Goal: Task Accomplishment & Management: Use online tool/utility

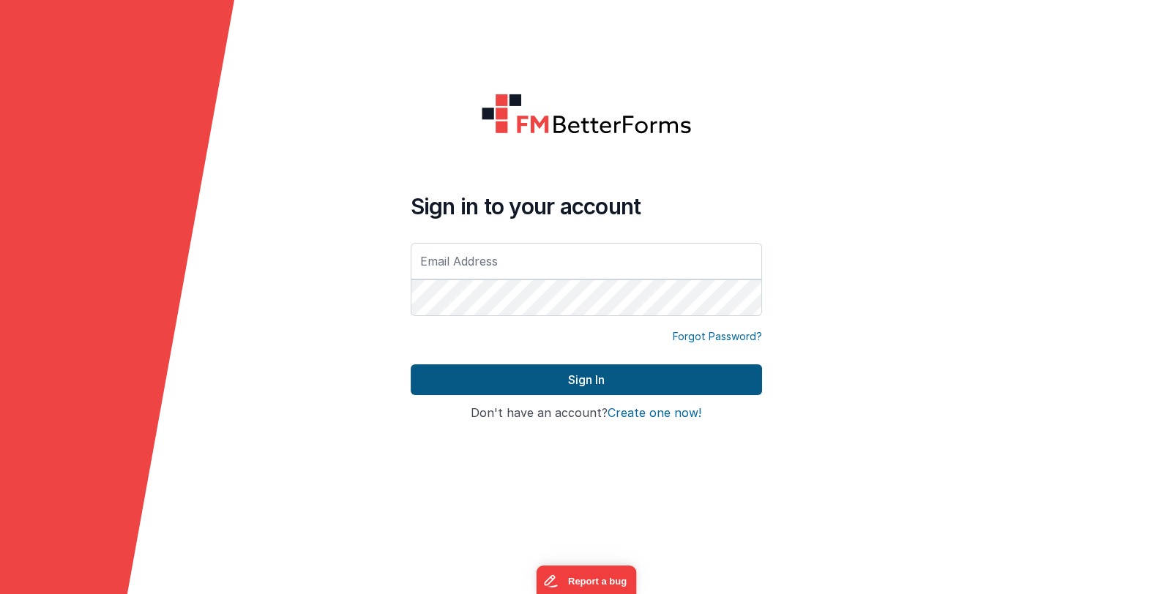
type input "[EMAIL_ADDRESS][DOMAIN_NAME]"
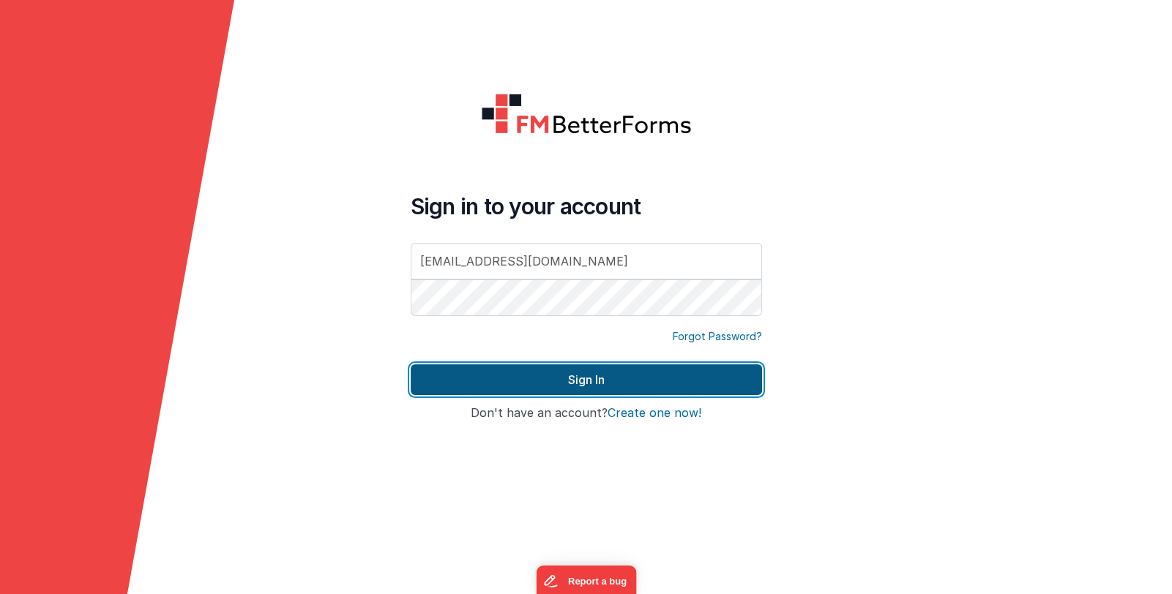
click at [529, 378] on button "Sign In" at bounding box center [586, 380] width 351 height 31
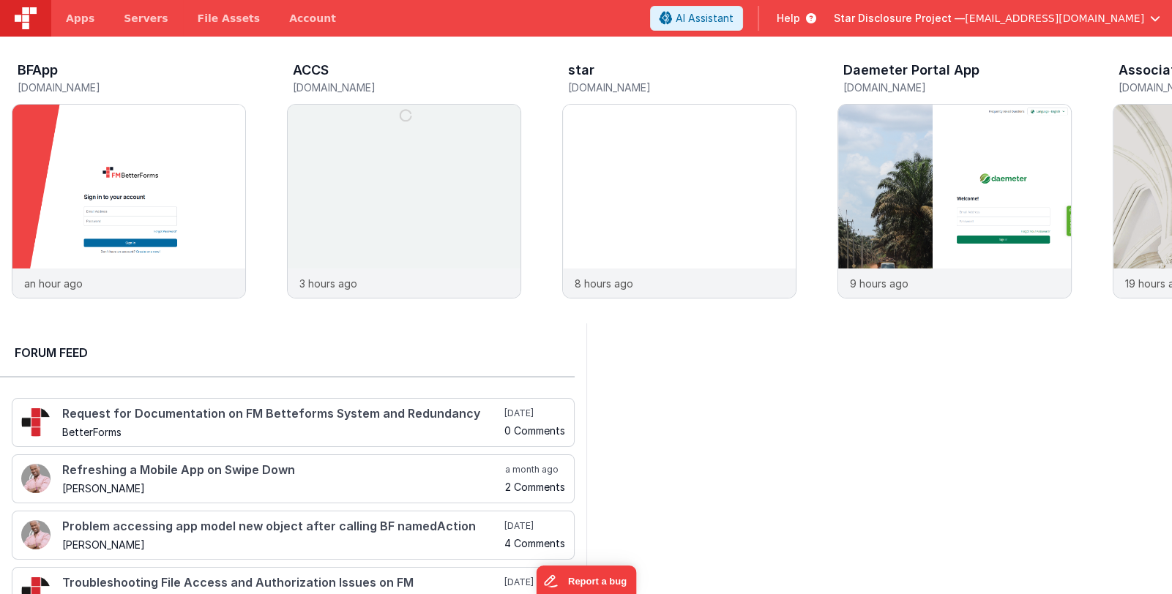
click at [940, 18] on span "Star Disclosure Project —" at bounding box center [899, 18] width 131 height 15
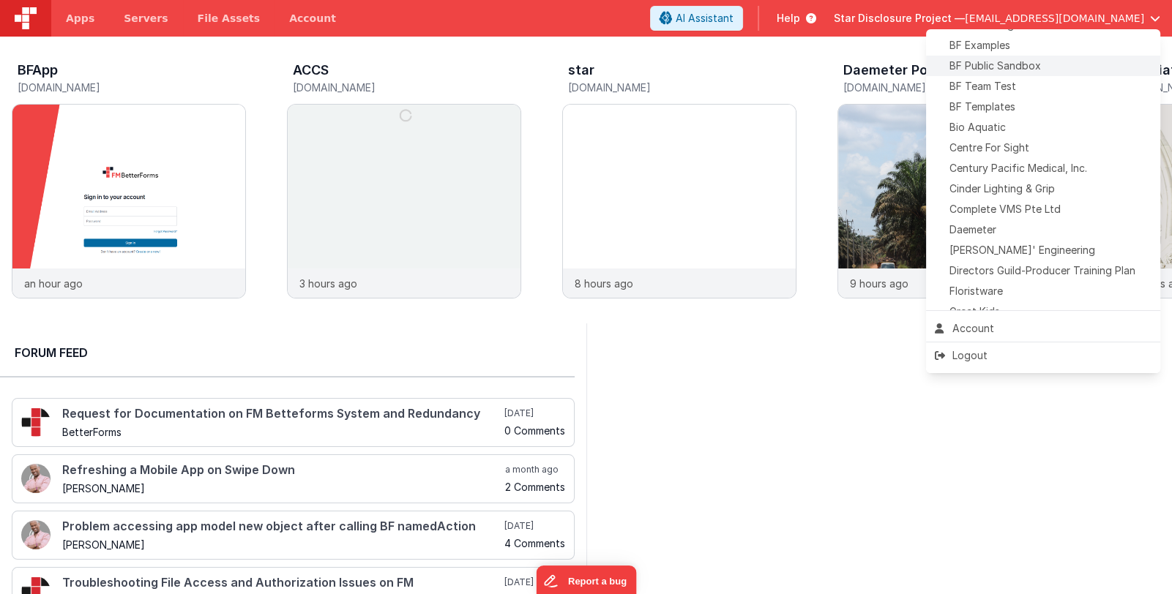
scroll to position [146, 0]
click at [1034, 86] on div "BF Team Test" at bounding box center [1043, 83] width 217 height 15
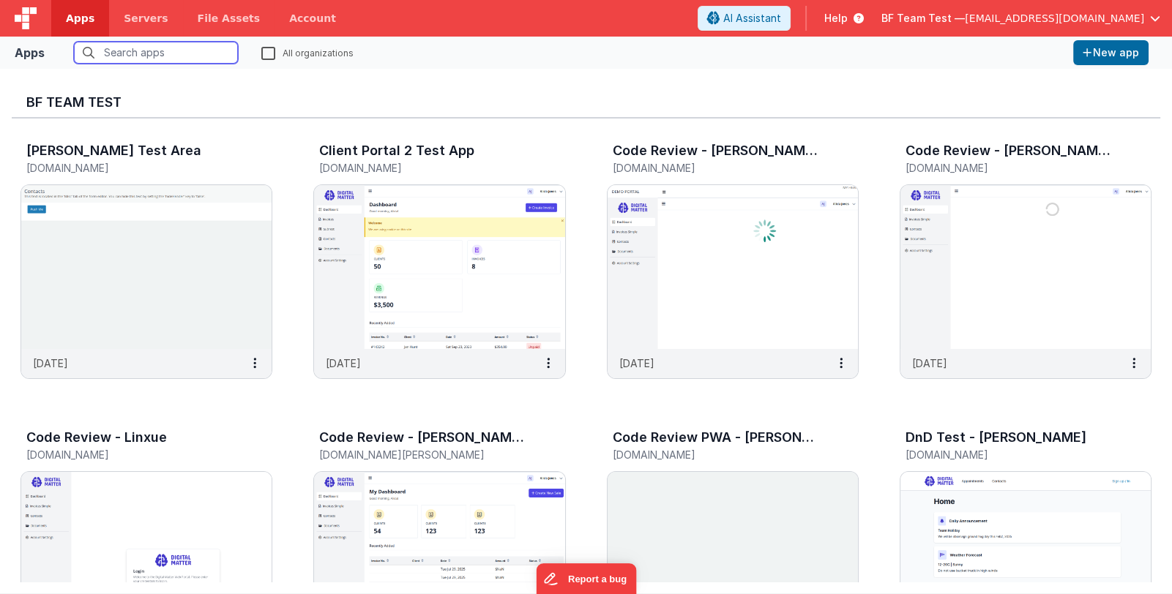
scroll to position [292, 0]
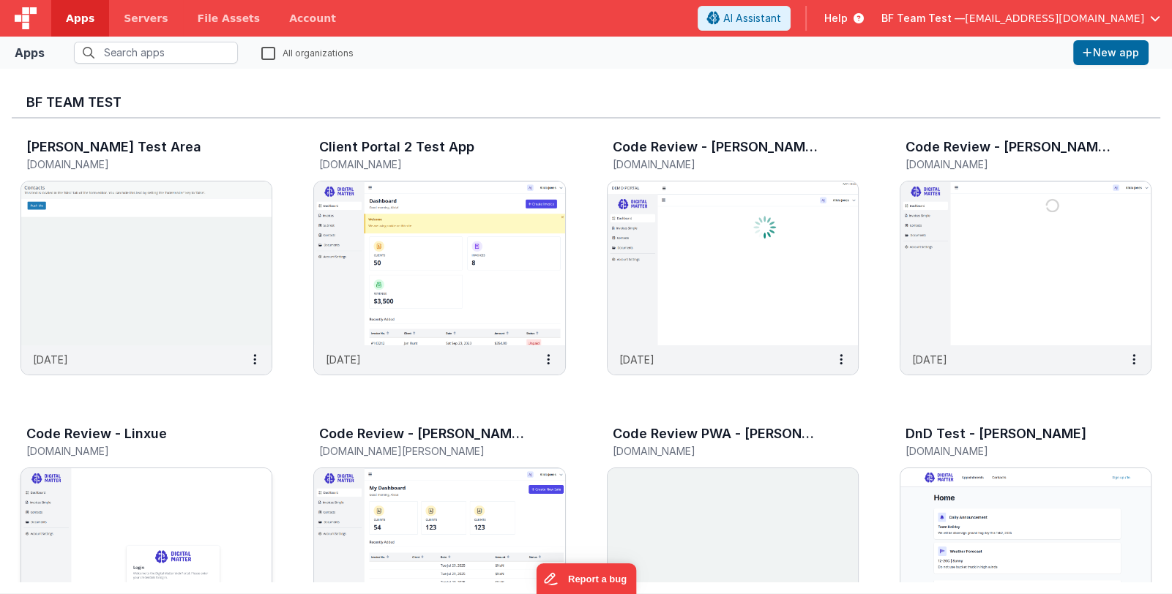
click at [236, 499] on img at bounding box center [146, 551] width 250 height 164
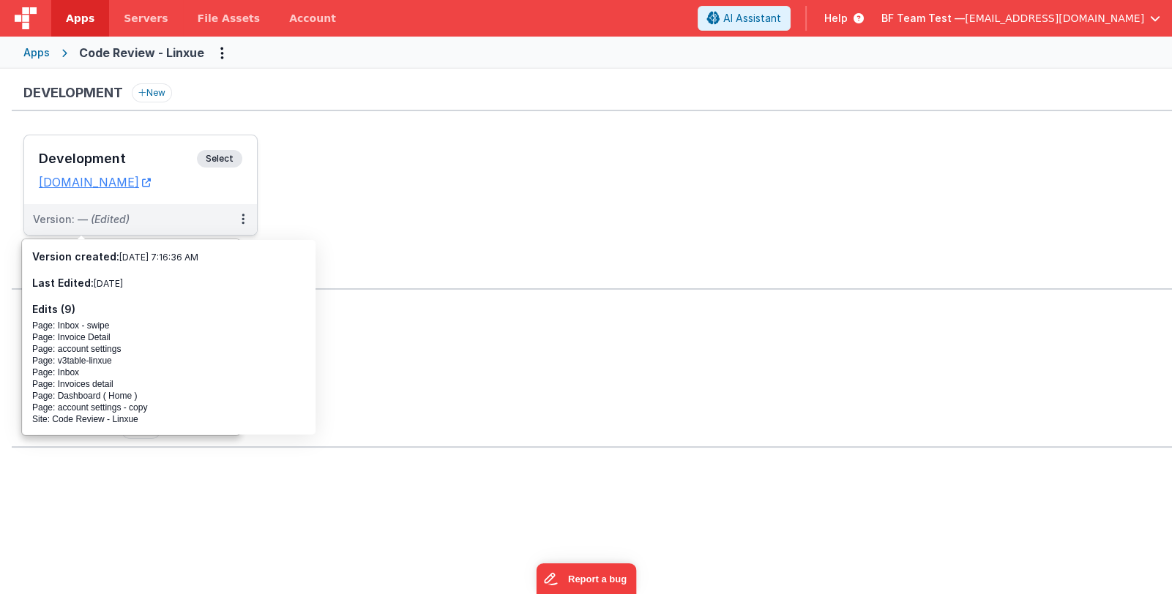
click at [127, 152] on h3 "Development" at bounding box center [118, 159] width 158 height 15
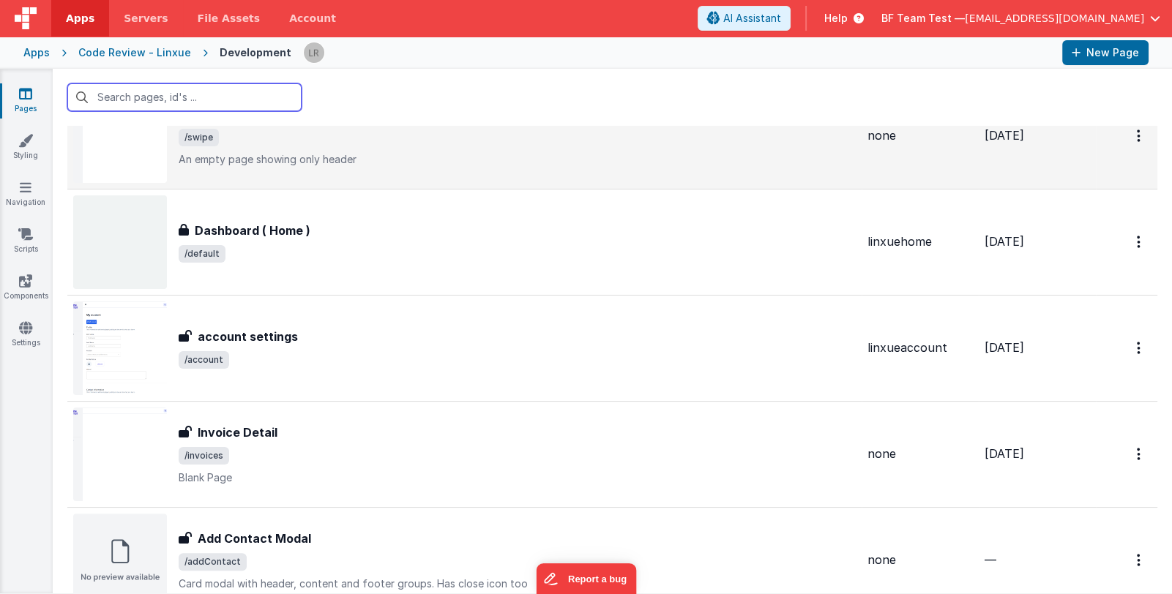
scroll to position [512, 0]
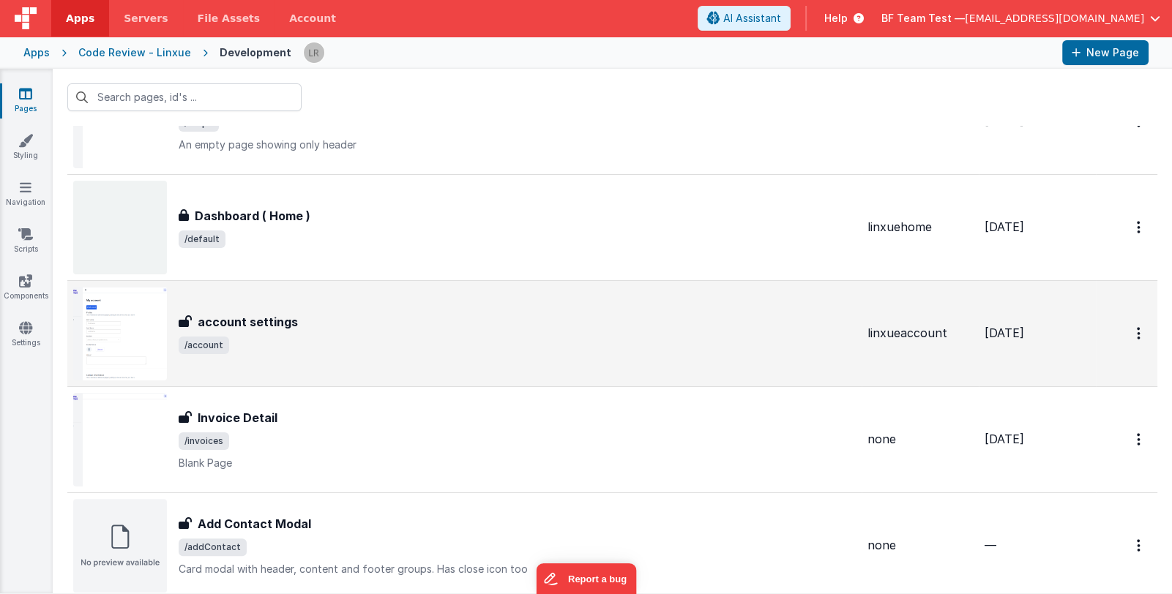
click at [409, 340] on span "/account" at bounding box center [517, 346] width 677 height 18
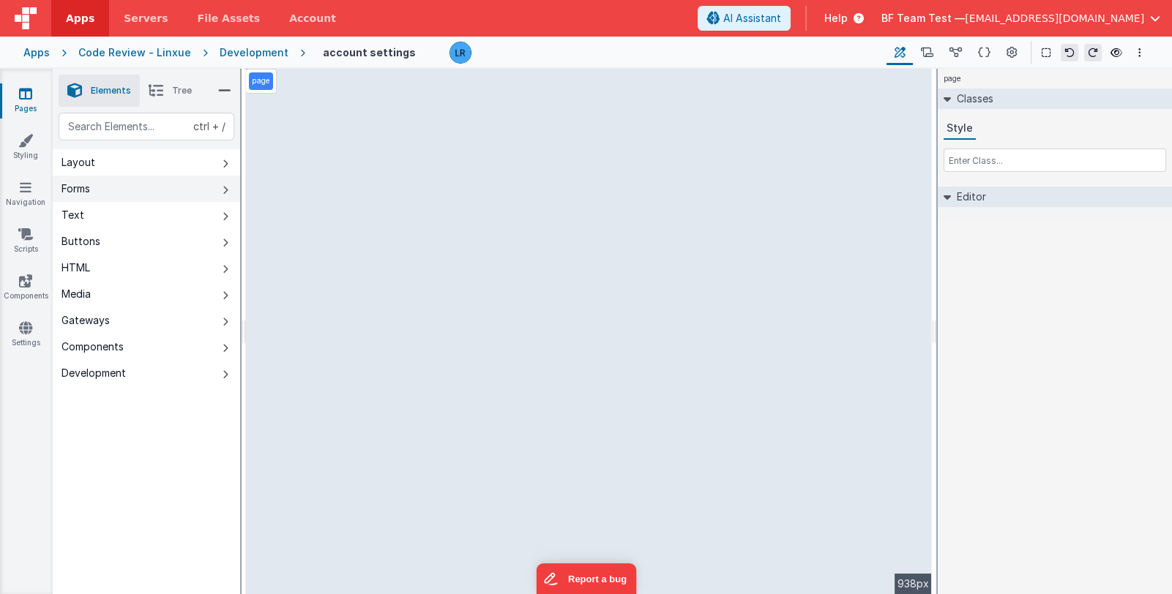
click at [155, 186] on button "Forms" at bounding box center [146, 189] width 187 height 26
click at [168, 168] on button "Layout" at bounding box center [146, 162] width 187 height 26
click at [198, 185] on button "Forms" at bounding box center [146, 189] width 187 height 26
click at [179, 212] on button "Text" at bounding box center [146, 215] width 187 height 26
click at [187, 162] on button "Layout" at bounding box center [146, 162] width 187 height 26
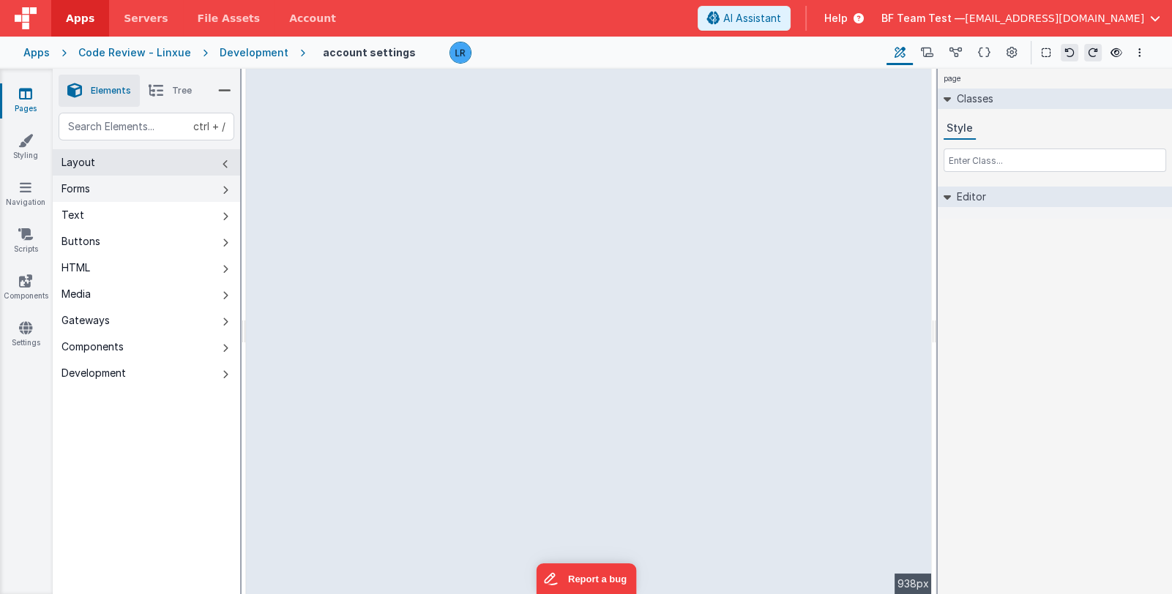
click at [177, 182] on button "Forms" at bounding box center [146, 189] width 187 height 26
click at [155, 168] on button "Layout" at bounding box center [146, 162] width 187 height 26
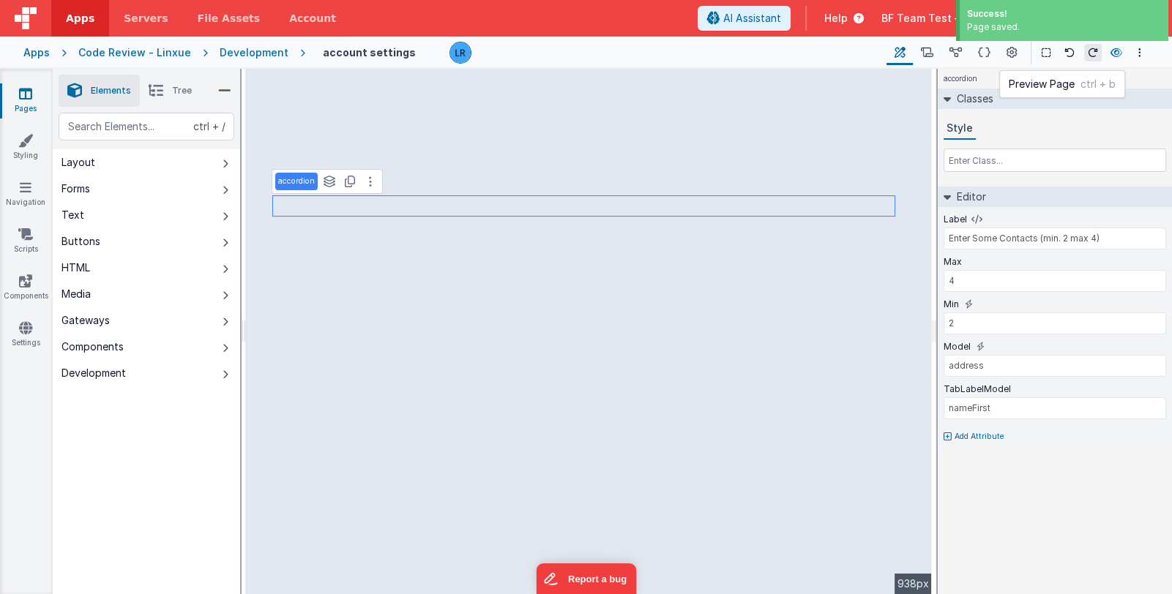
click at [1113, 51] on icon at bounding box center [1117, 53] width 12 height 10
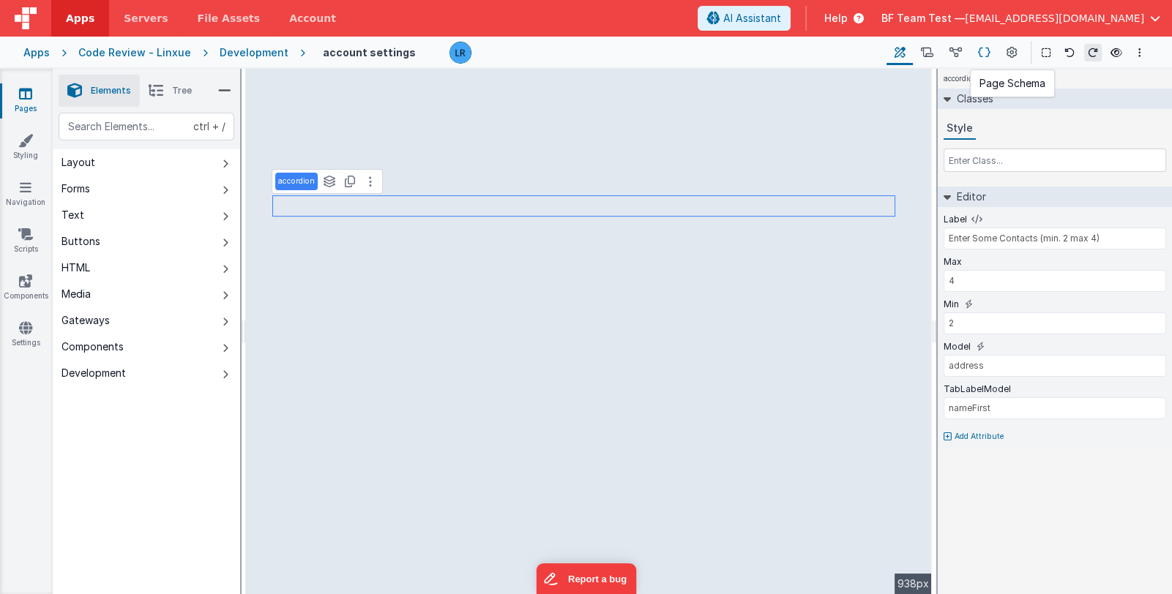
click at [982, 53] on icon at bounding box center [984, 52] width 12 height 15
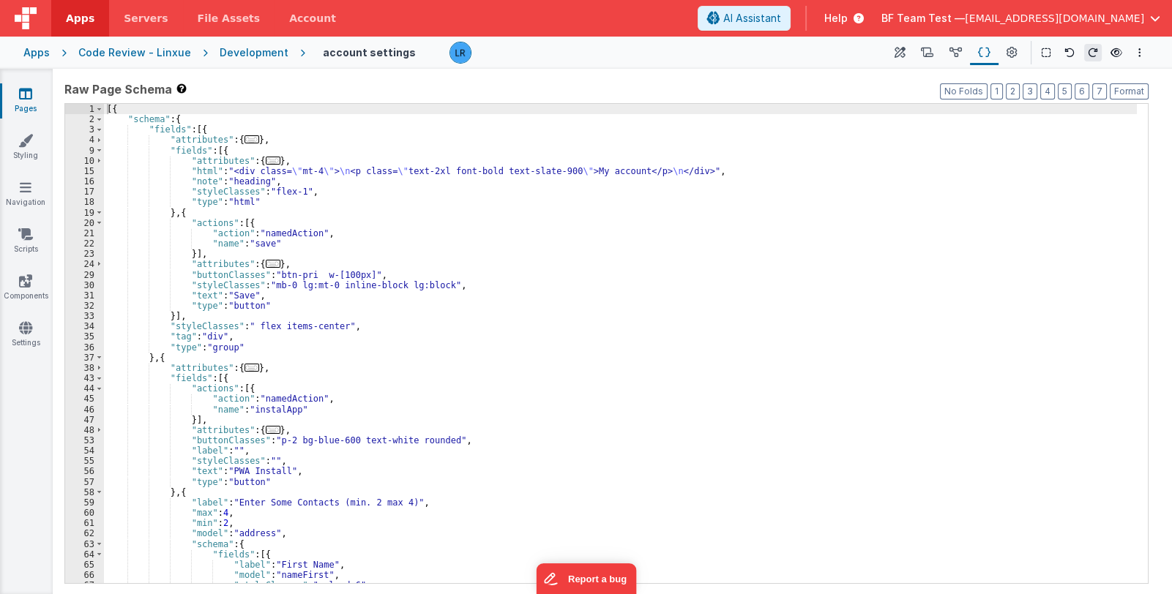
click at [510, 318] on div "[{ "schema" : { "fields" : [{ "attributes" : { ... } , "fields" : [{ "attribute…" at bounding box center [620, 354] width 1033 height 501
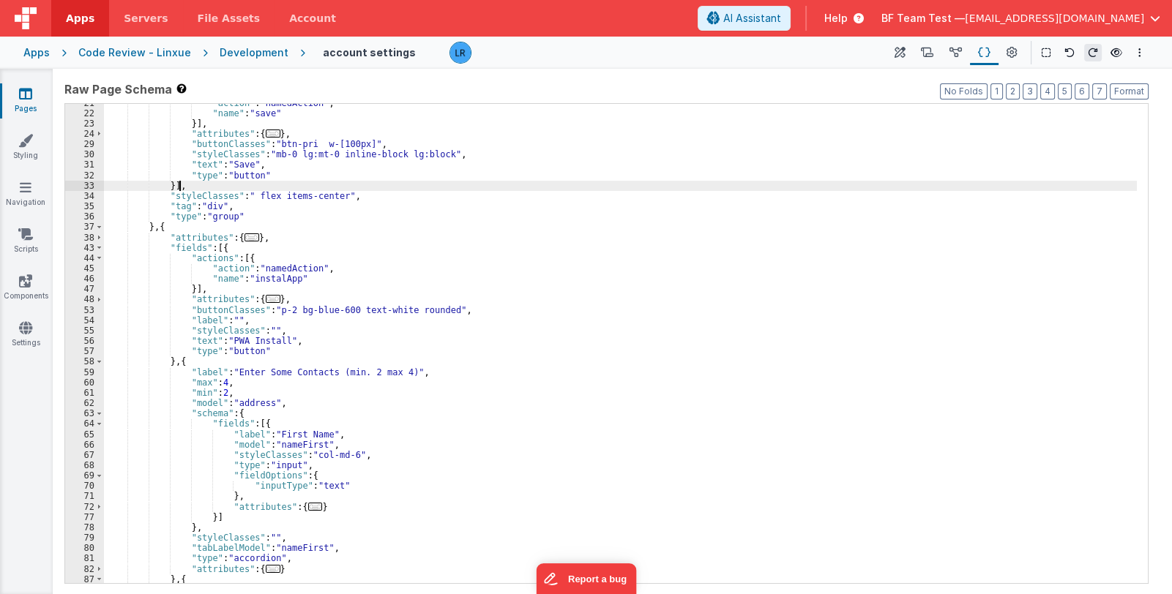
scroll to position [174, 0]
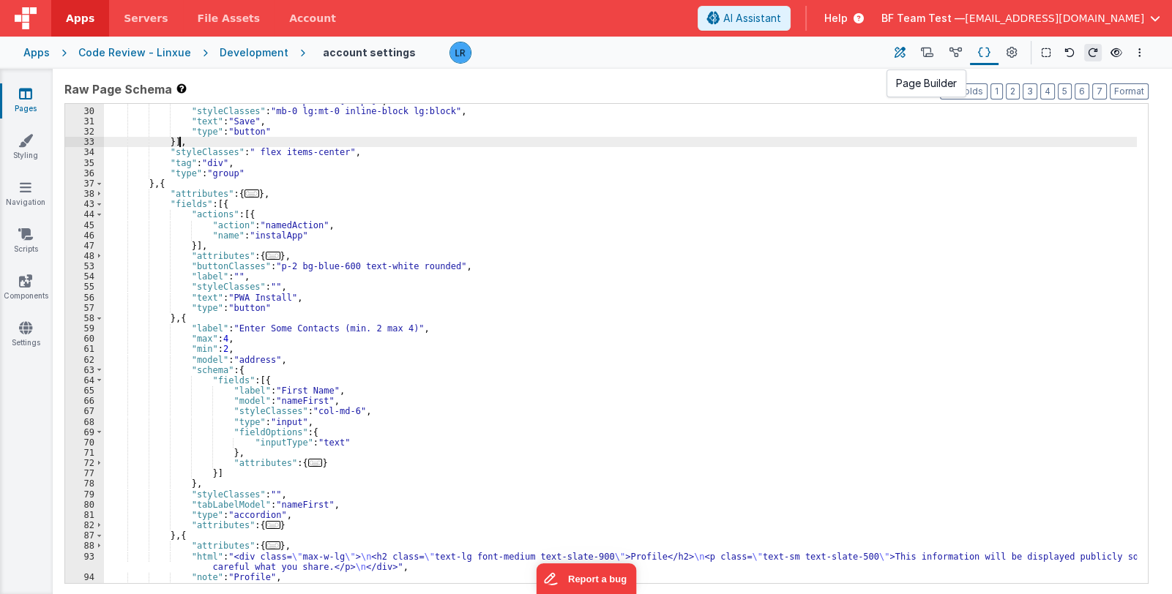
click at [902, 54] on icon at bounding box center [900, 52] width 11 height 15
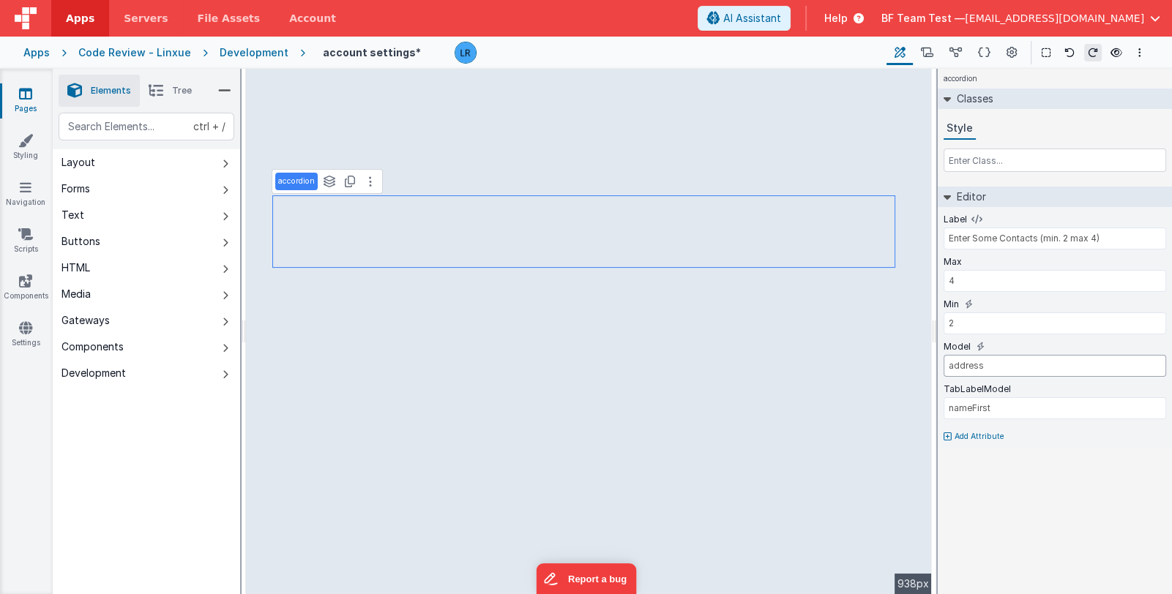
drag, startPoint x: 992, startPoint y: 369, endPoint x: 939, endPoint y: 372, distance: 52.8
click at [939, 372] on div "Label Enter Some Contacts (min. 2 max 4) Max 4 Min 2 Model address TabLabelMode…" at bounding box center [1055, 328] width 234 height 242
type input "div"
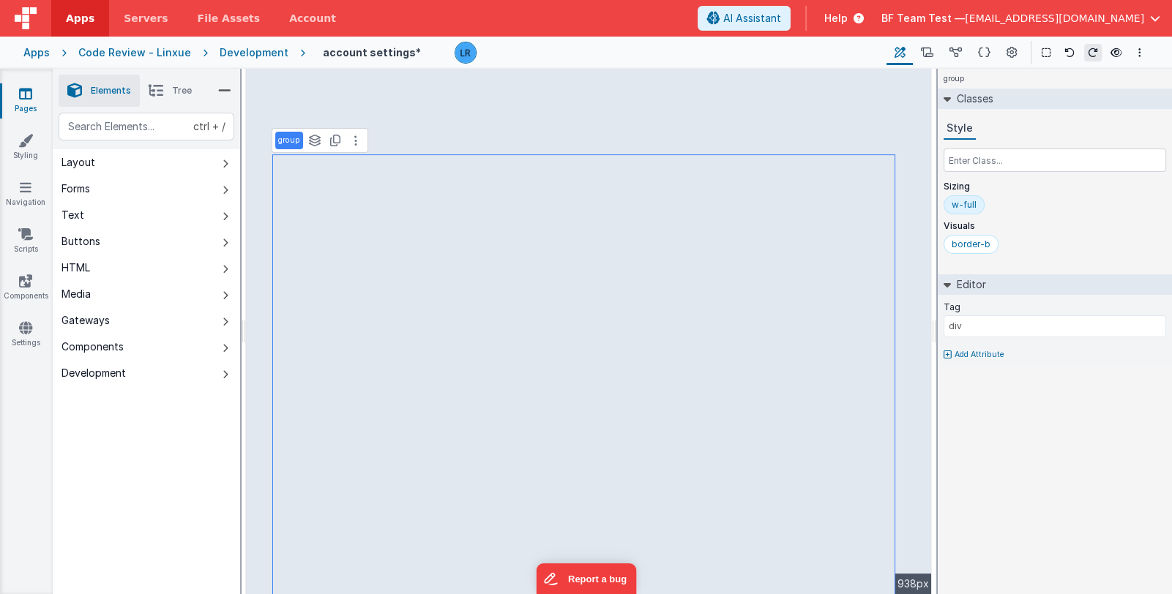
type input "list"
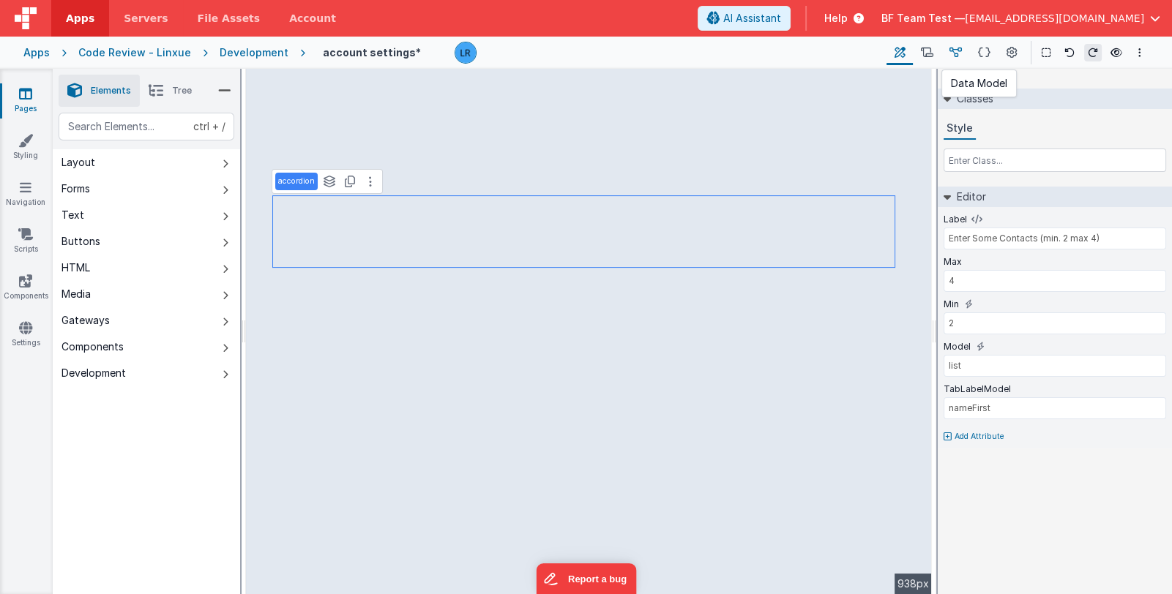
click at [959, 57] on icon at bounding box center [956, 52] width 12 height 15
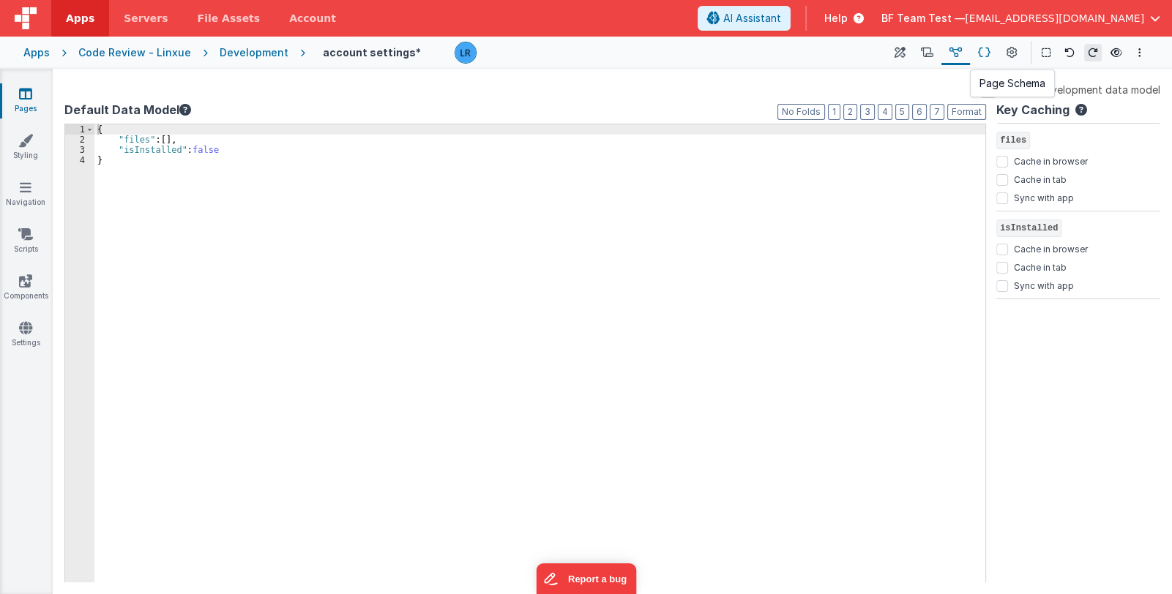
click at [980, 53] on icon at bounding box center [984, 52] width 12 height 15
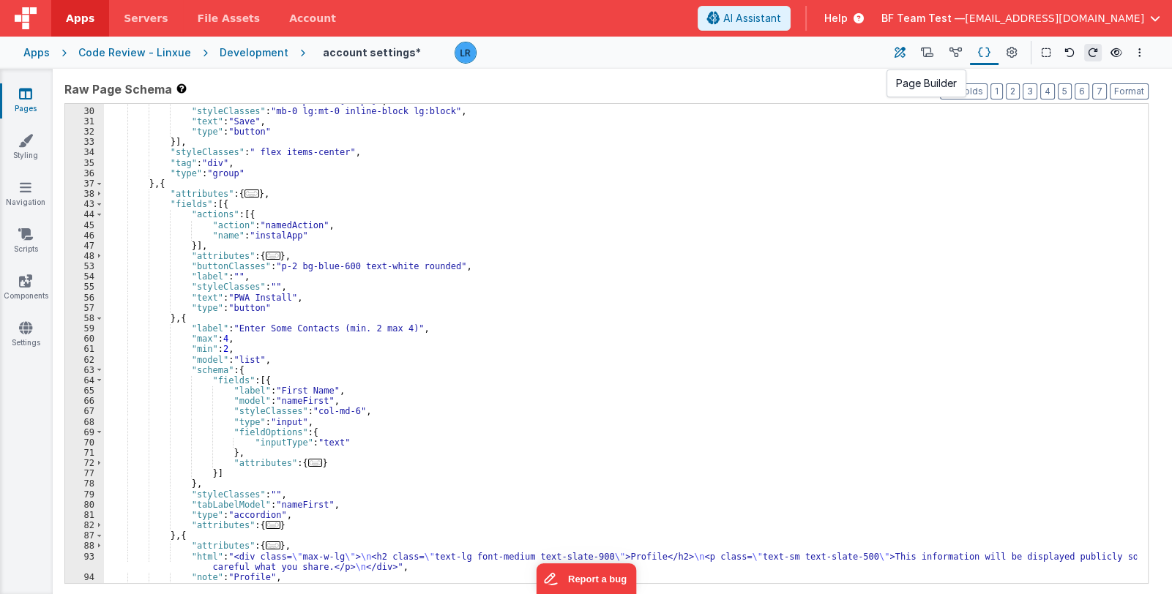
click at [897, 50] on icon at bounding box center [900, 52] width 11 height 15
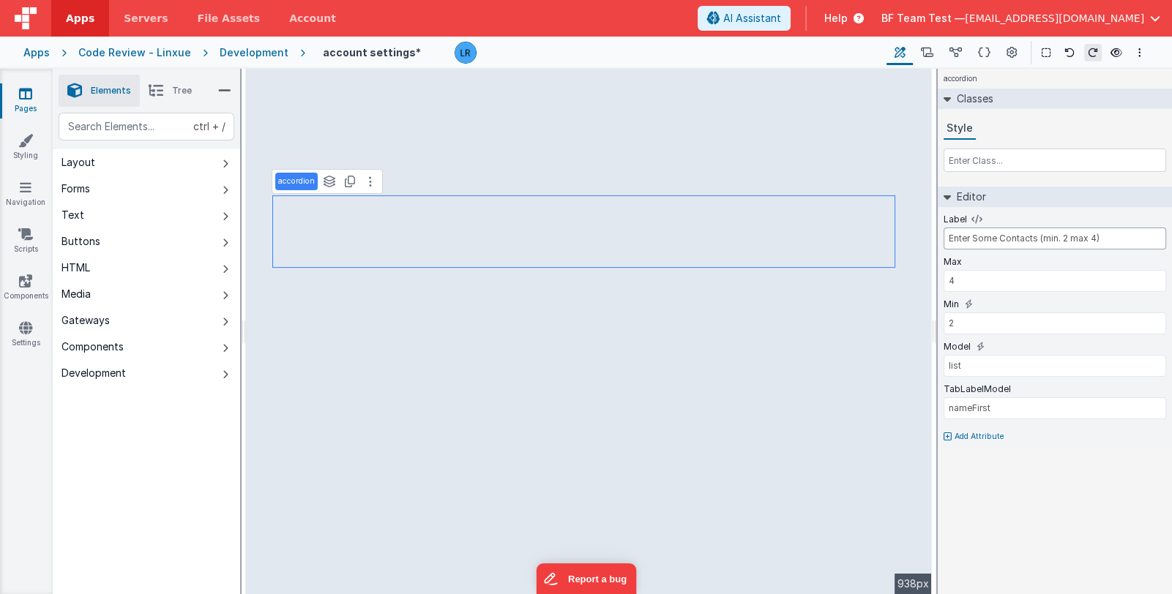
drag, startPoint x: 1128, startPoint y: 236, endPoint x: 939, endPoint y: 233, distance: 189.7
click at [939, 233] on div "Label Enter Some Contacts (min. 2 max 4) Max 4 Min 2 Model list TabLabelModel n…" at bounding box center [1055, 328] width 234 height 242
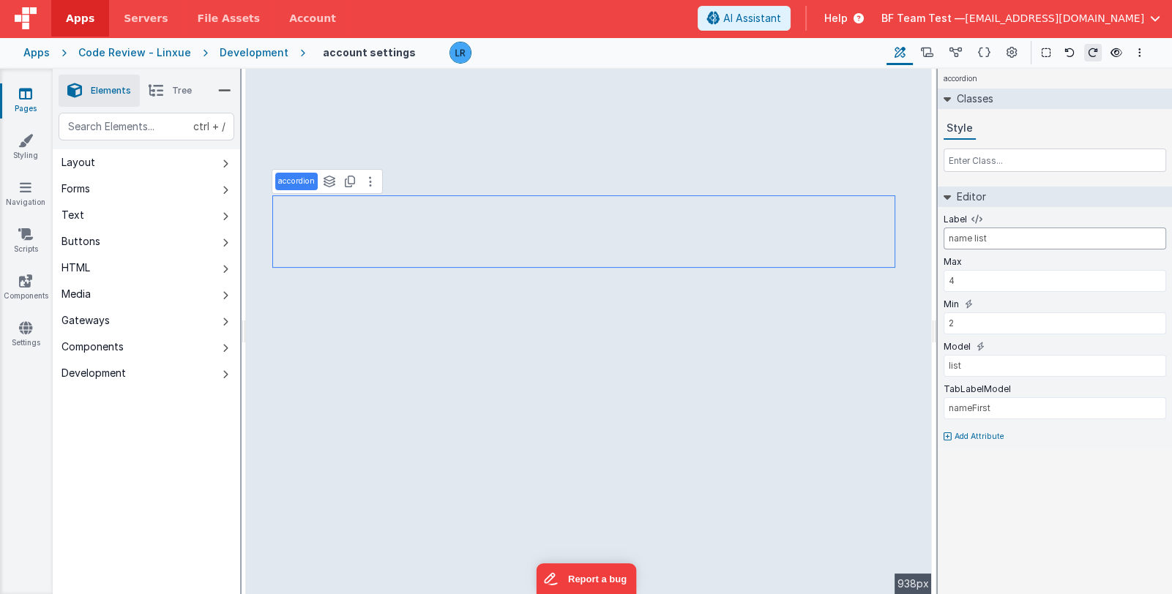
type input "name list"
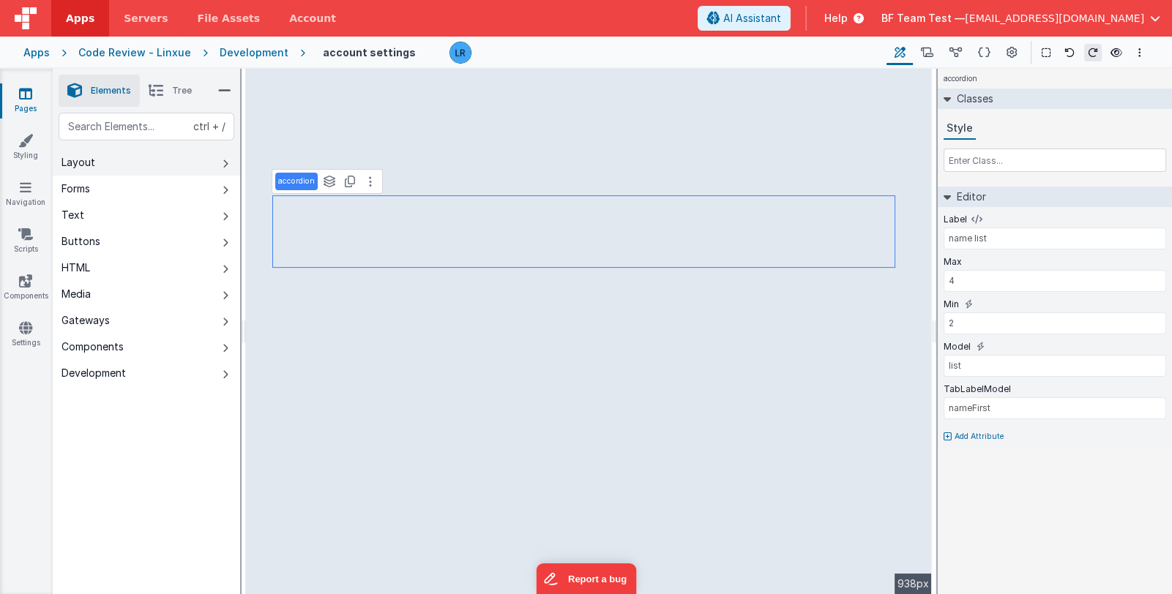
click at [209, 169] on button "Layout" at bounding box center [146, 162] width 187 height 26
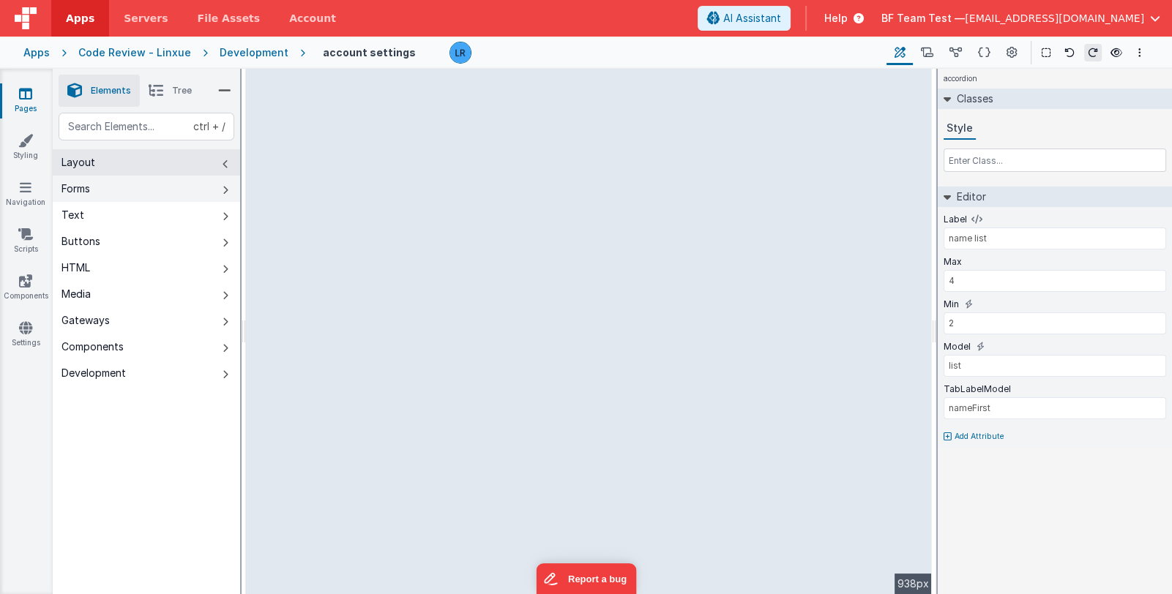
click at [182, 186] on button "Forms" at bounding box center [146, 189] width 187 height 26
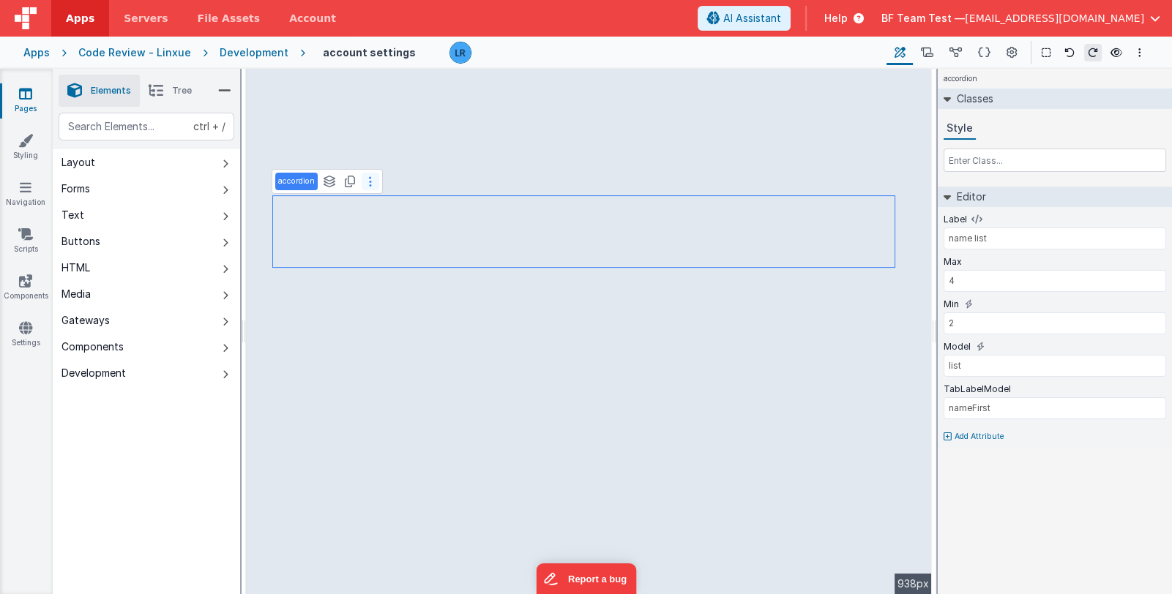
click at [373, 185] on button at bounding box center [371, 182] width 18 height 18
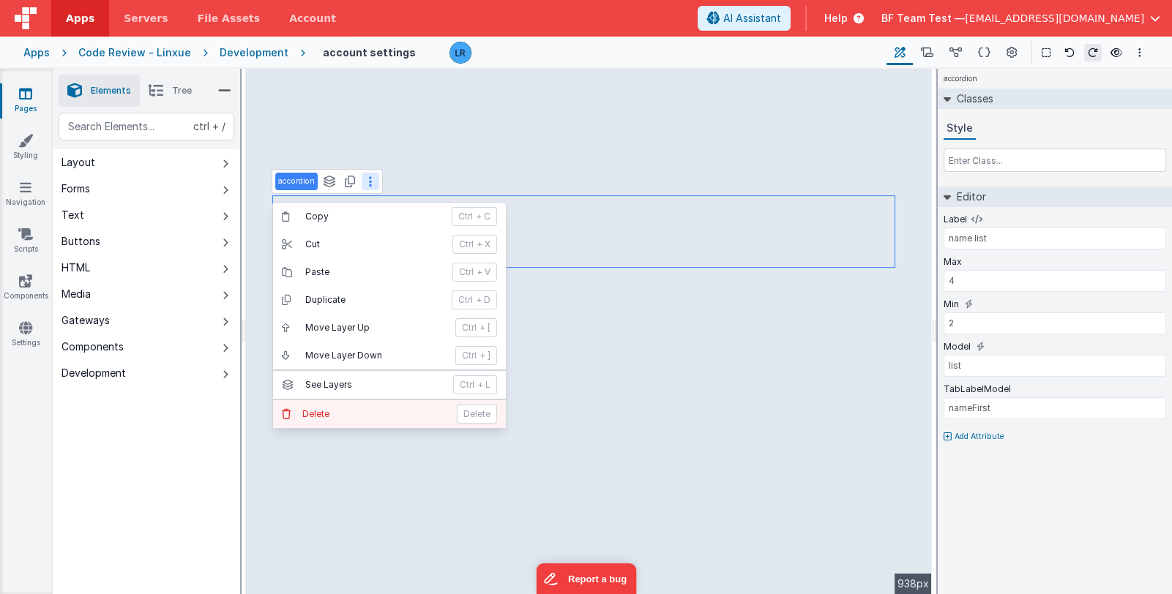
click at [293, 412] on icon at bounding box center [289, 414] width 15 height 15
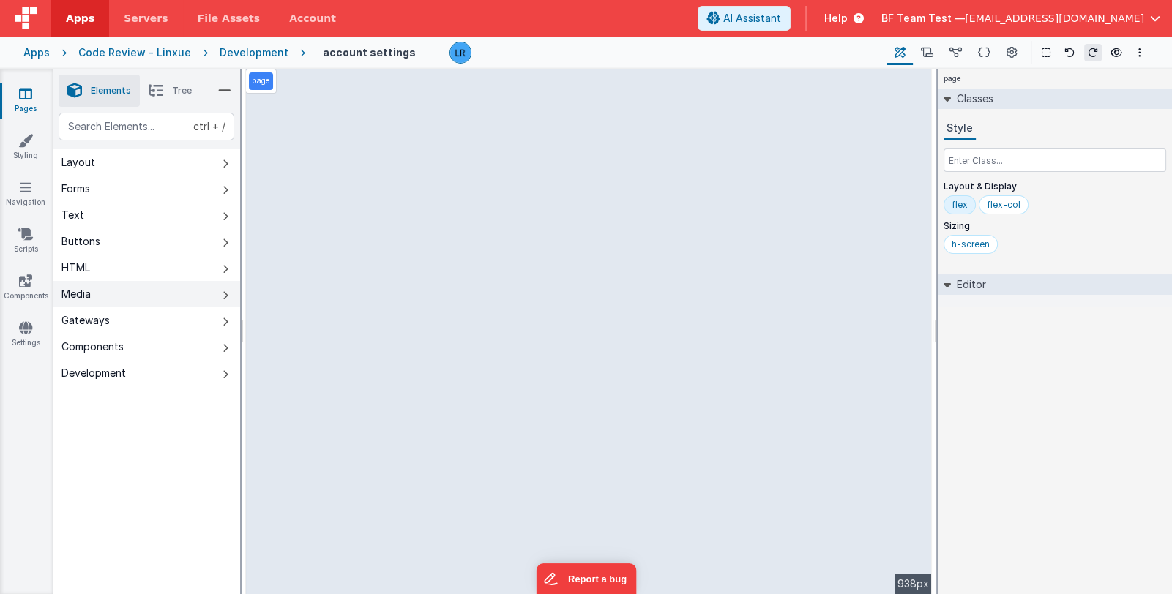
click at [158, 295] on button "Media" at bounding box center [146, 294] width 187 height 26
click at [133, 261] on button "HTML" at bounding box center [146, 268] width 187 height 26
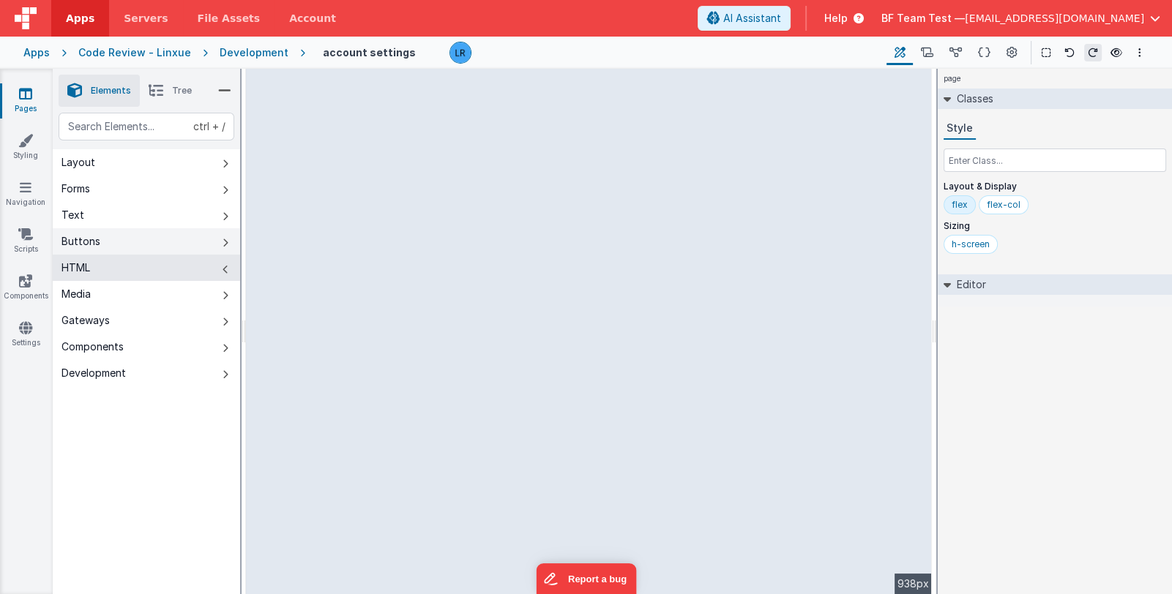
click at [142, 245] on button "Buttons" at bounding box center [146, 241] width 187 height 26
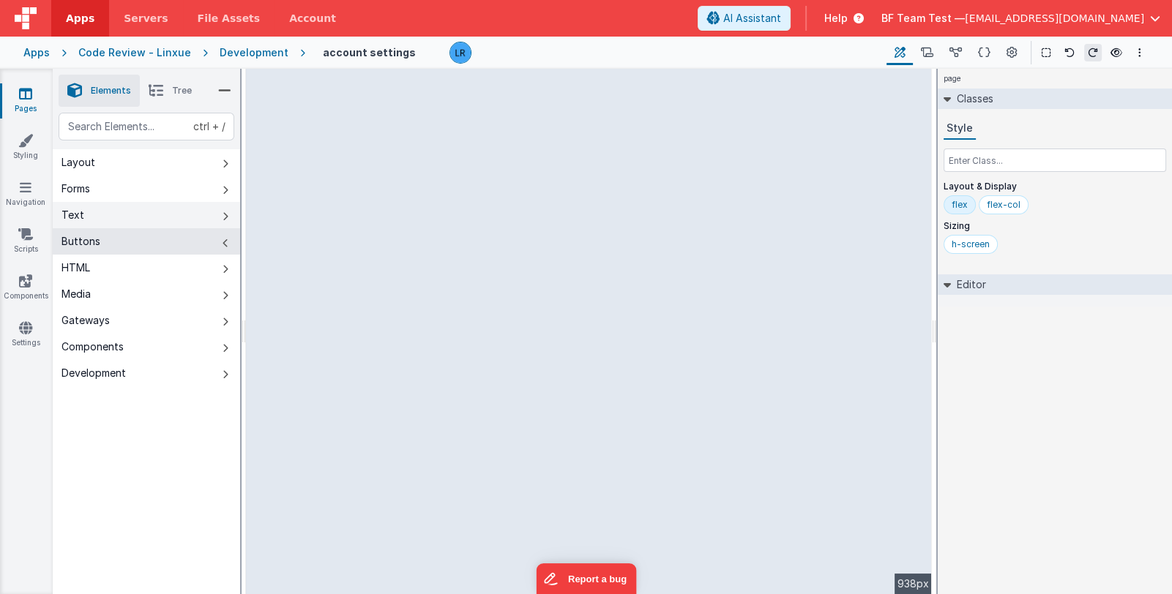
click at [150, 220] on button "Text" at bounding box center [146, 215] width 187 height 26
click at [142, 237] on button "Buttons" at bounding box center [146, 241] width 187 height 26
click at [18, 88] on link "Pages" at bounding box center [25, 100] width 53 height 29
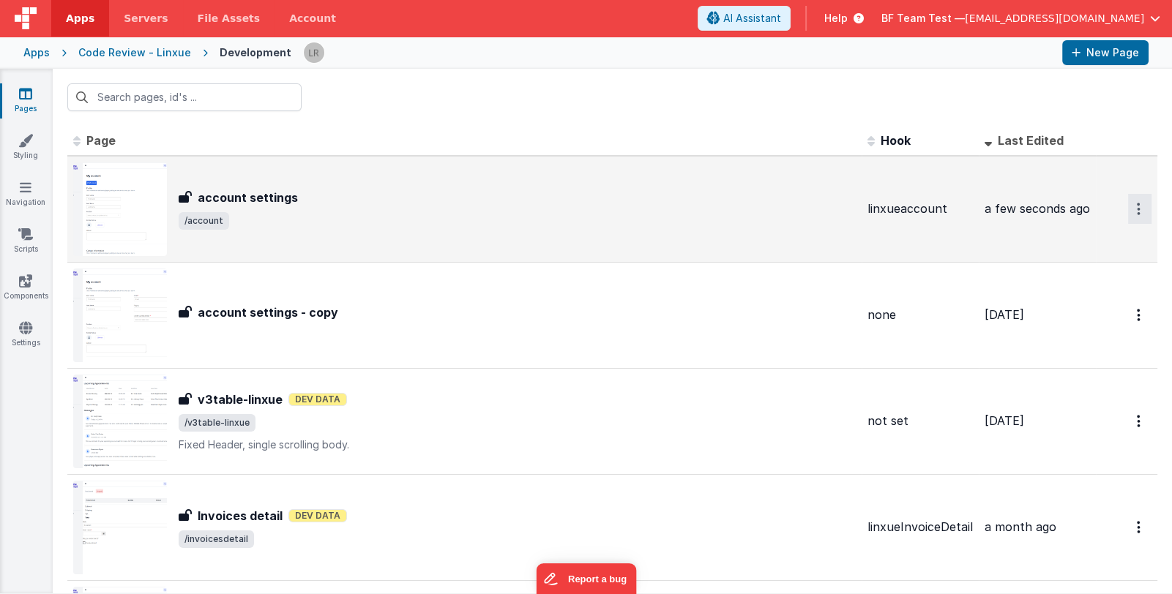
click at [1137, 209] on icon "Options" at bounding box center [1139, 209] width 4 height 12
click at [1103, 240] on link "Legacy Editor" at bounding box center [1087, 243] width 129 height 26
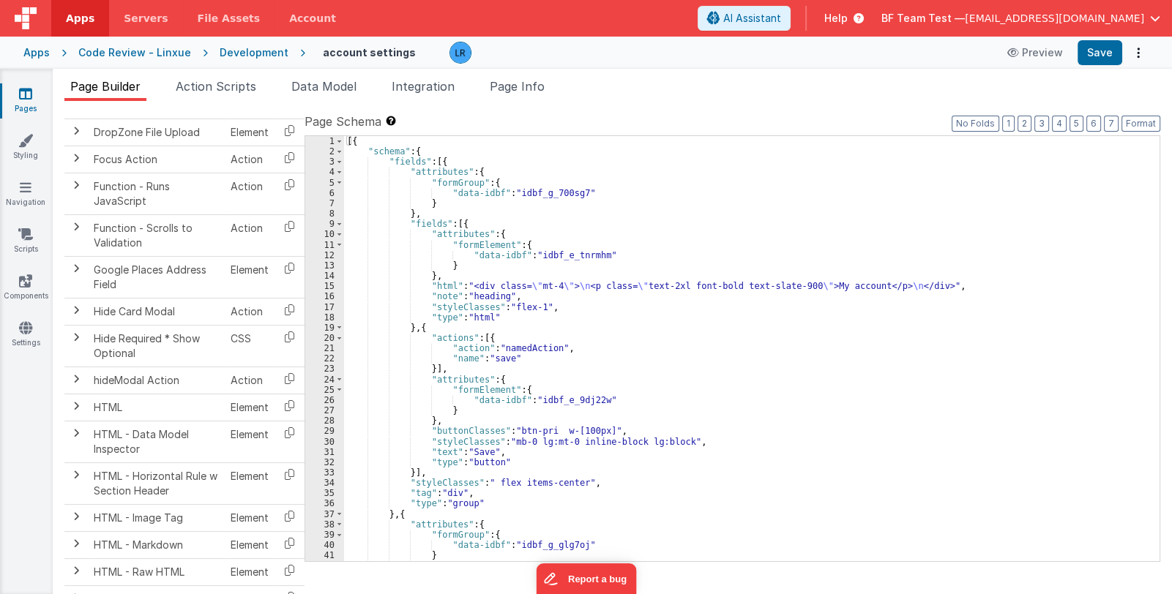
scroll to position [786, 0]
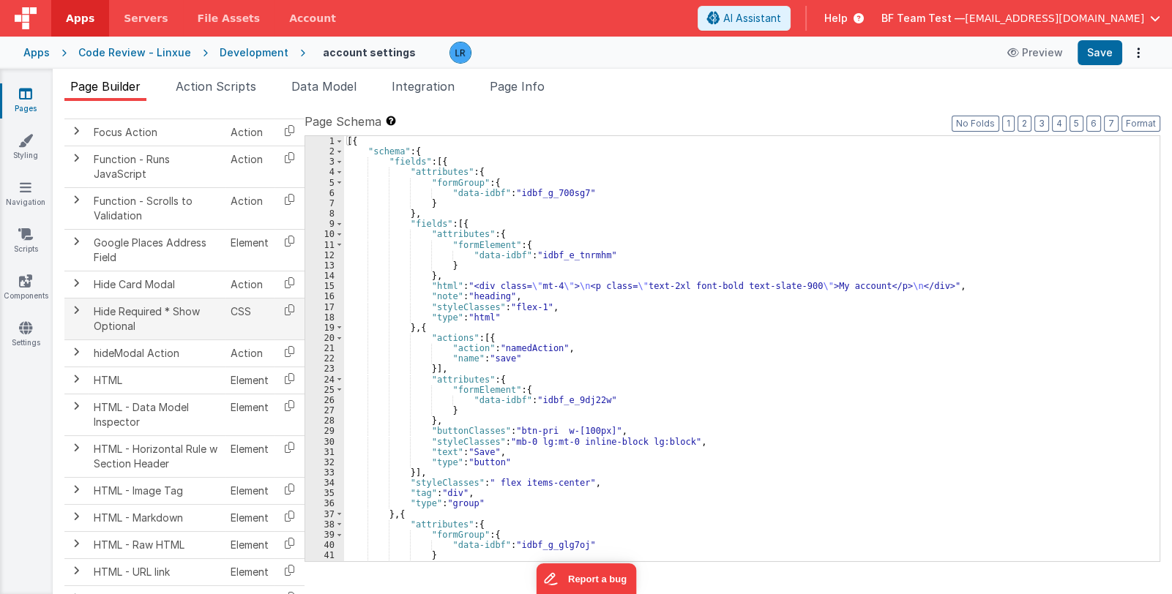
click at [75, 305] on span at bounding box center [76, 311] width 12 height 12
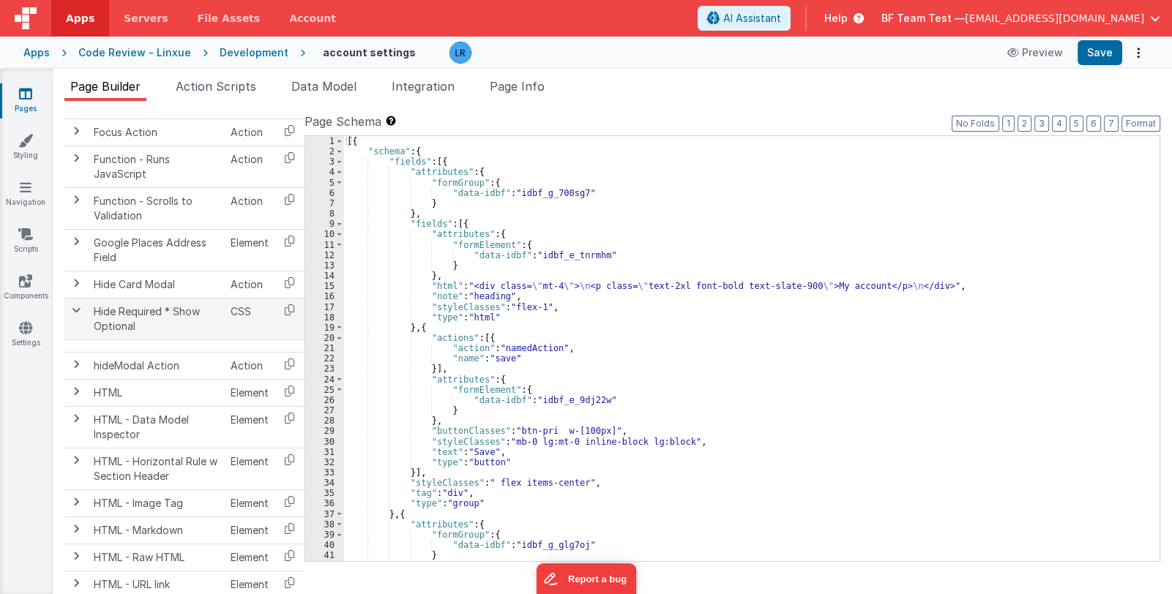
click at [78, 305] on span at bounding box center [76, 311] width 12 height 12
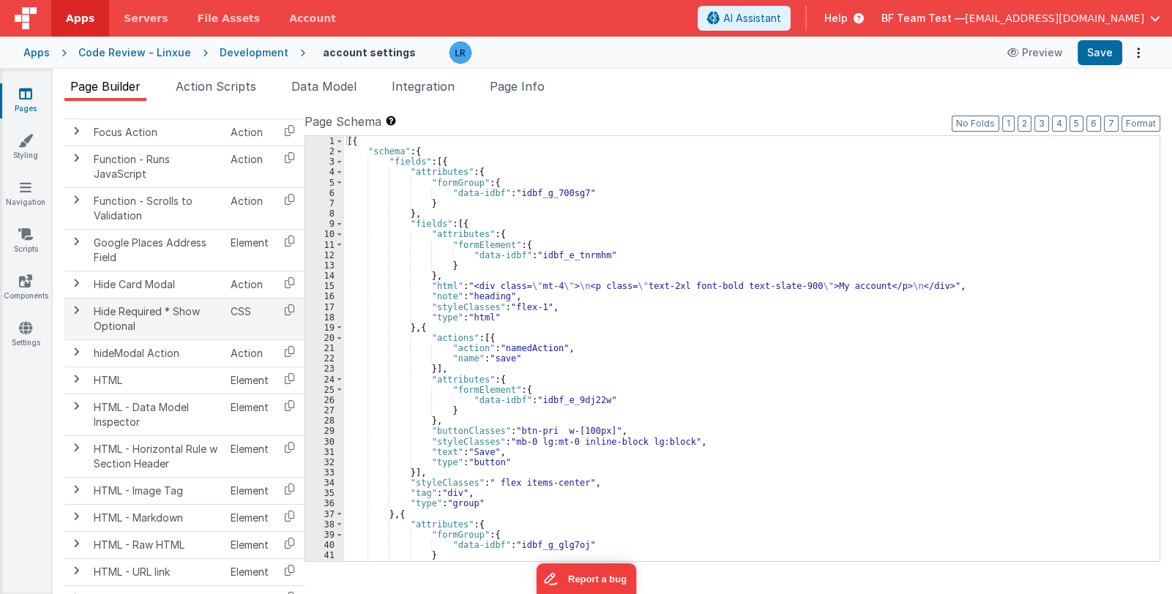
click at [78, 305] on span at bounding box center [76, 311] width 12 height 12
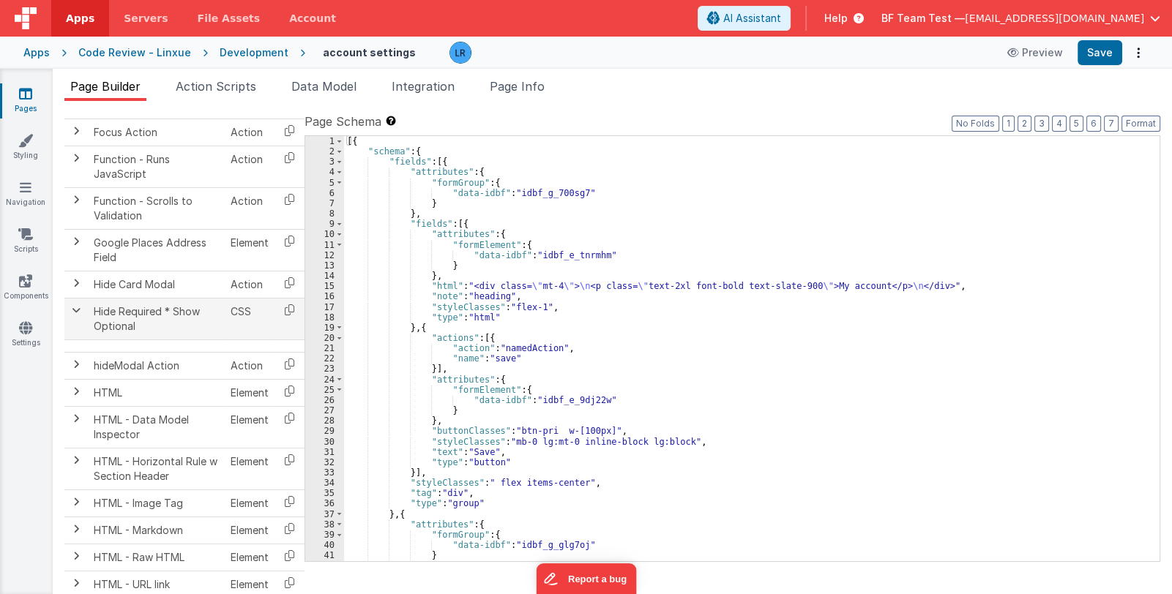
drag, startPoint x: 270, startPoint y: 305, endPoint x: 236, endPoint y: 306, distance: 33.7
click at [236, 306] on table "Name Type Accordion Element Alert Action Action authLogin Action authLoginOauth…" at bounding box center [184, 494] width 240 height 2223
drag, startPoint x: 303, startPoint y: 307, endPoint x: 272, endPoint y: 307, distance: 31.5
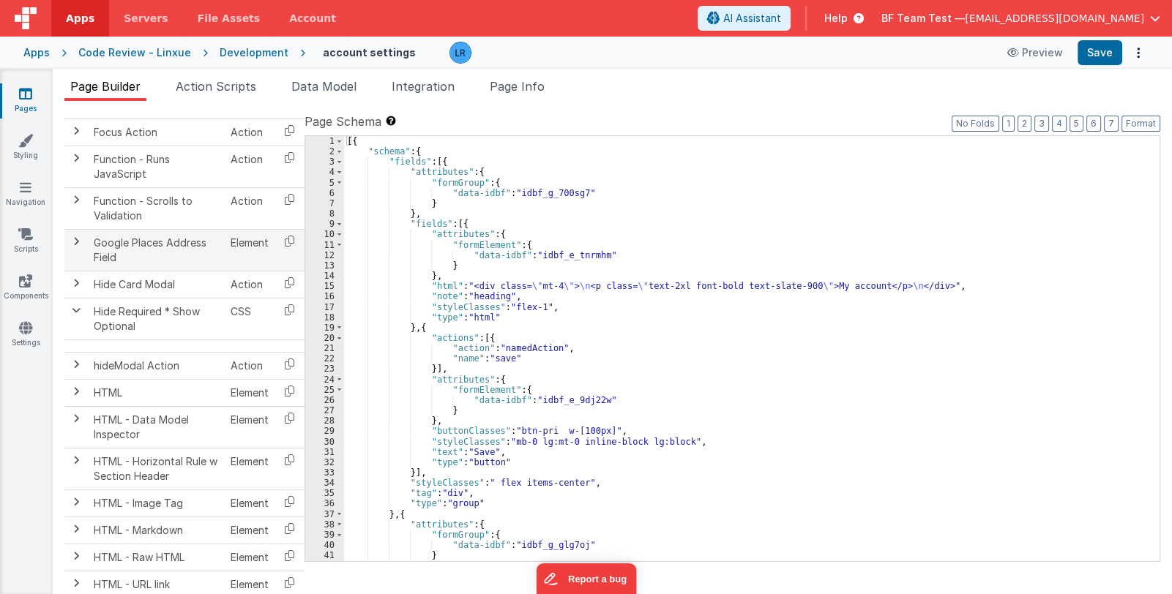
drag, startPoint x: 302, startPoint y: 262, endPoint x: 286, endPoint y: 262, distance: 16.1
click at [286, 262] on table "Name Type Accordion Element Alert Action Action authLogin Action authLoginOauth…" at bounding box center [184, 494] width 240 height 2223
click at [73, 359] on span at bounding box center [76, 365] width 12 height 12
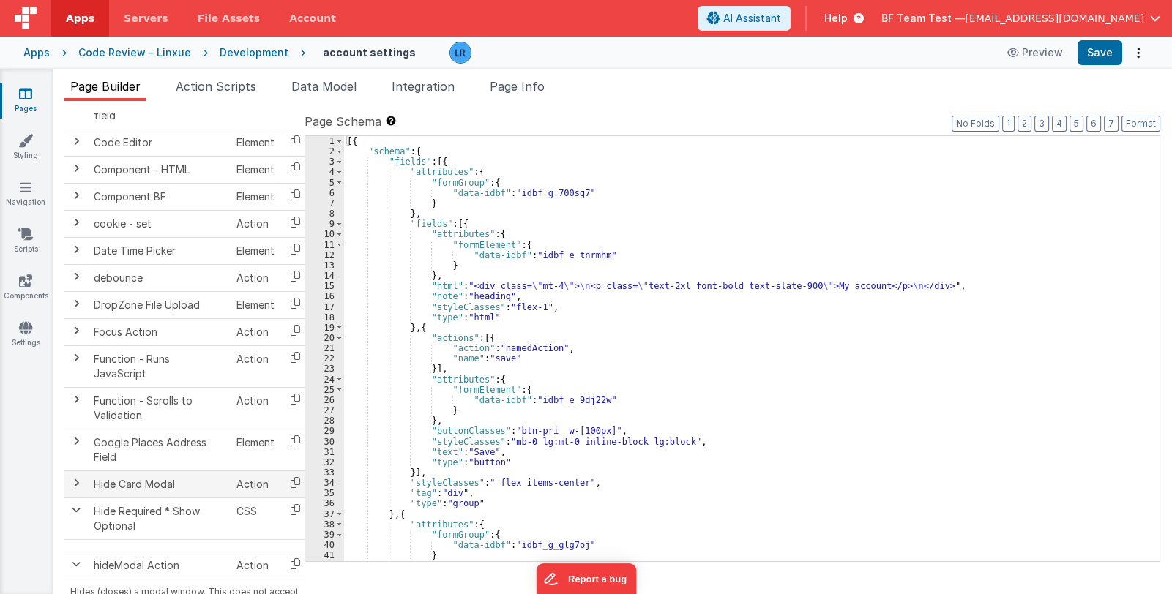
scroll to position [567, 0]
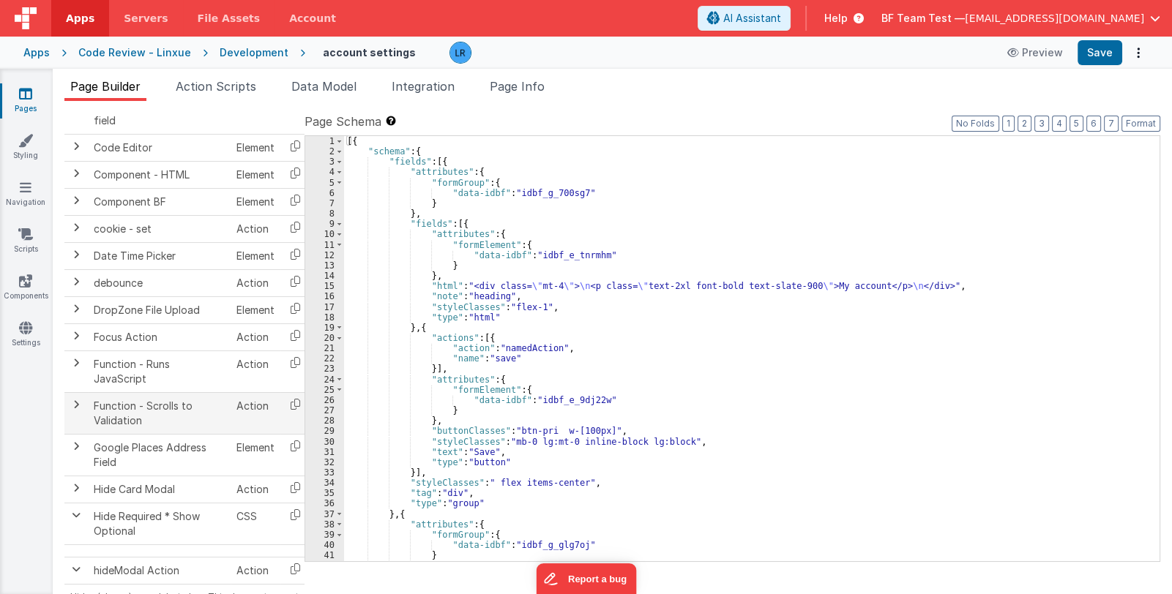
click at [74, 399] on span at bounding box center [76, 405] width 12 height 12
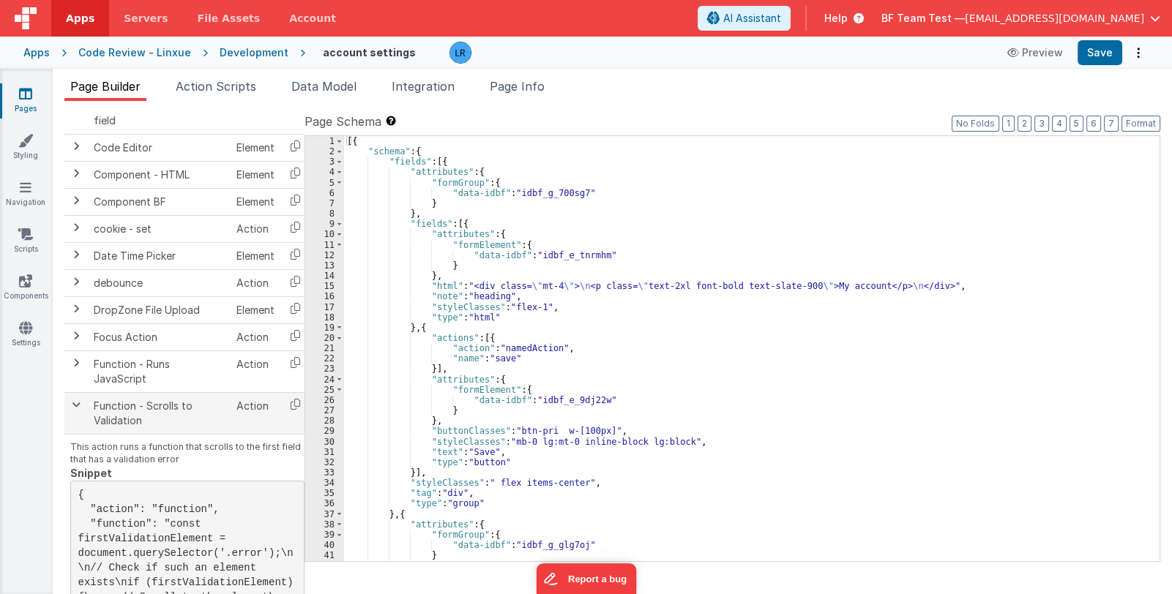
click at [74, 399] on span at bounding box center [76, 405] width 12 height 12
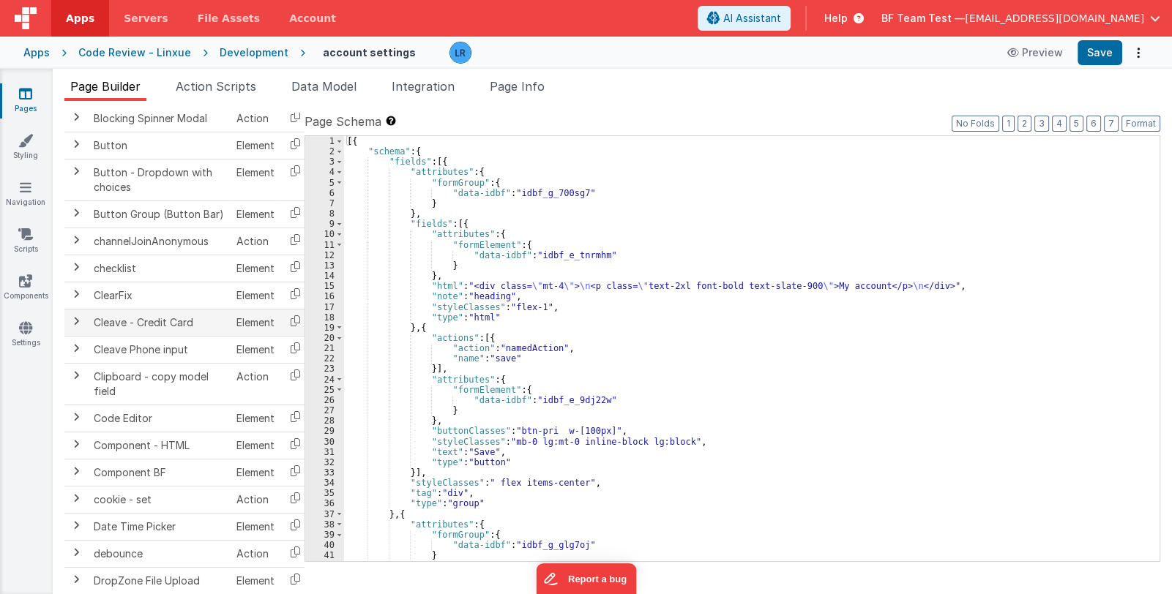
scroll to position [347, 0]
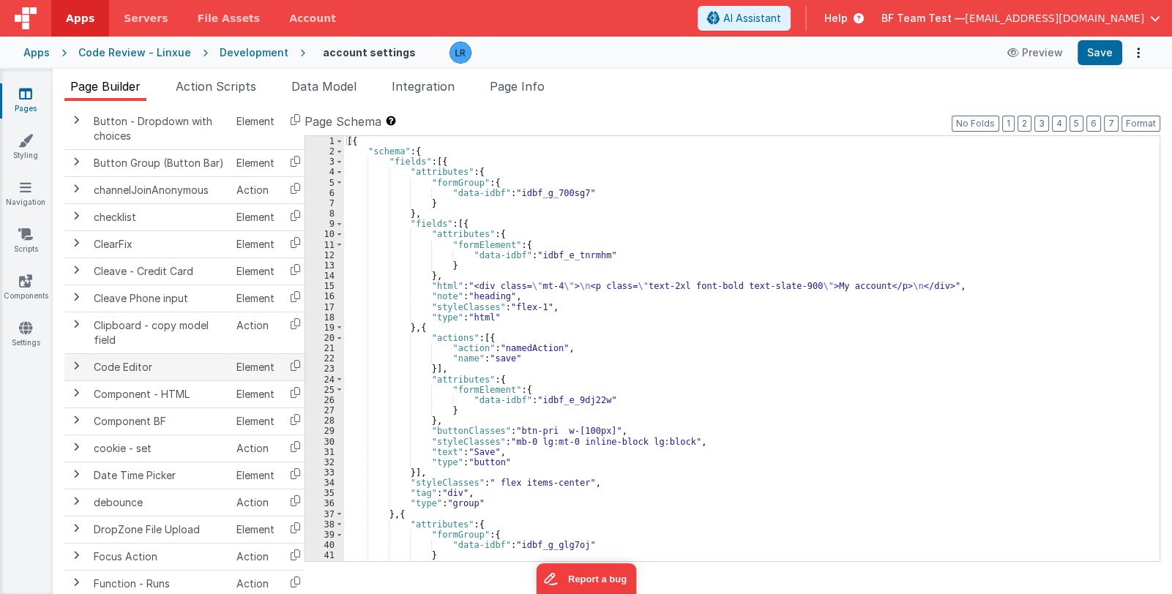
click at [74, 362] on span at bounding box center [76, 366] width 12 height 12
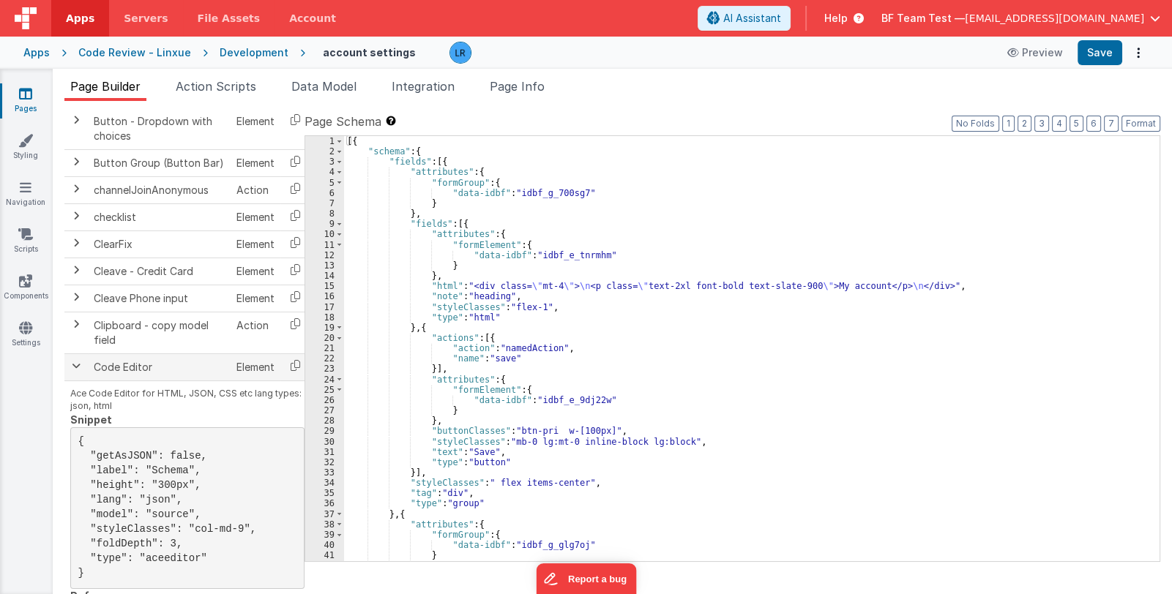
click at [74, 362] on span at bounding box center [76, 366] width 12 height 12
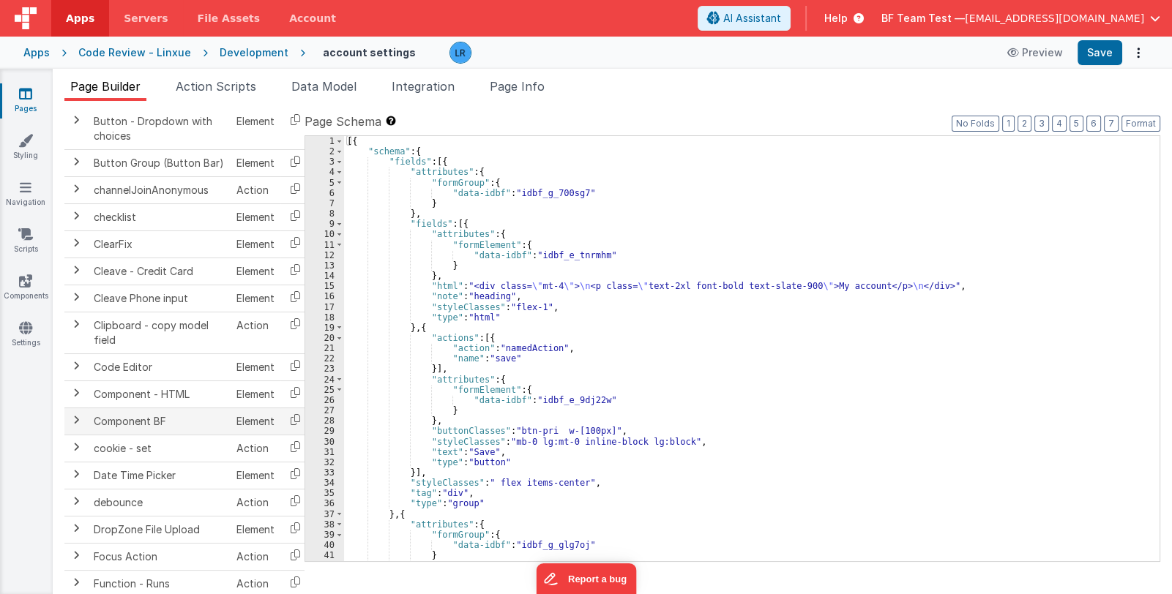
click at [76, 417] on span at bounding box center [76, 420] width 12 height 12
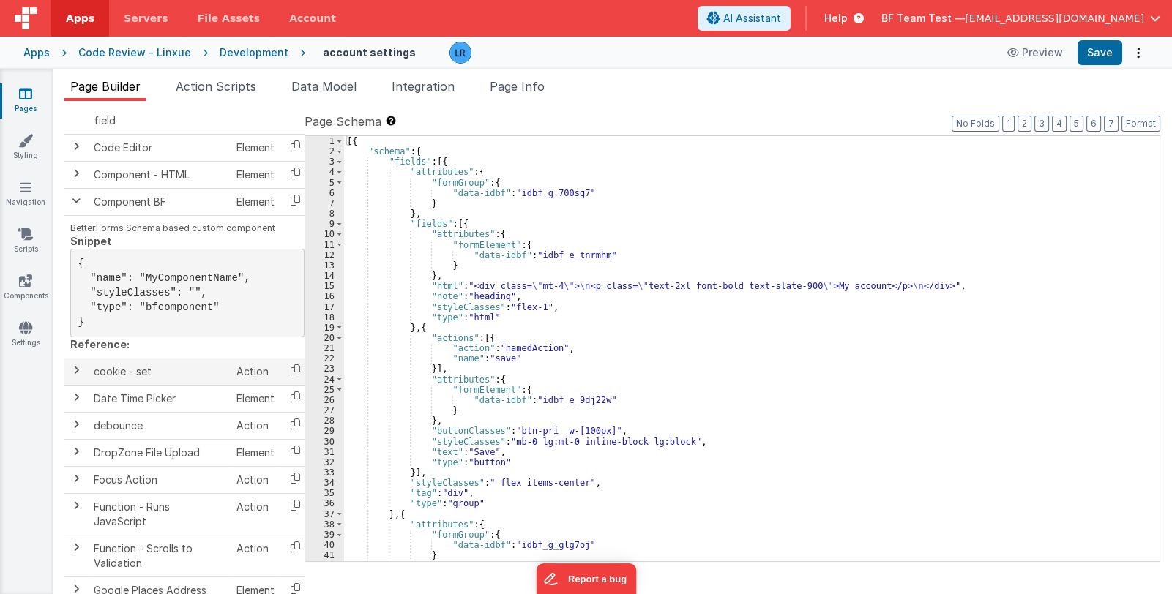
click at [73, 376] on span at bounding box center [76, 371] width 12 height 12
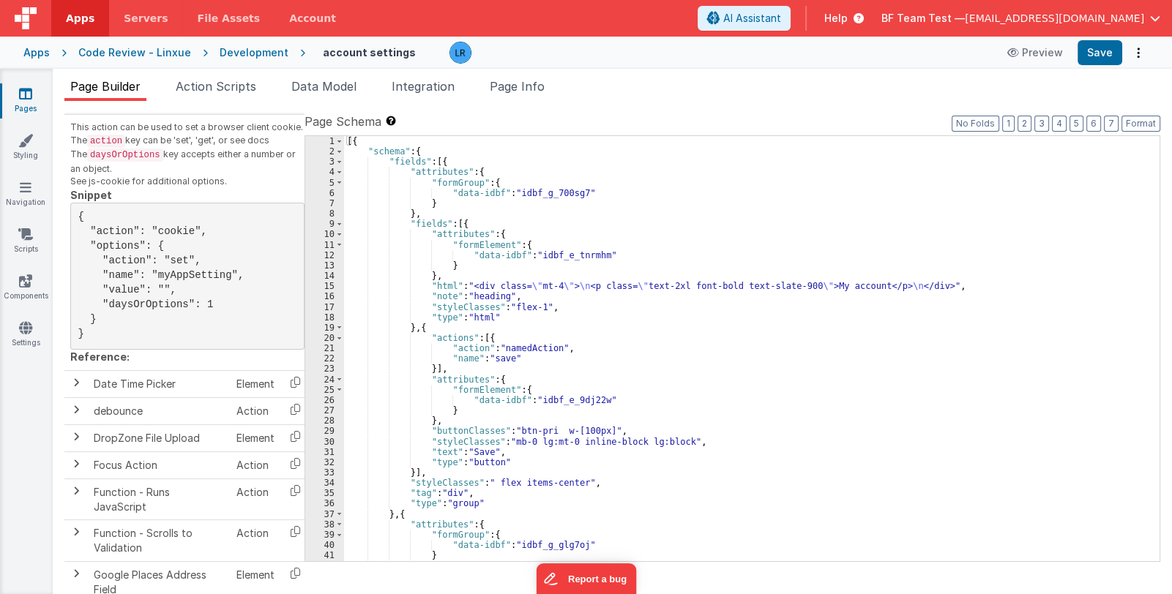
scroll to position [860, 0]
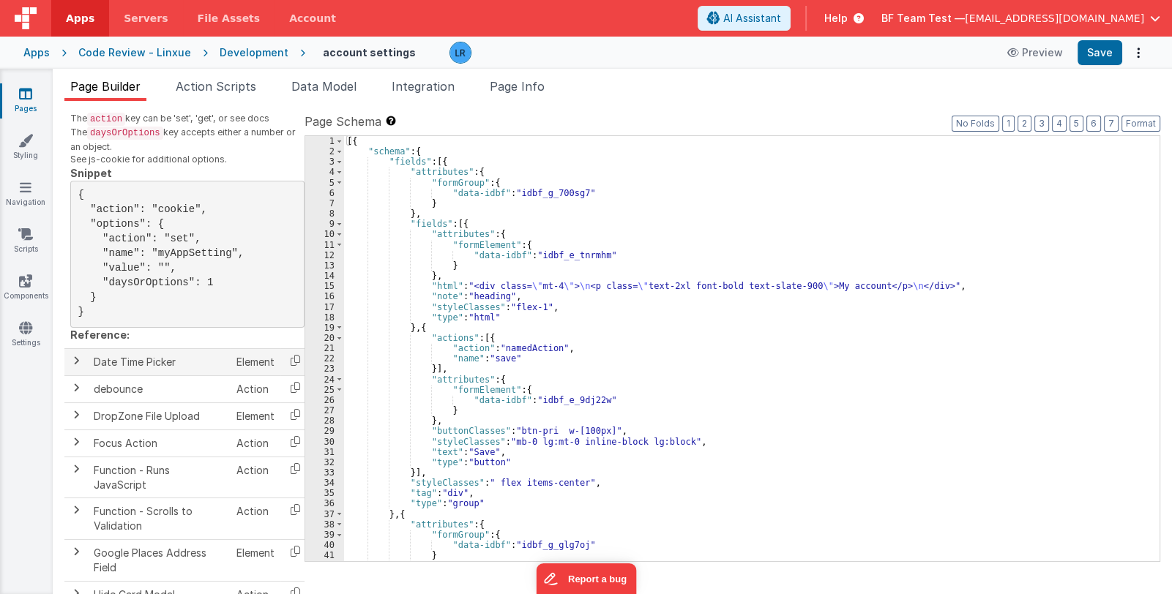
click at [73, 367] on span at bounding box center [76, 361] width 12 height 12
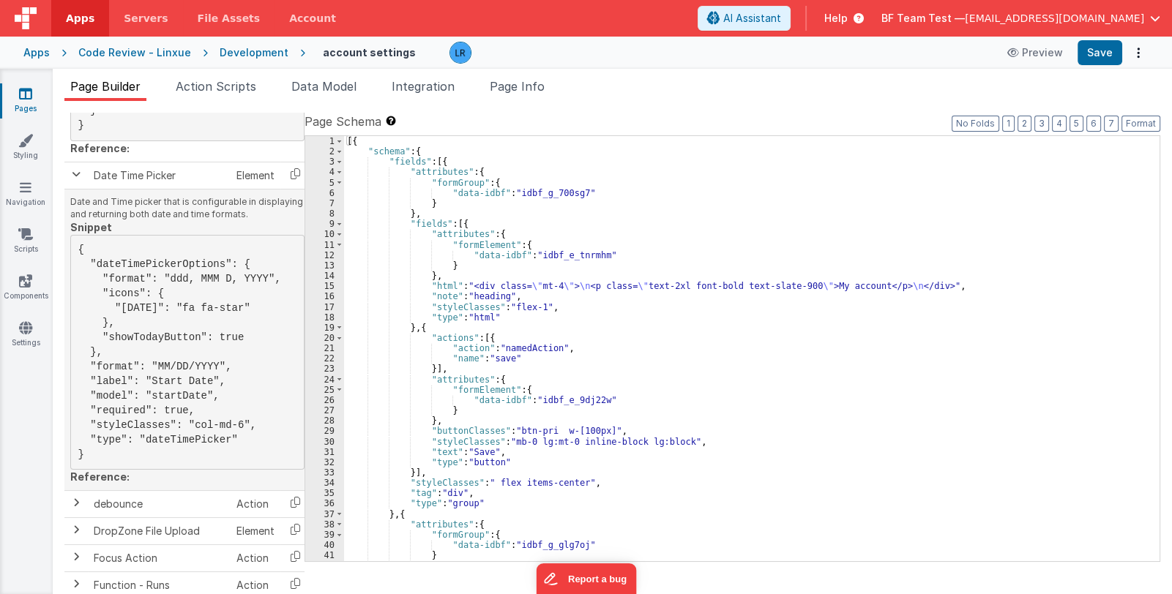
scroll to position [1079, 0]
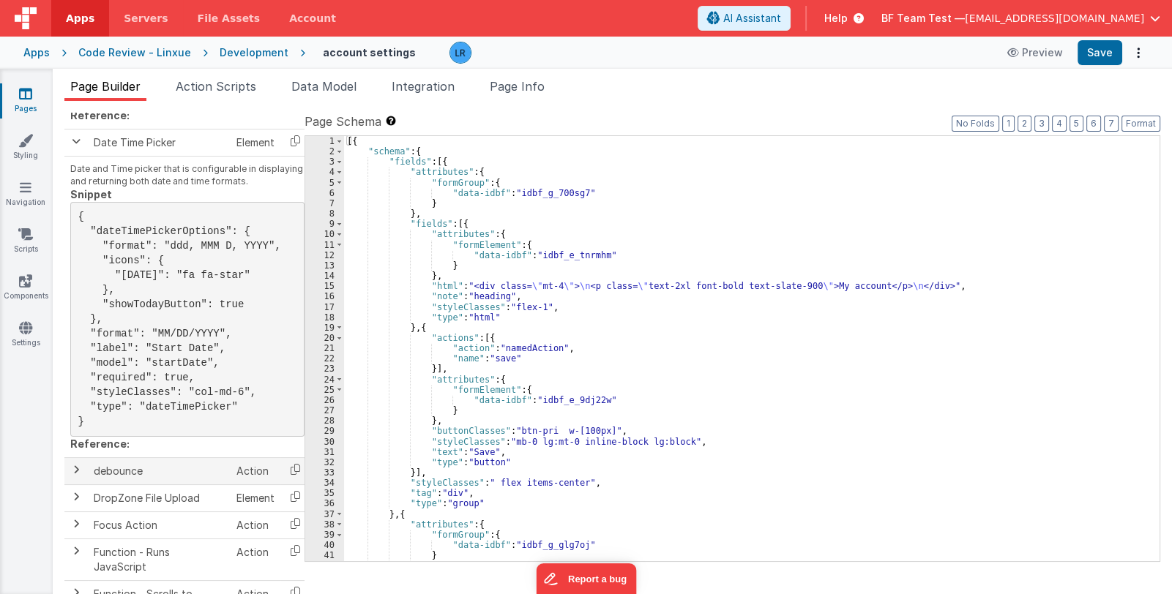
click at [72, 476] on span at bounding box center [76, 470] width 12 height 12
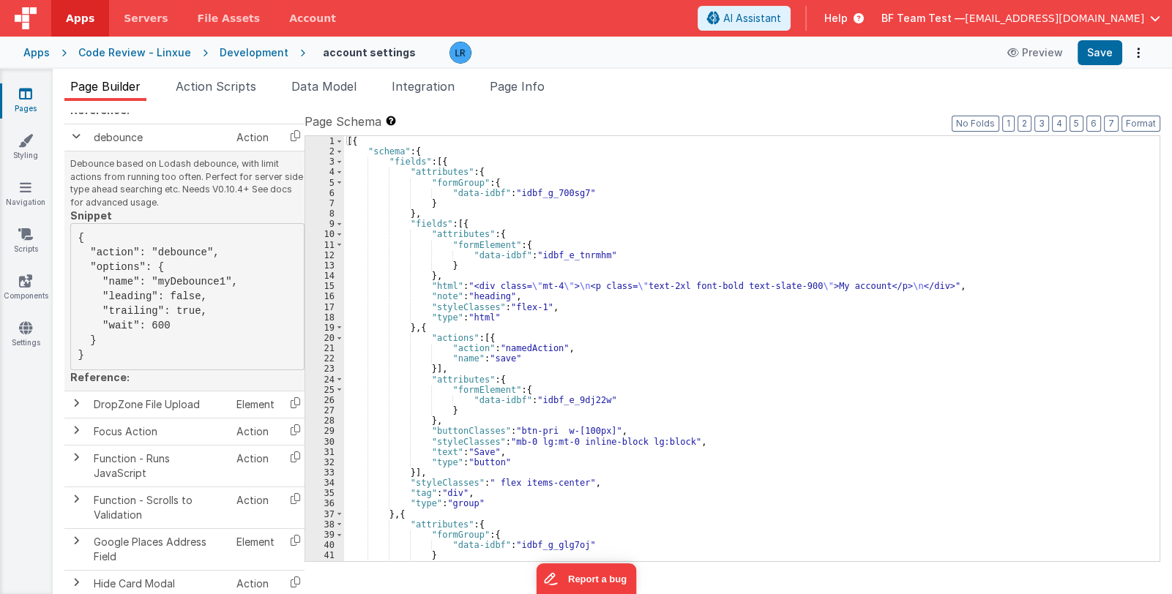
scroll to position [1445, 0]
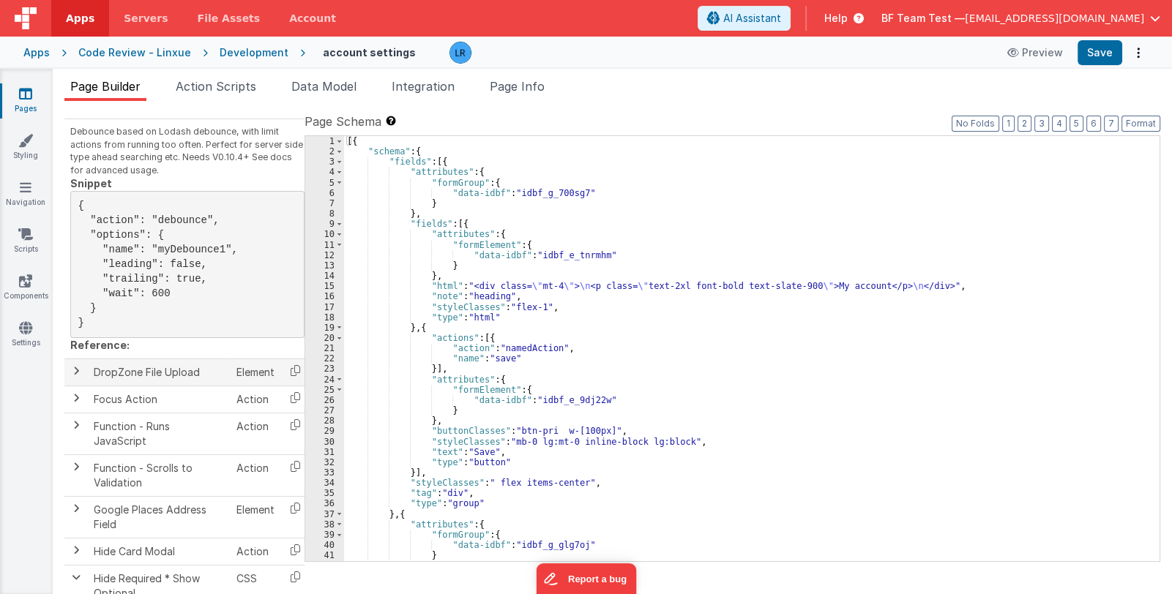
click at [70, 377] on span at bounding box center [76, 371] width 12 height 12
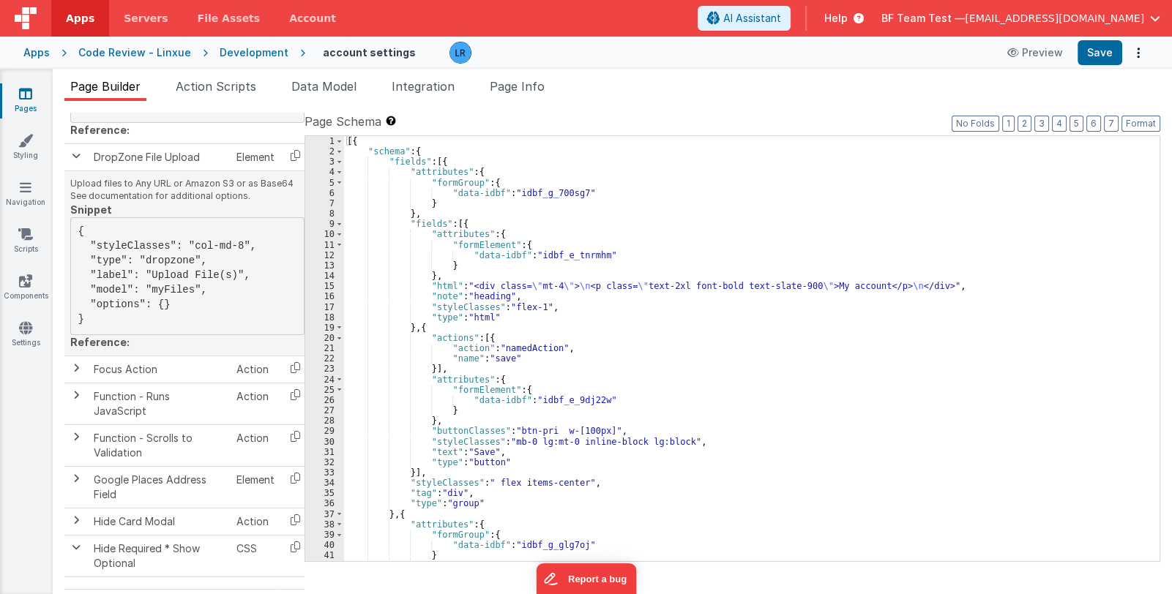
scroll to position [1665, 0]
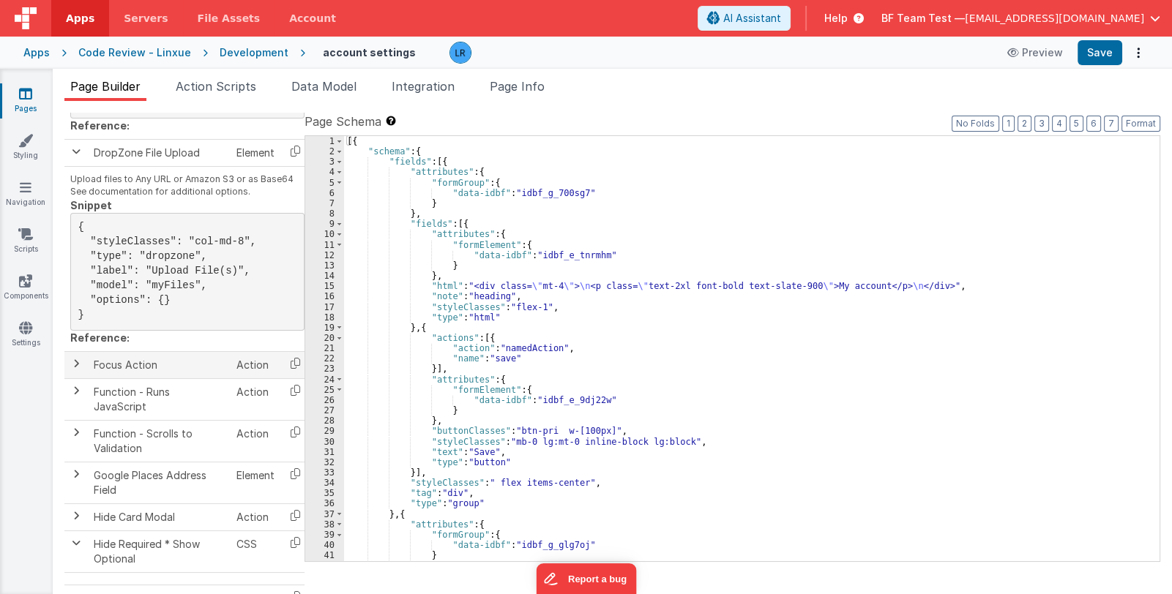
click at [72, 370] on span at bounding box center [76, 364] width 12 height 12
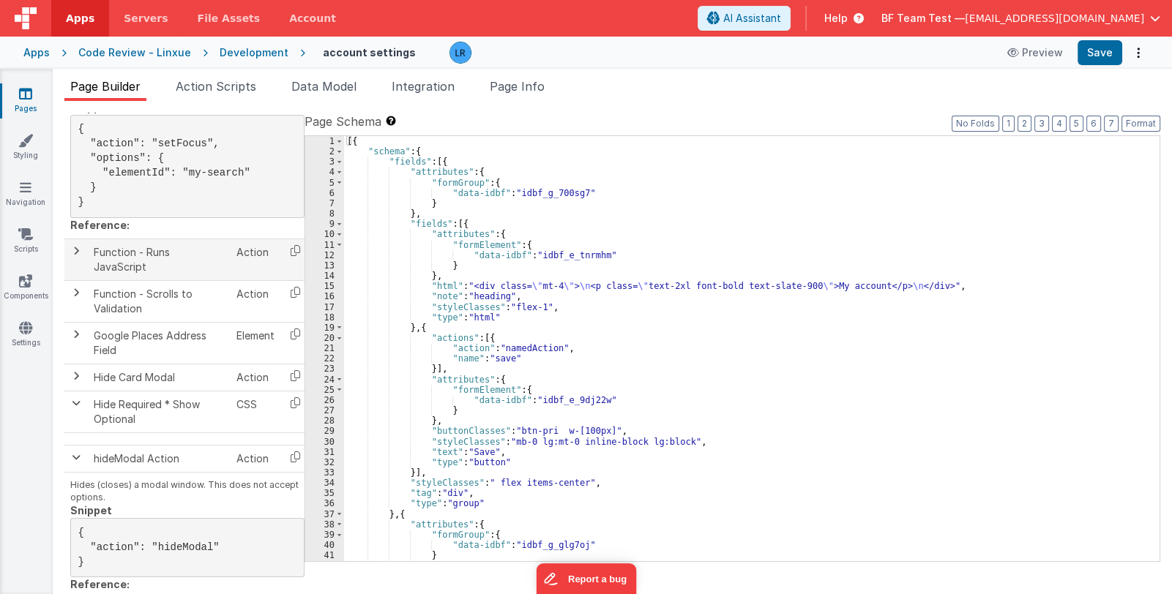
scroll to position [2031, 0]
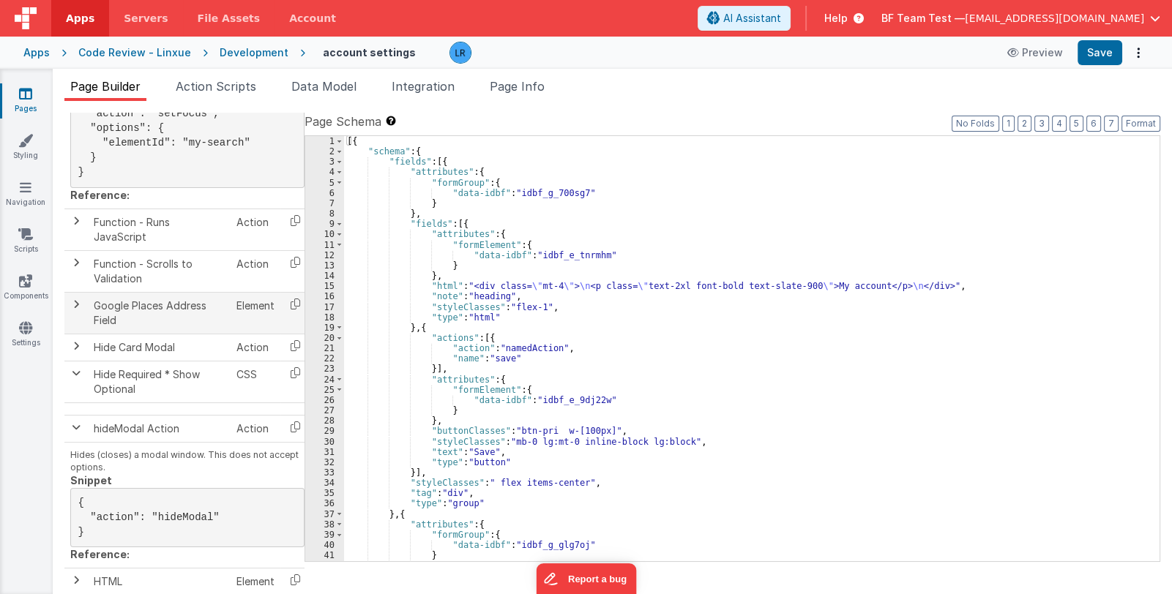
click at [71, 334] on td at bounding box center [75, 313] width 23 height 42
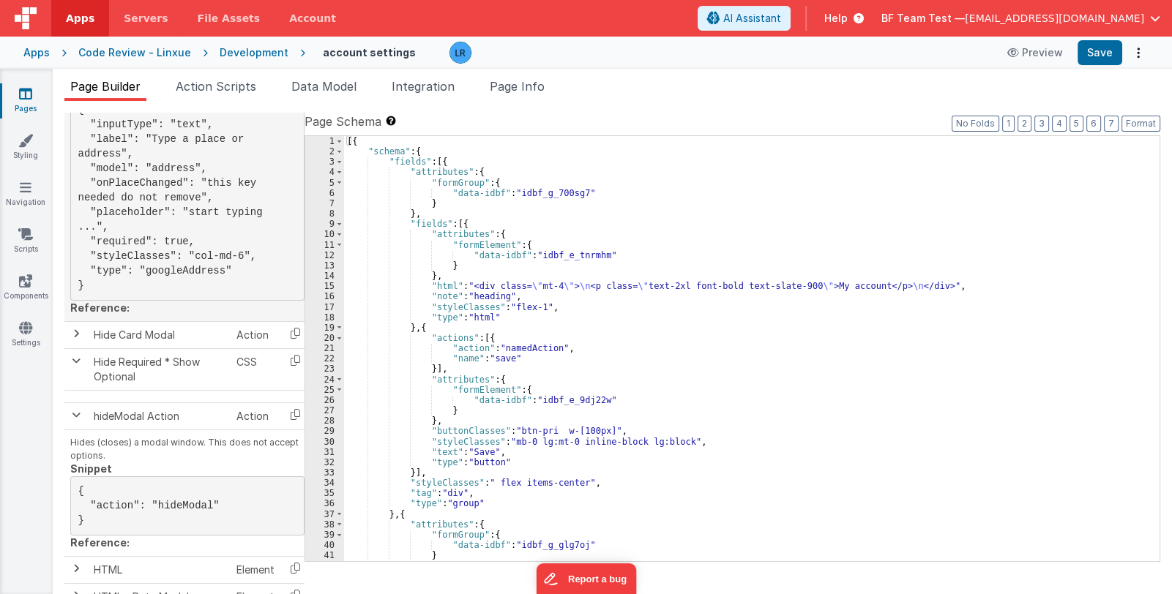
scroll to position [2324, 0]
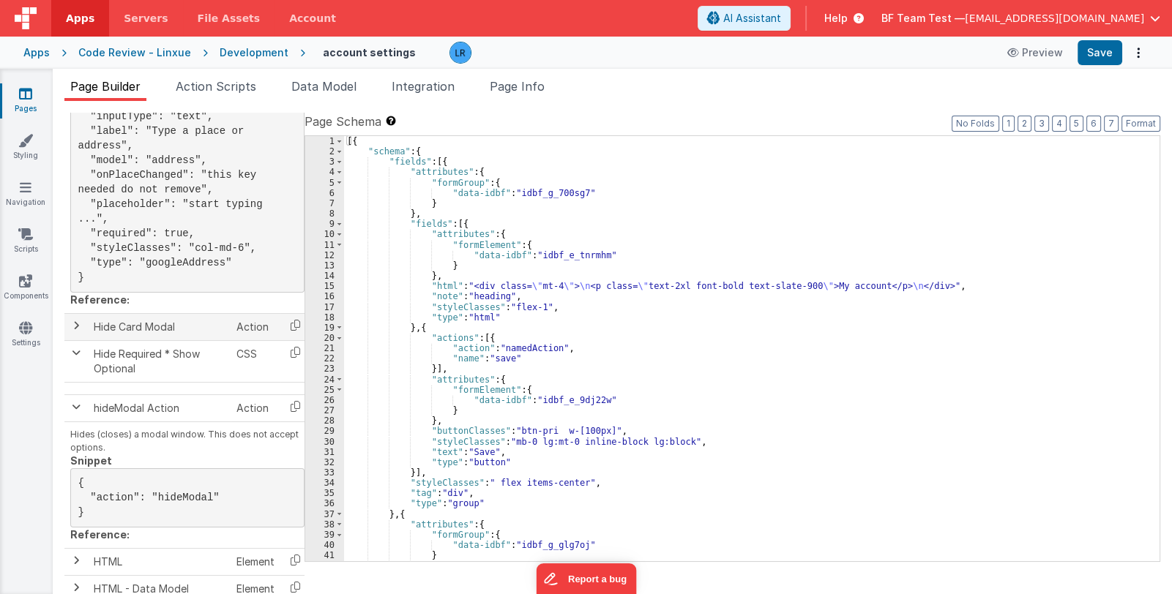
click at [68, 341] on td at bounding box center [75, 327] width 23 height 27
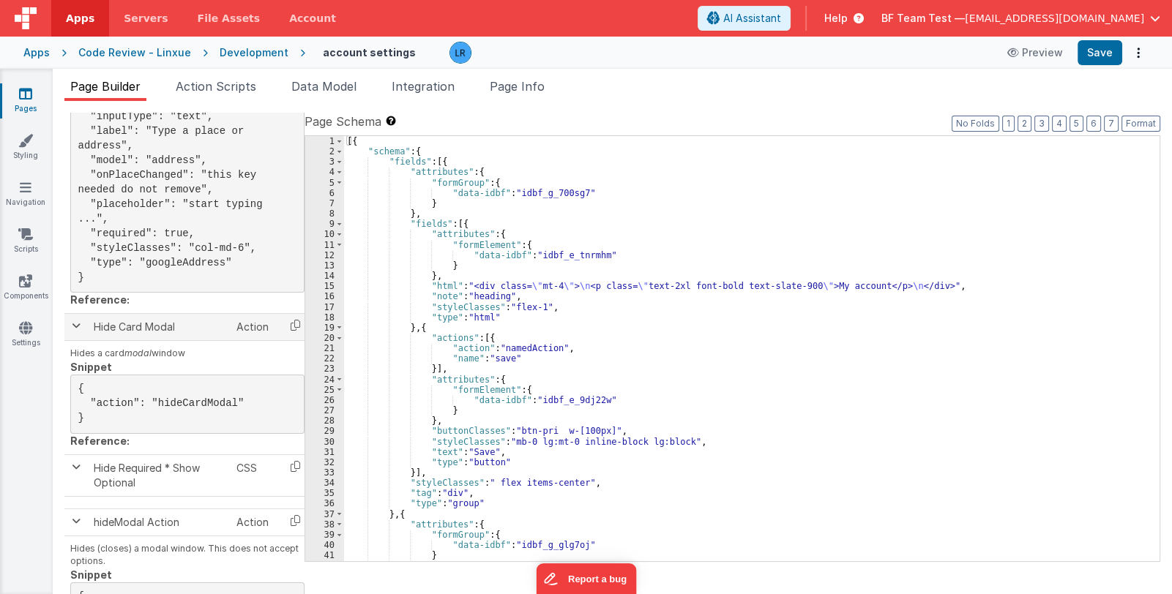
click at [68, 341] on td at bounding box center [75, 327] width 23 height 27
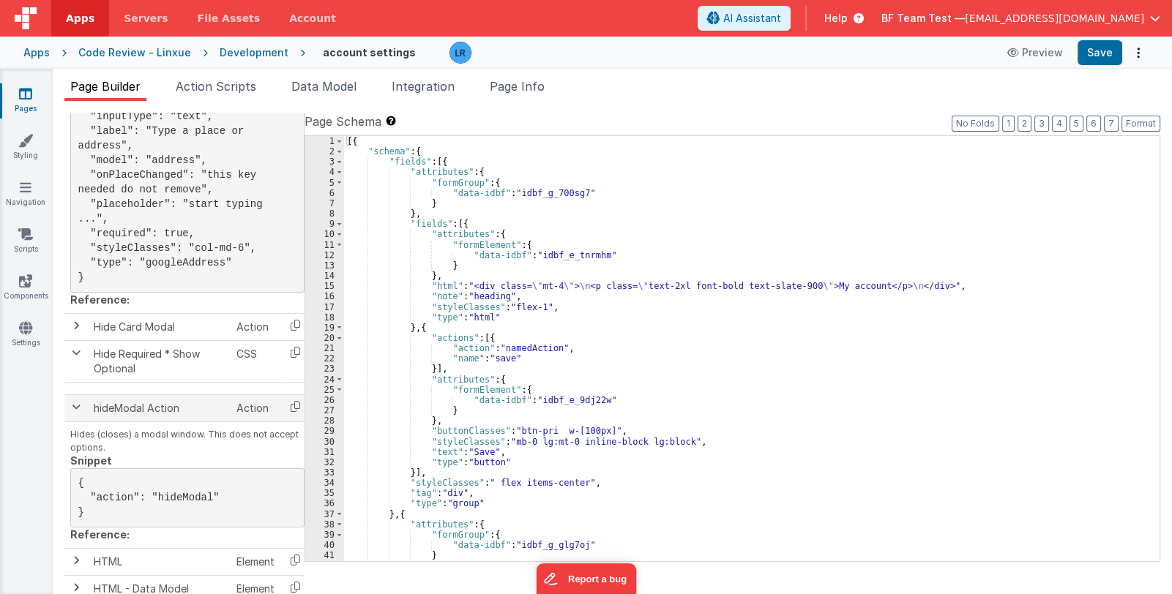
click at [77, 413] on span at bounding box center [76, 407] width 12 height 12
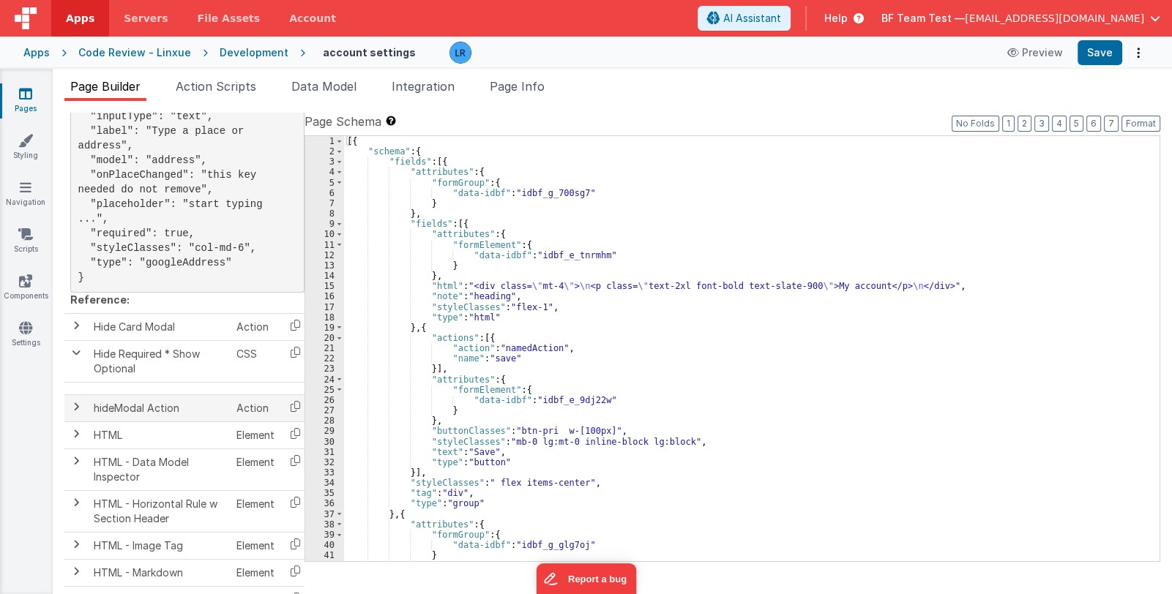
click at [77, 413] on span at bounding box center [76, 407] width 12 height 12
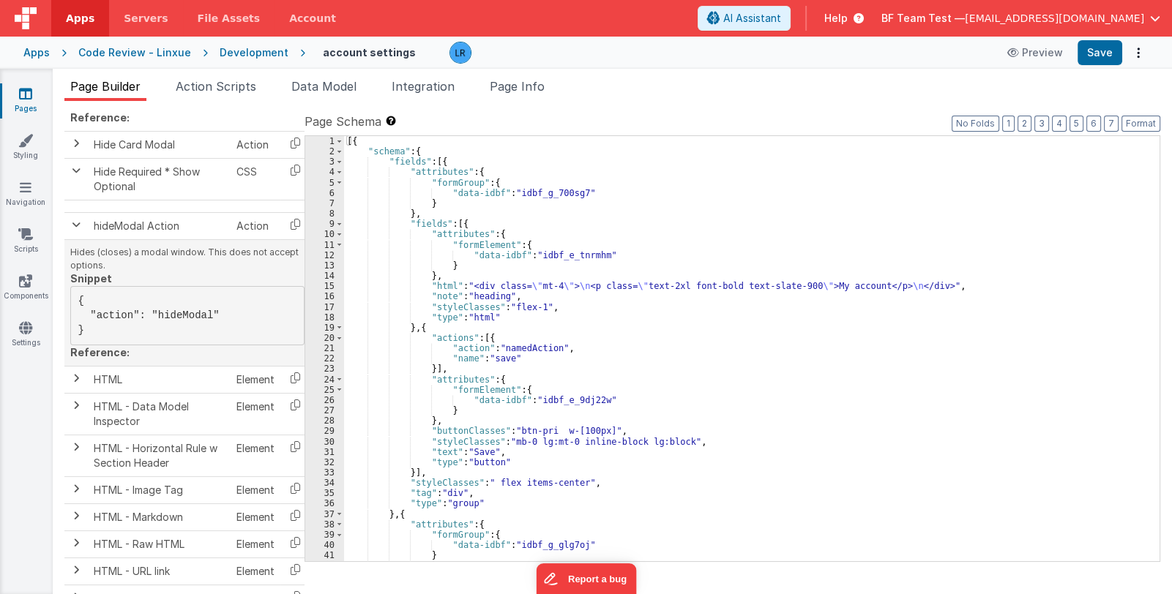
scroll to position [2543, 0]
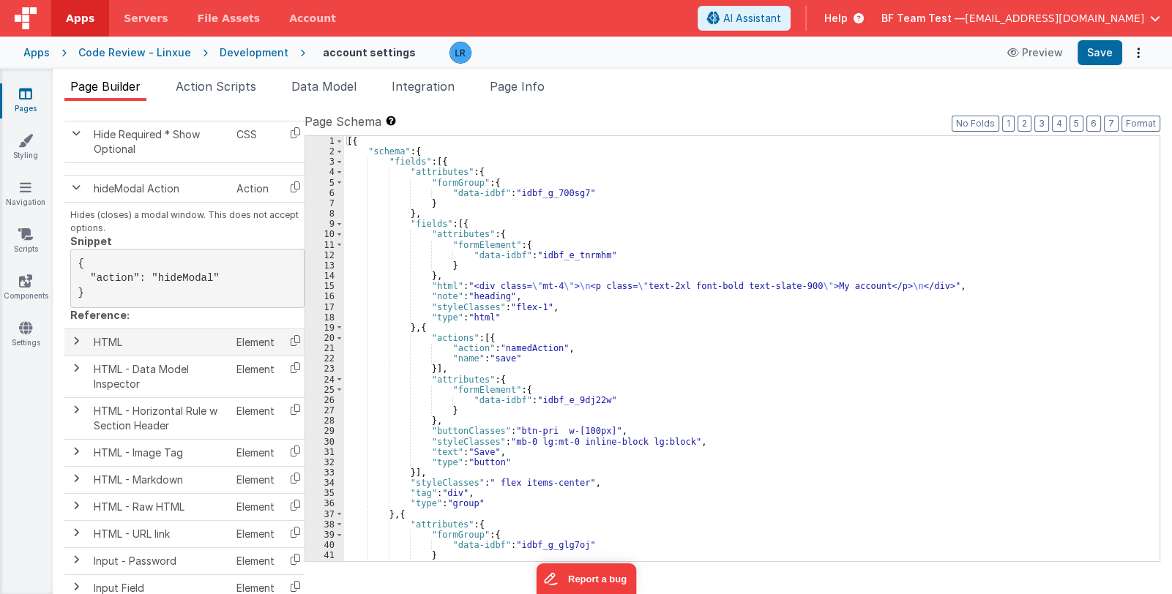
click at [170, 357] on td "HTML" at bounding box center [159, 342] width 143 height 27
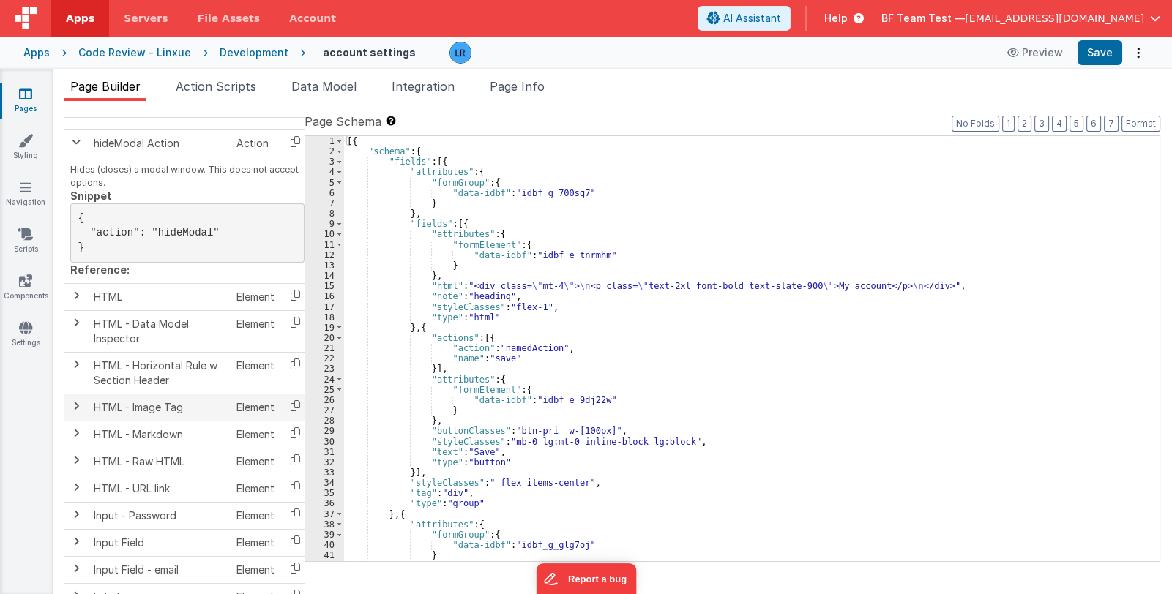
scroll to position [2690, 0]
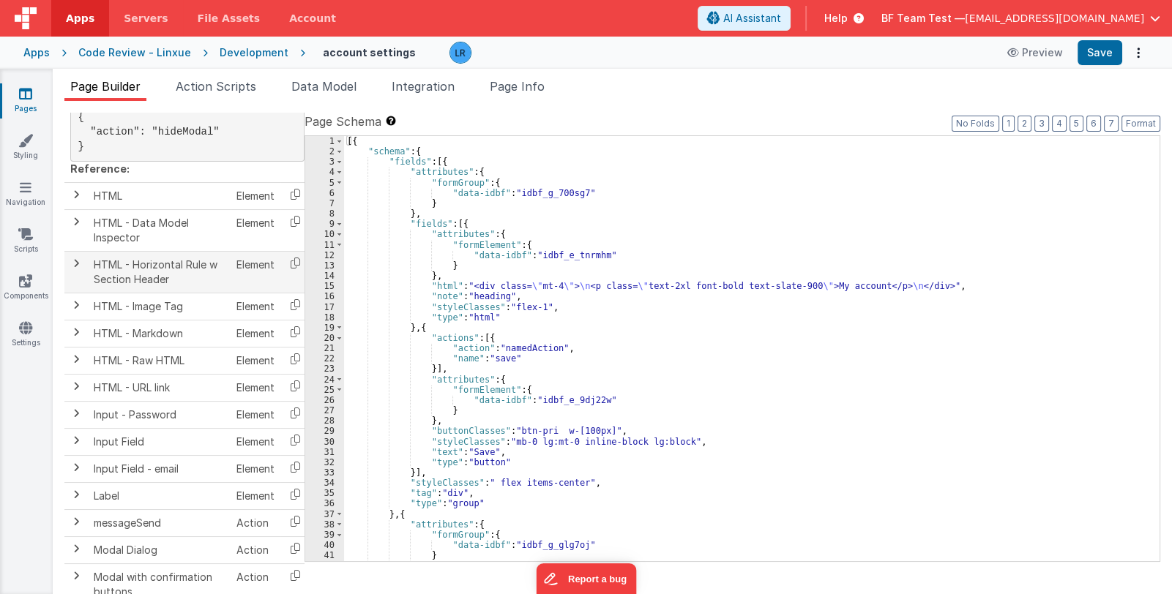
click at [75, 269] on span at bounding box center [76, 264] width 12 height 12
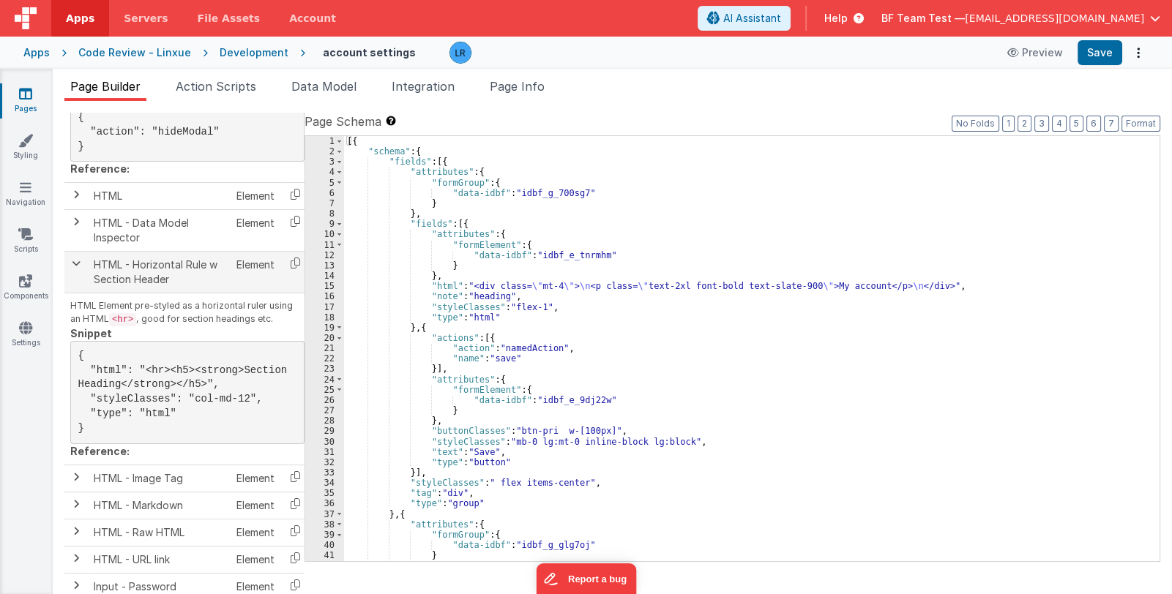
click at [78, 269] on span at bounding box center [76, 264] width 12 height 12
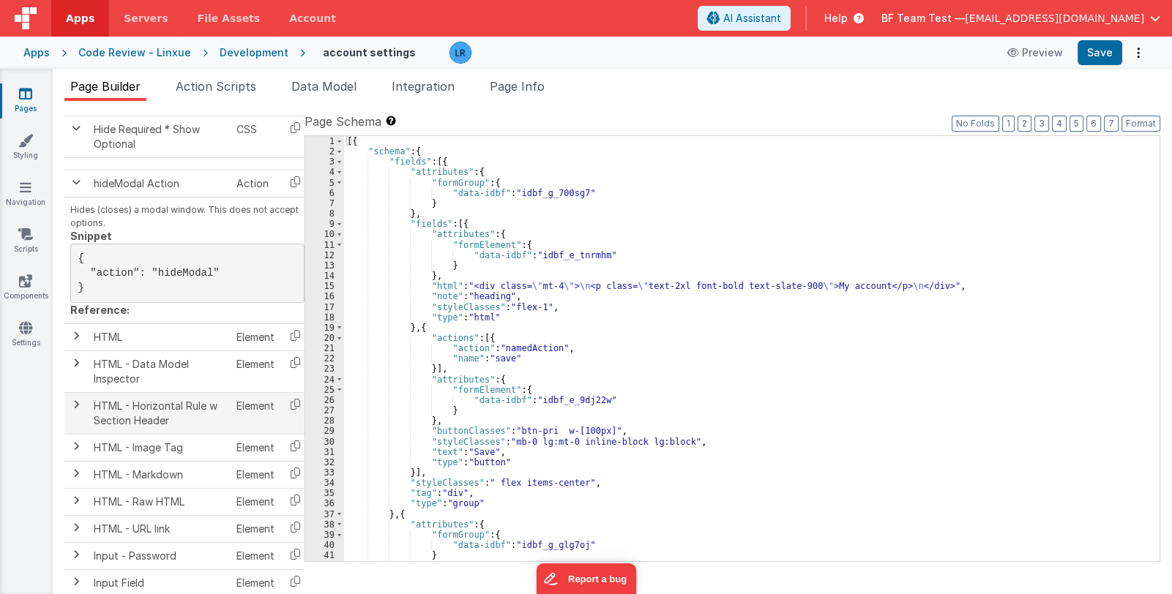
scroll to position [2543, 0]
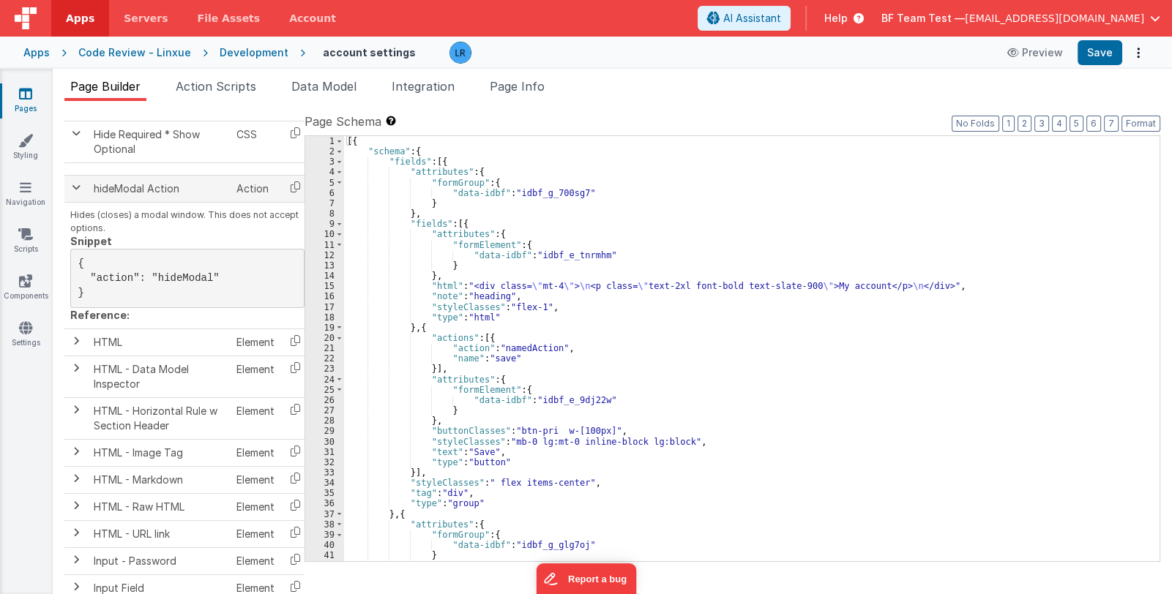
click at [81, 203] on td at bounding box center [75, 189] width 23 height 27
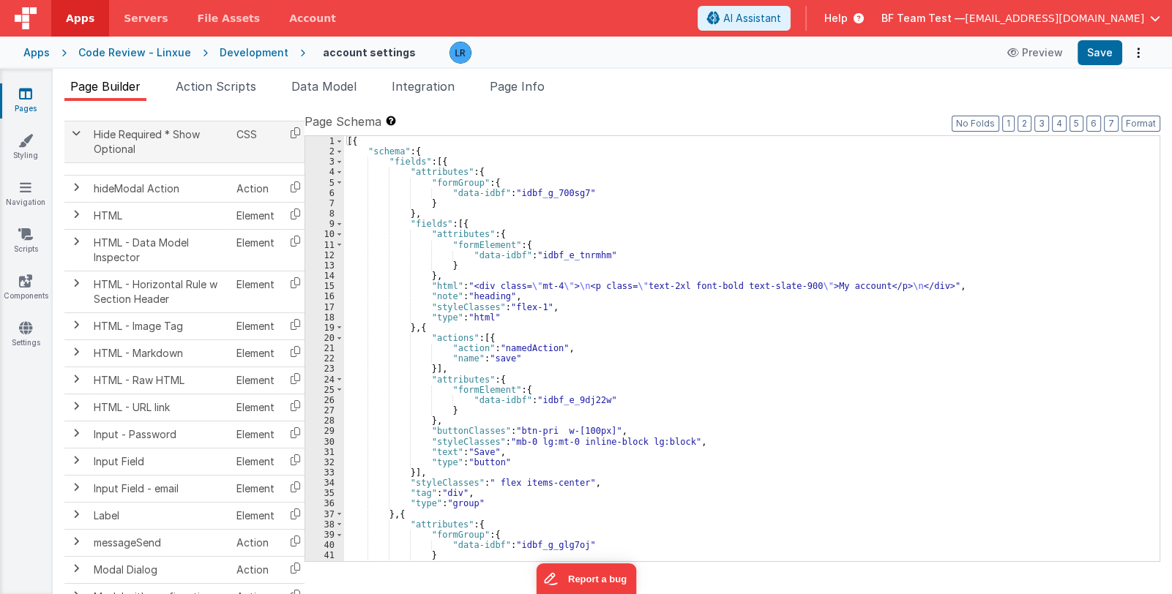
click at [70, 139] on span at bounding box center [76, 133] width 12 height 12
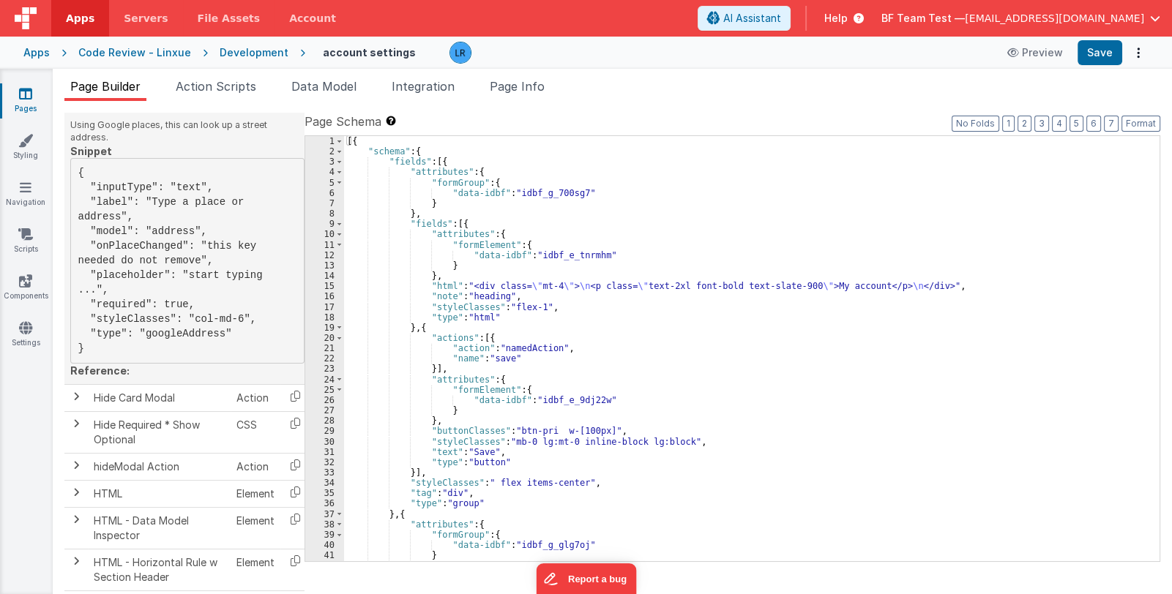
scroll to position [2177, 0]
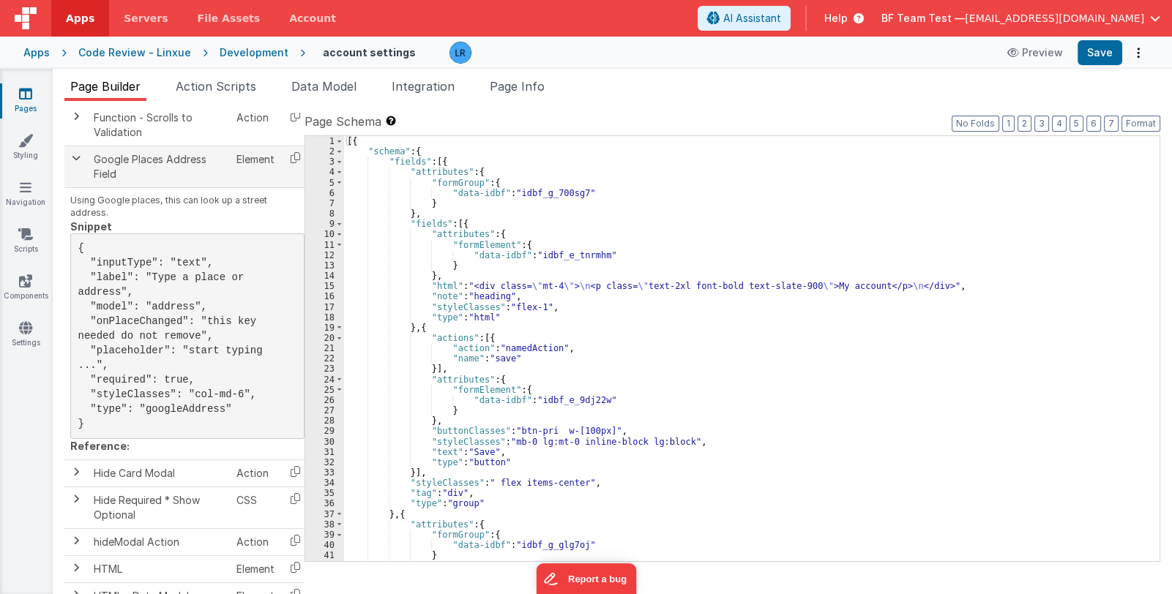
click at [79, 164] on span at bounding box center [76, 158] width 12 height 12
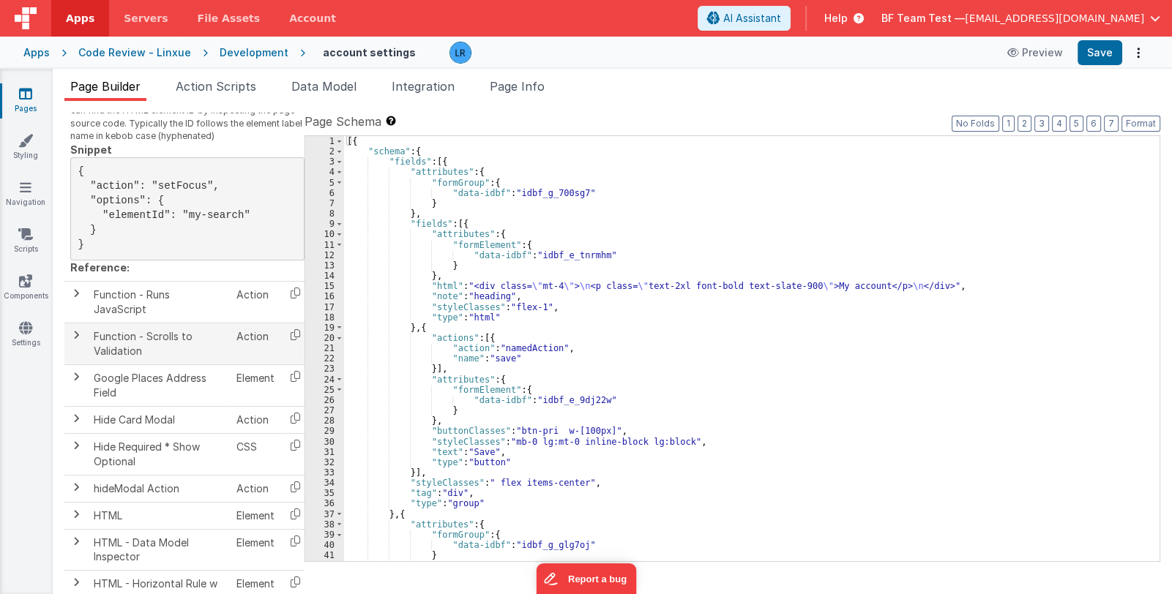
scroll to position [1958, 0]
click at [70, 77] on span at bounding box center [76, 71] width 12 height 12
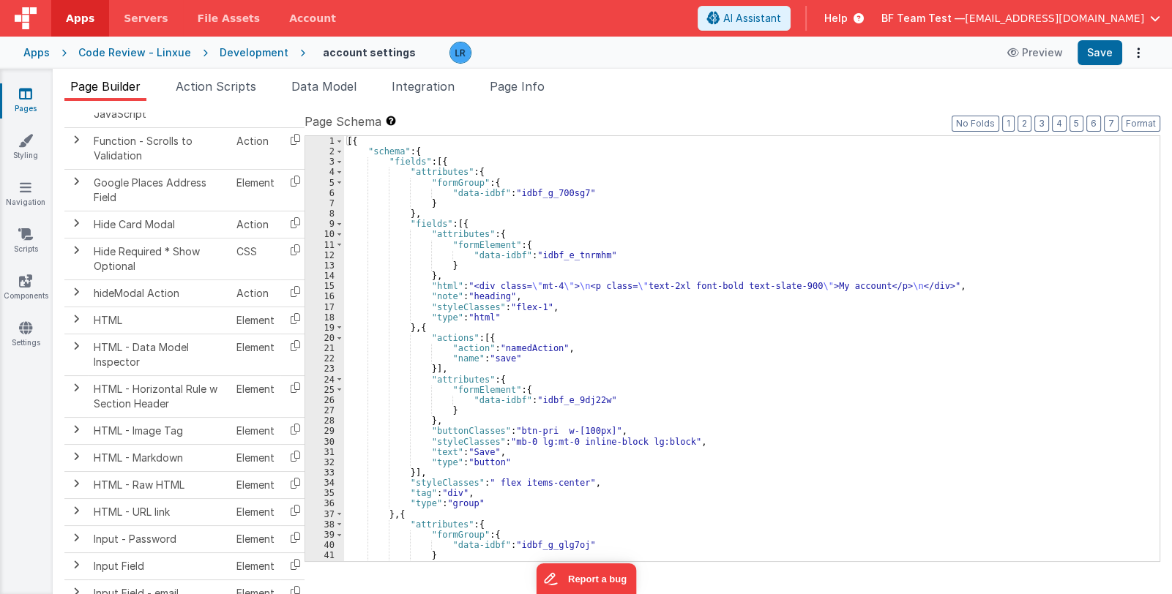
click at [23, 94] on icon at bounding box center [25, 93] width 13 height 15
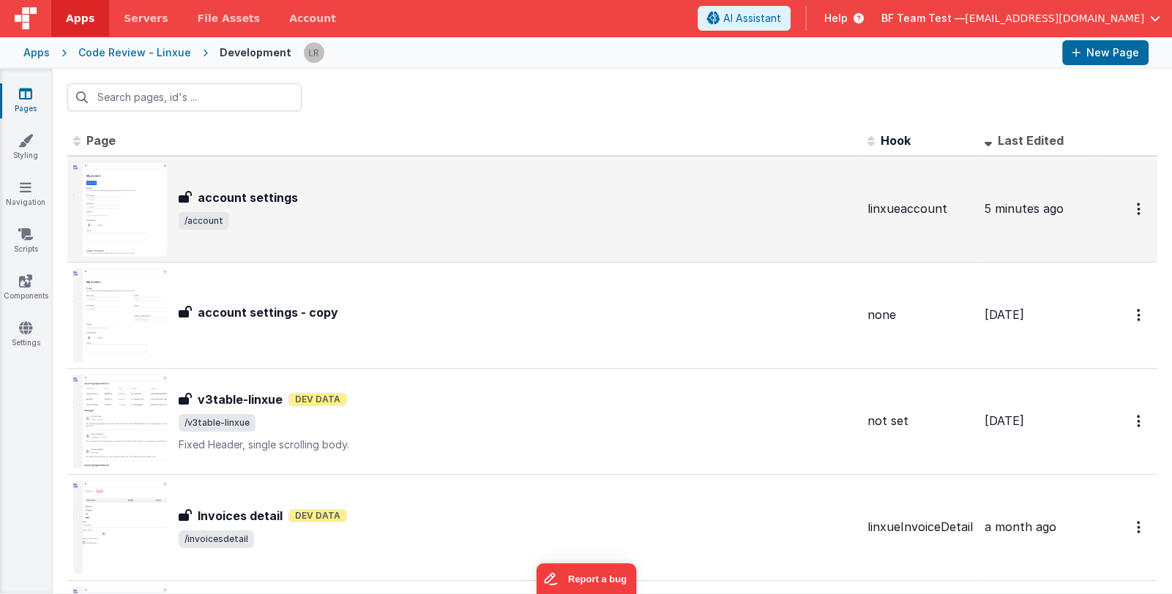
click at [329, 233] on div "account settings account settings /account" at bounding box center [464, 210] width 783 height 94
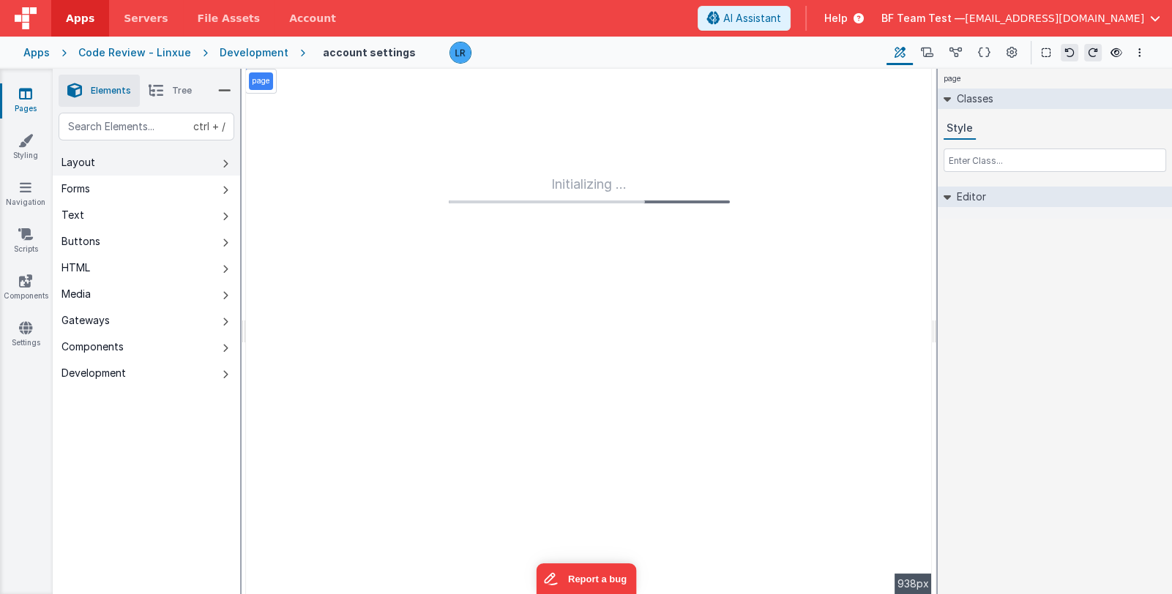
click at [156, 163] on button "Layout" at bounding box center [146, 162] width 187 height 26
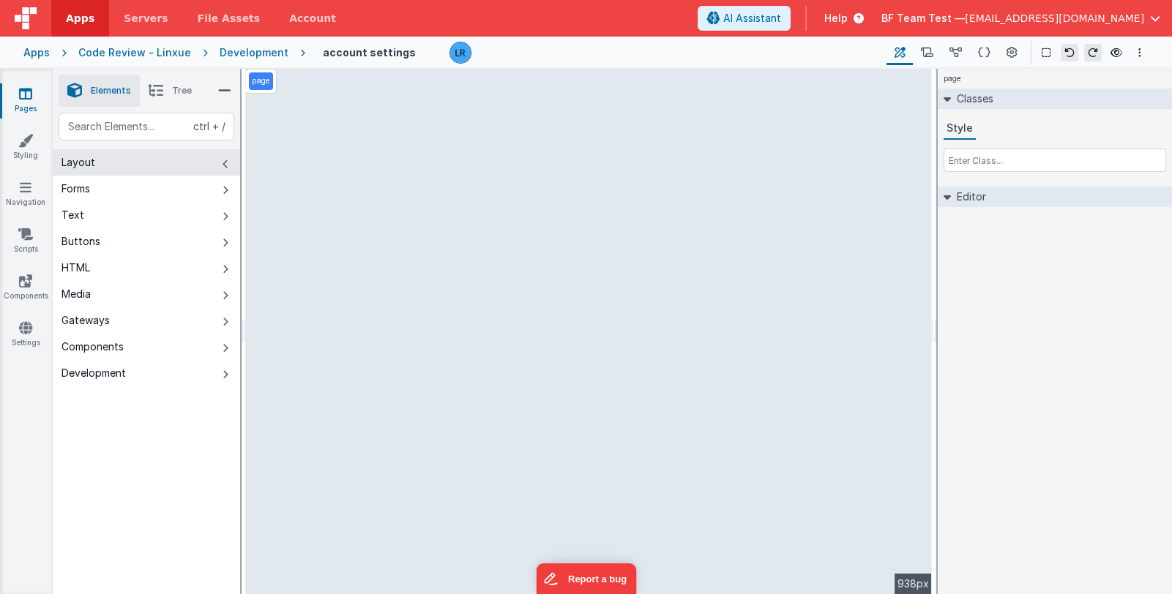
click at [151, 157] on button "Layout" at bounding box center [146, 162] width 187 height 26
click at [150, 159] on button "Layout" at bounding box center [146, 162] width 187 height 26
click at [146, 178] on button "Forms" at bounding box center [146, 189] width 187 height 26
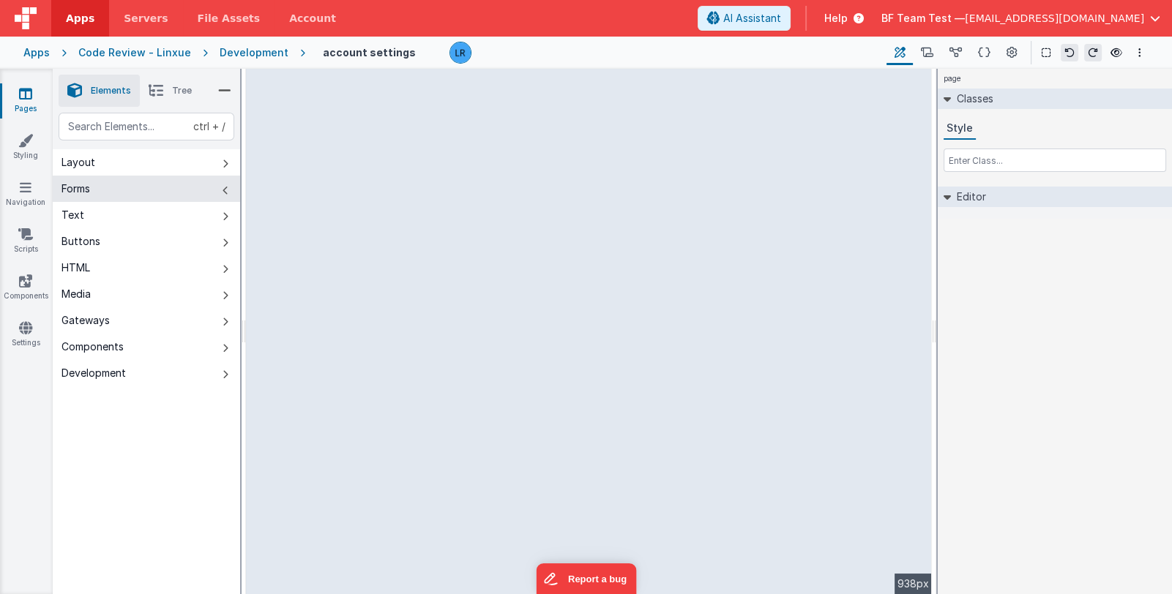
click at [226, 193] on icon at bounding box center [226, 190] width 6 height 12
click at [222, 167] on button "Layout" at bounding box center [146, 162] width 187 height 26
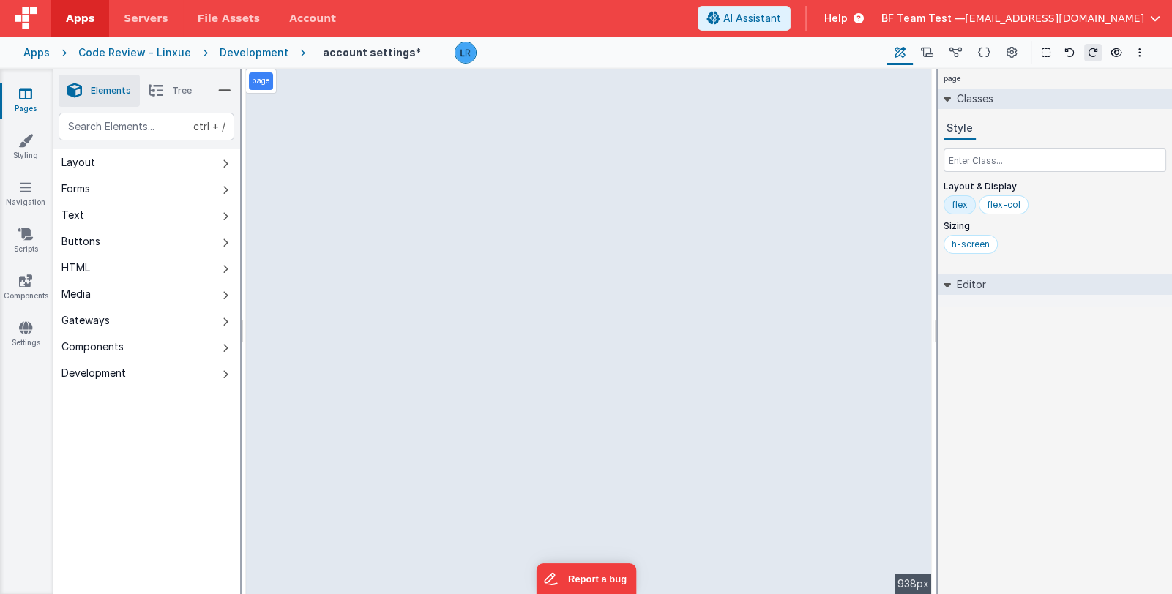
click at [167, 90] on li "Tree" at bounding box center [170, 91] width 61 height 32
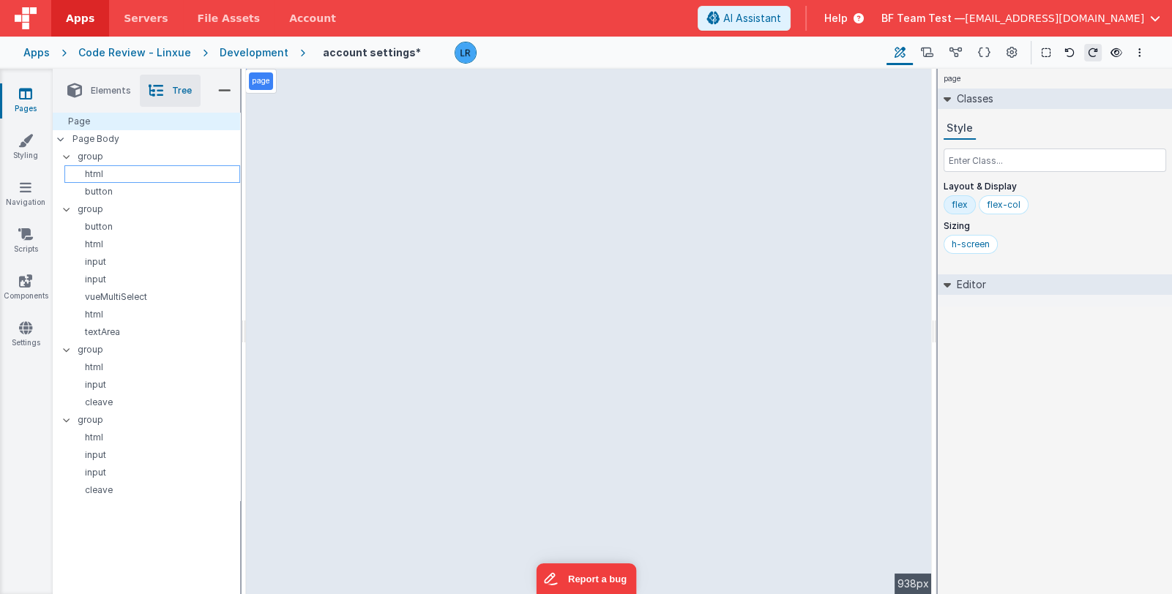
click at [94, 168] on p "html" at bounding box center [154, 174] width 169 height 12
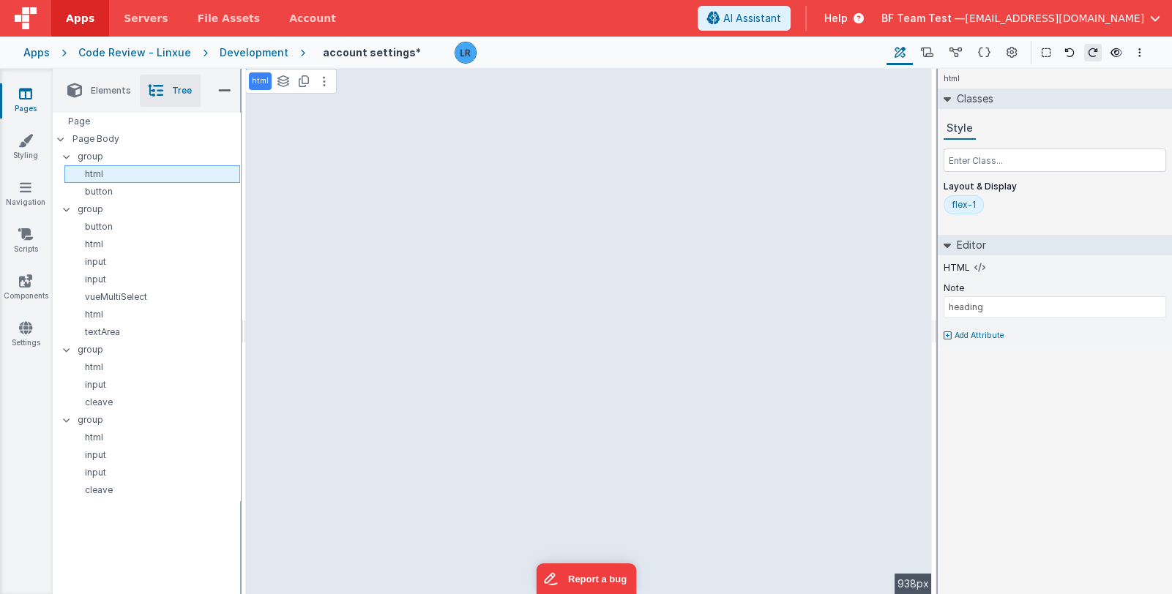
click at [94, 168] on p "html" at bounding box center [154, 174] width 169 height 12
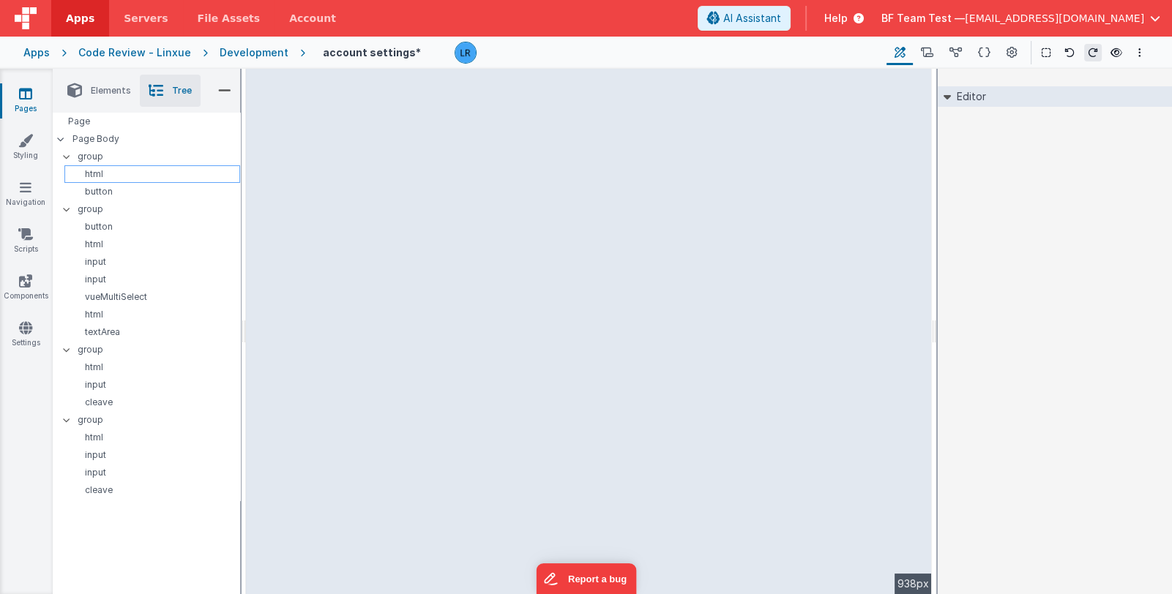
click at [93, 174] on p "html" at bounding box center [154, 174] width 169 height 12
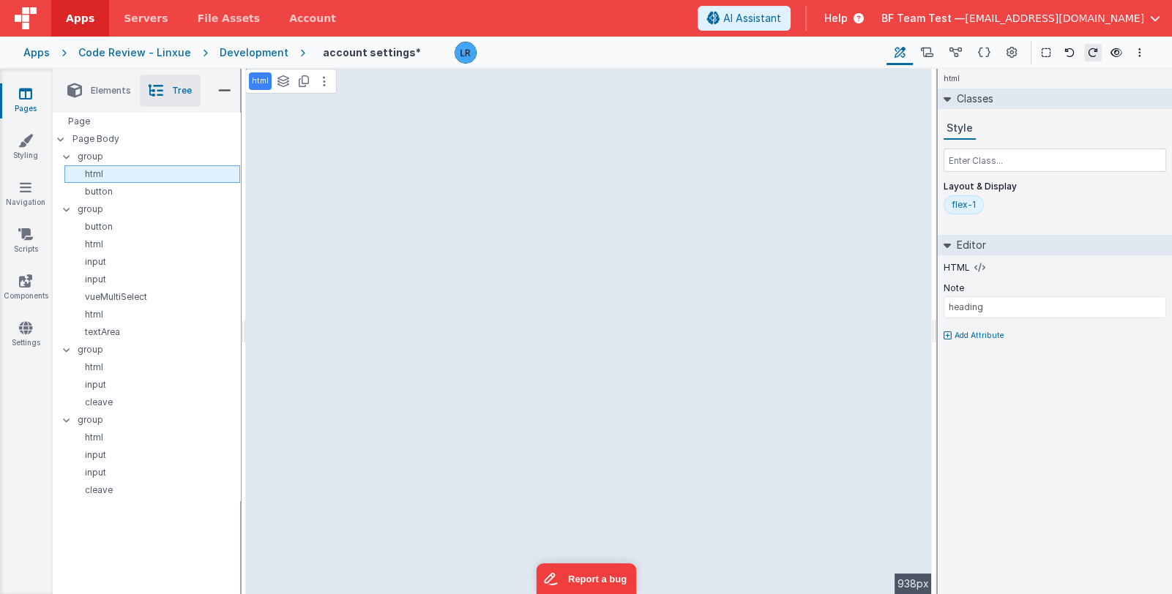
click at [93, 174] on p "html" at bounding box center [154, 174] width 169 height 12
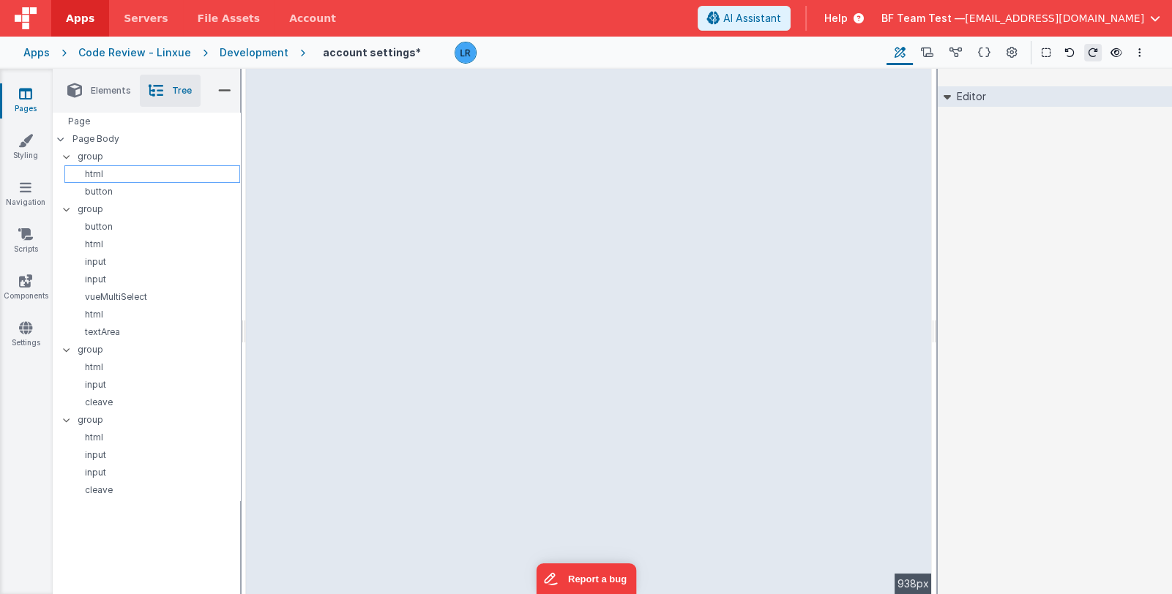
click at [93, 174] on p "html" at bounding box center [154, 174] width 169 height 12
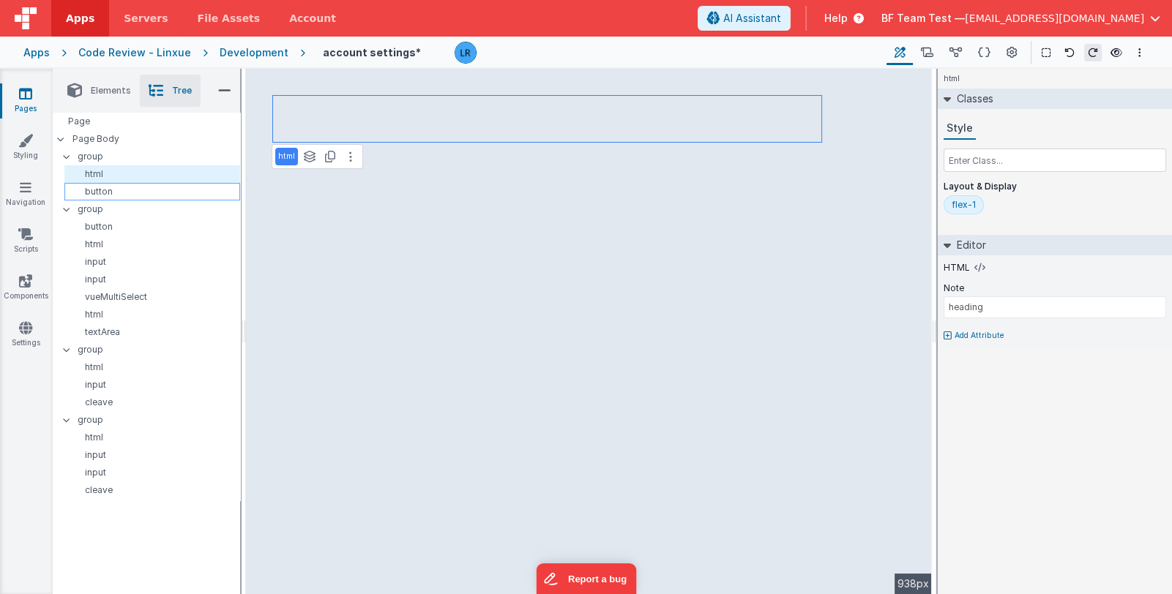
click at [98, 193] on p "button" at bounding box center [154, 192] width 169 height 12
select select "save"
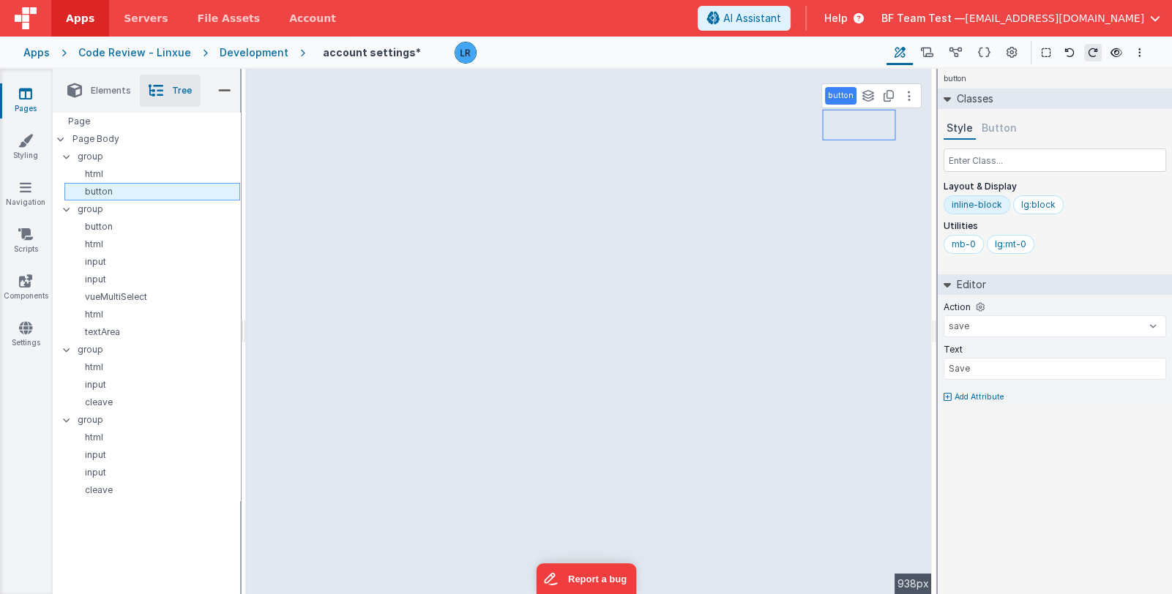
click at [98, 193] on p "button" at bounding box center [154, 192] width 169 height 12
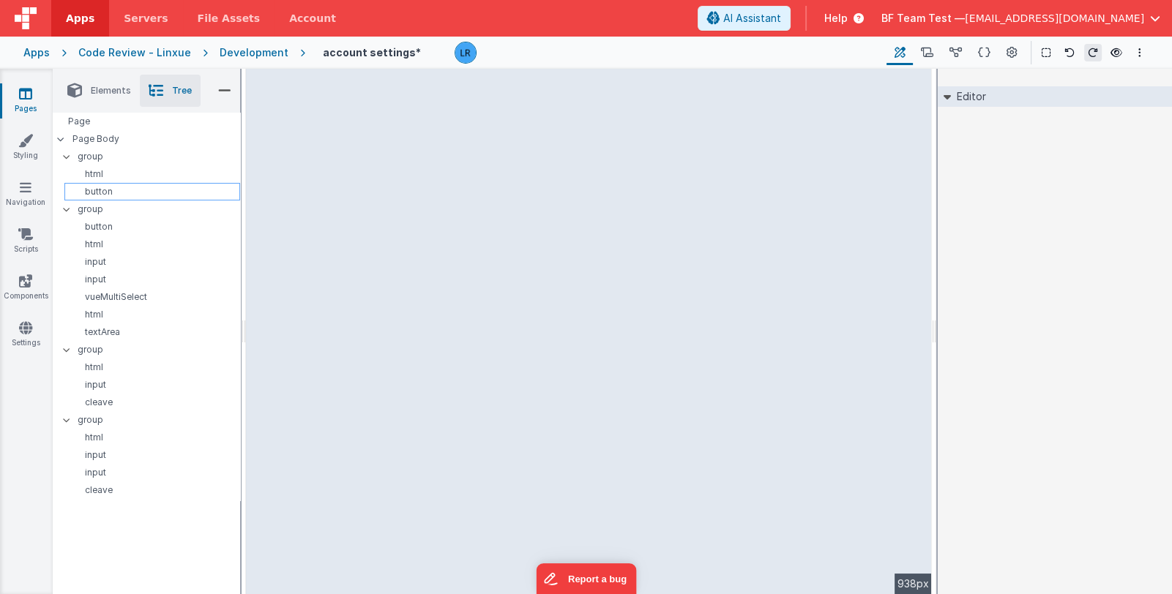
click at [98, 193] on p "button" at bounding box center [154, 192] width 169 height 12
select select "save"
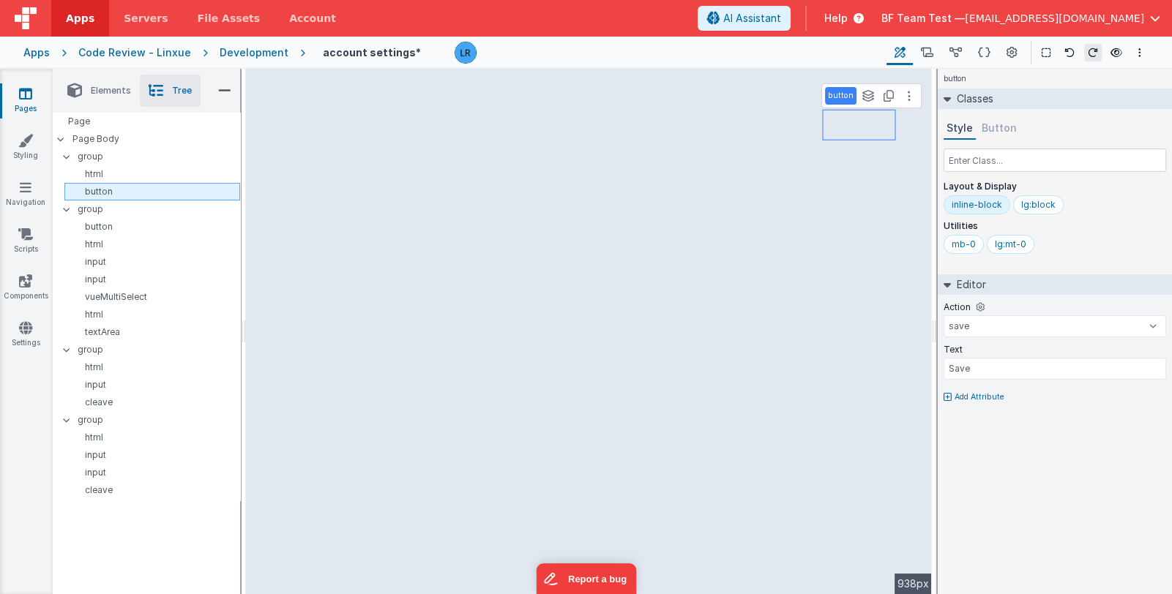
click at [111, 189] on p "button" at bounding box center [154, 192] width 169 height 12
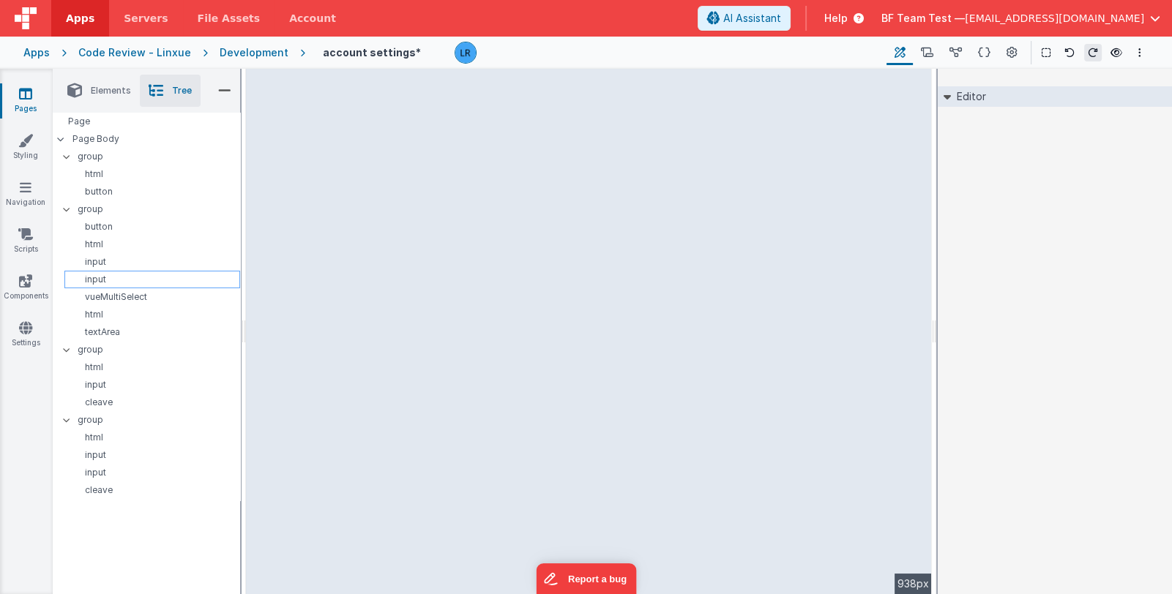
click at [97, 280] on p "input" at bounding box center [154, 280] width 169 height 12
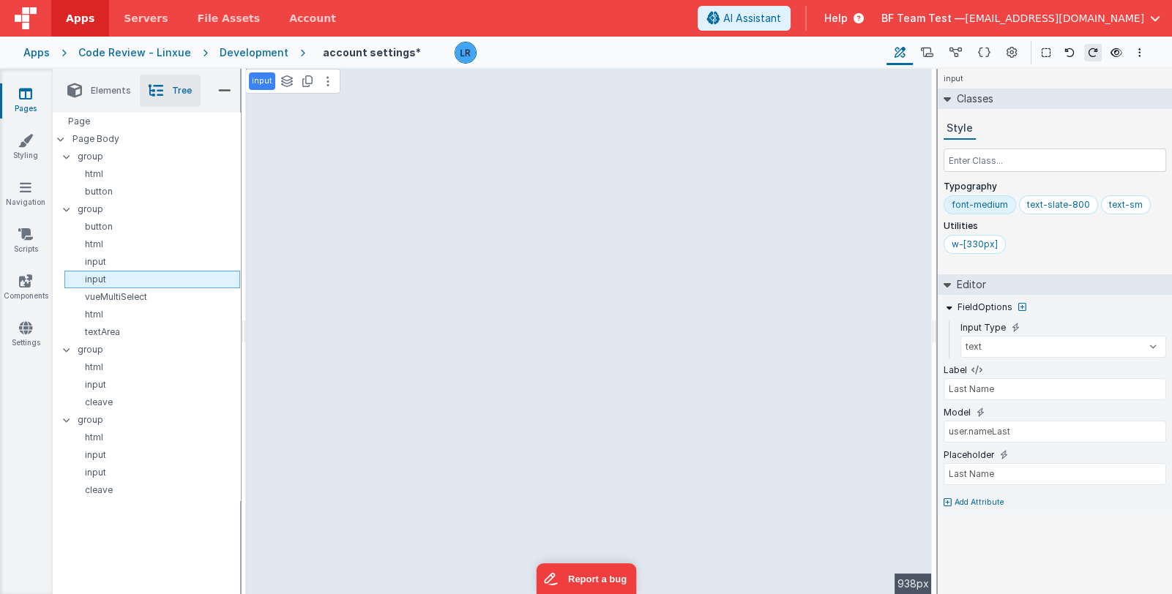
click at [97, 280] on p "input" at bounding box center [154, 280] width 169 height 12
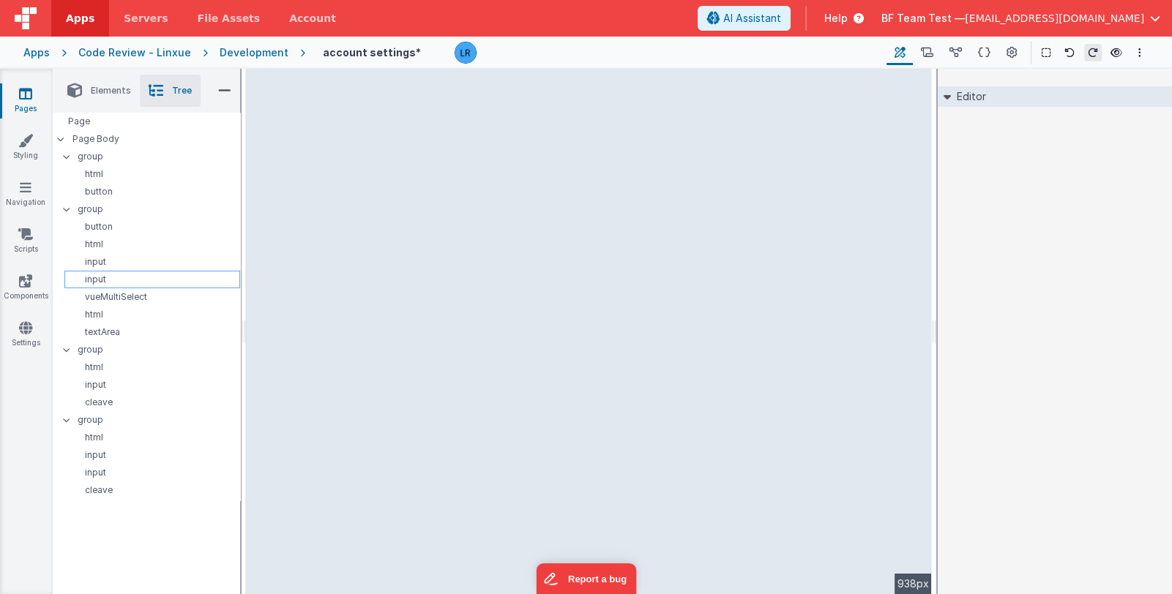
click at [97, 280] on p "input" at bounding box center [154, 280] width 169 height 12
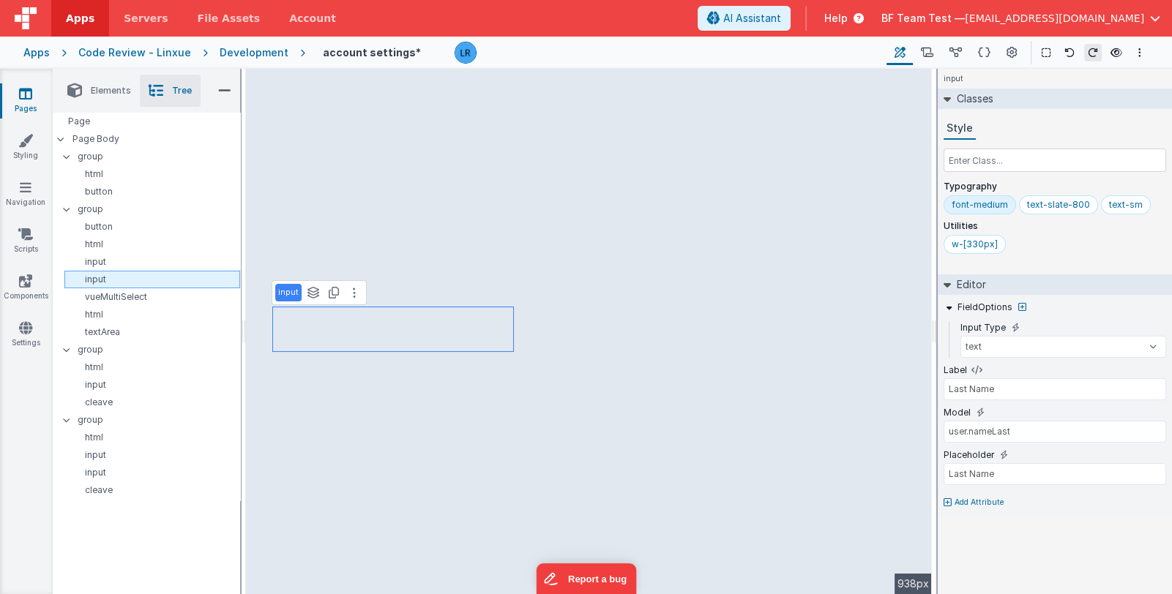
drag, startPoint x: 93, startPoint y: 278, endPoint x: 79, endPoint y: 276, distance: 14.1
click at [79, 276] on p "input" at bounding box center [154, 280] width 169 height 12
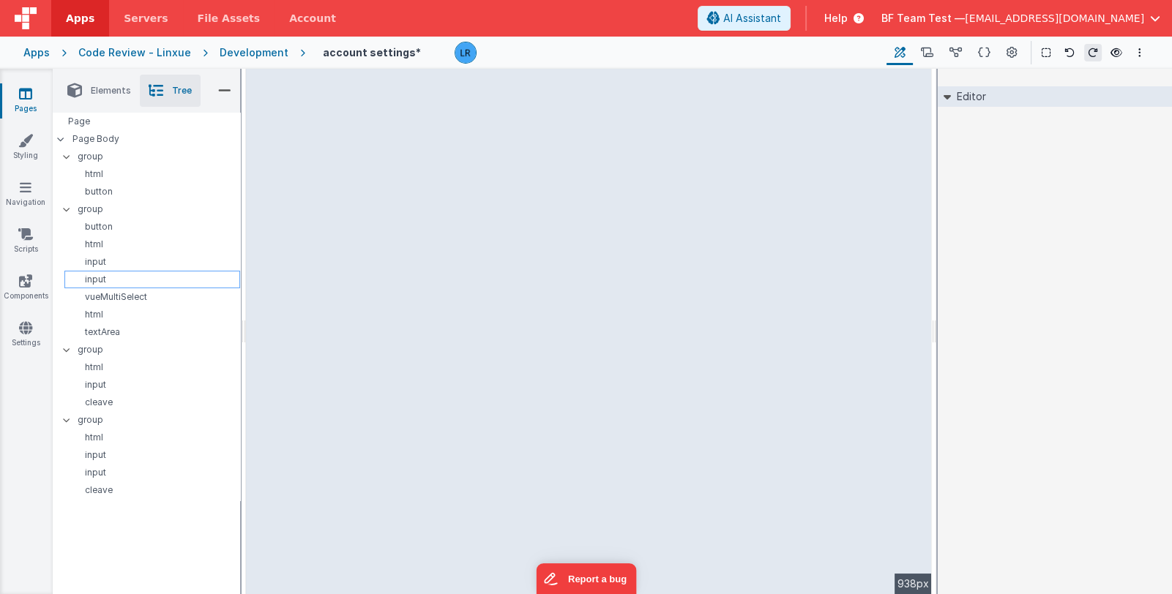
click at [161, 277] on p "input" at bounding box center [154, 280] width 169 height 12
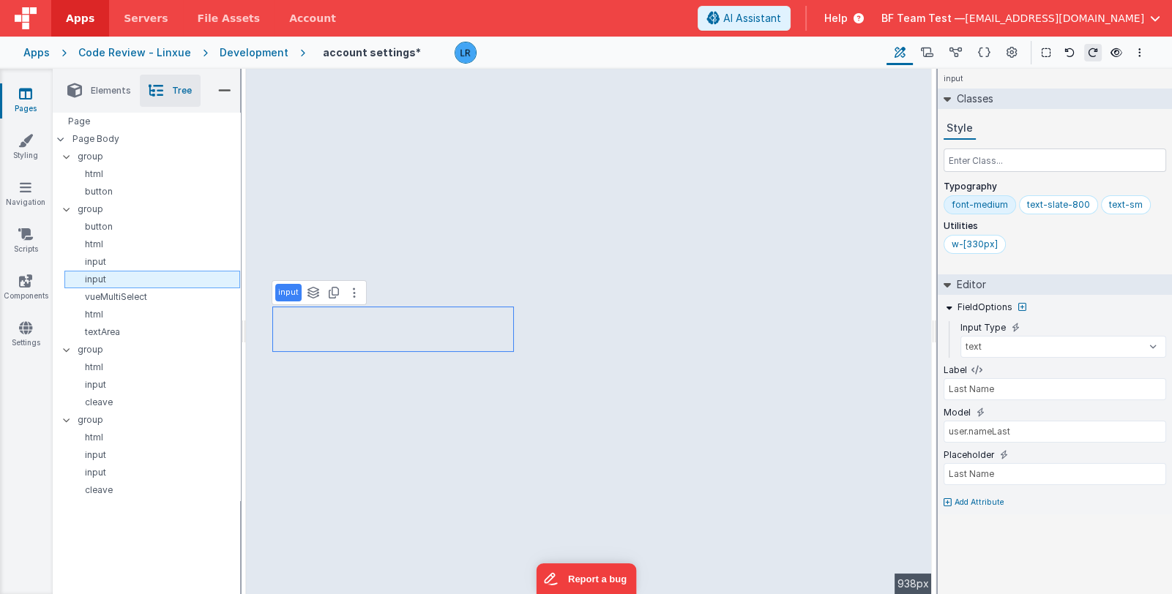
click at [161, 277] on p "input" at bounding box center [154, 280] width 169 height 12
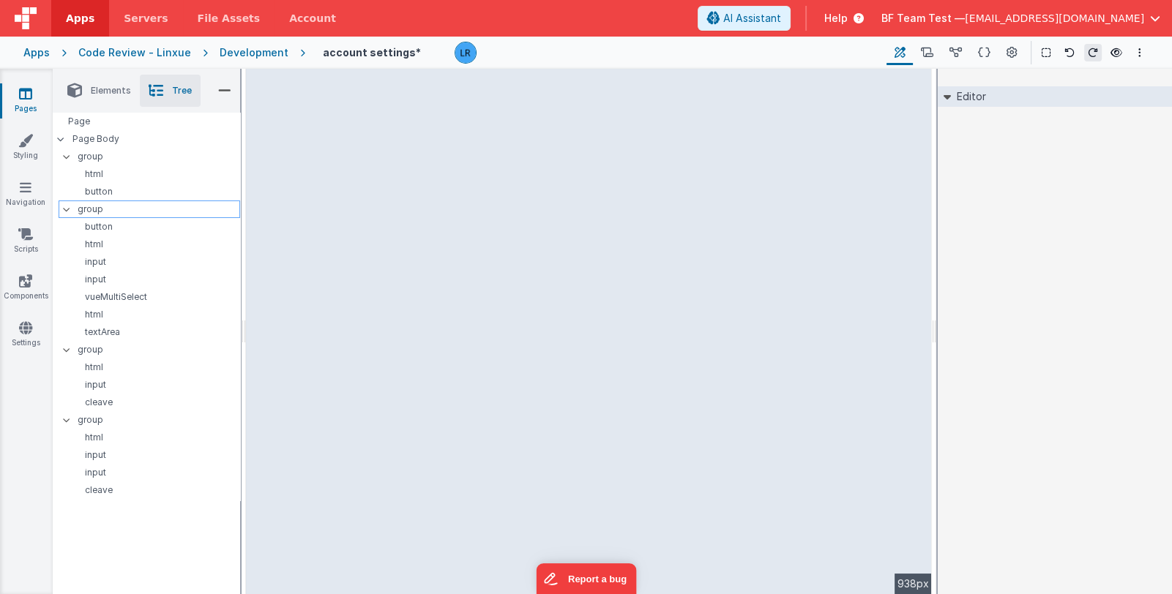
click at [83, 207] on p "group" at bounding box center [159, 209] width 162 height 16
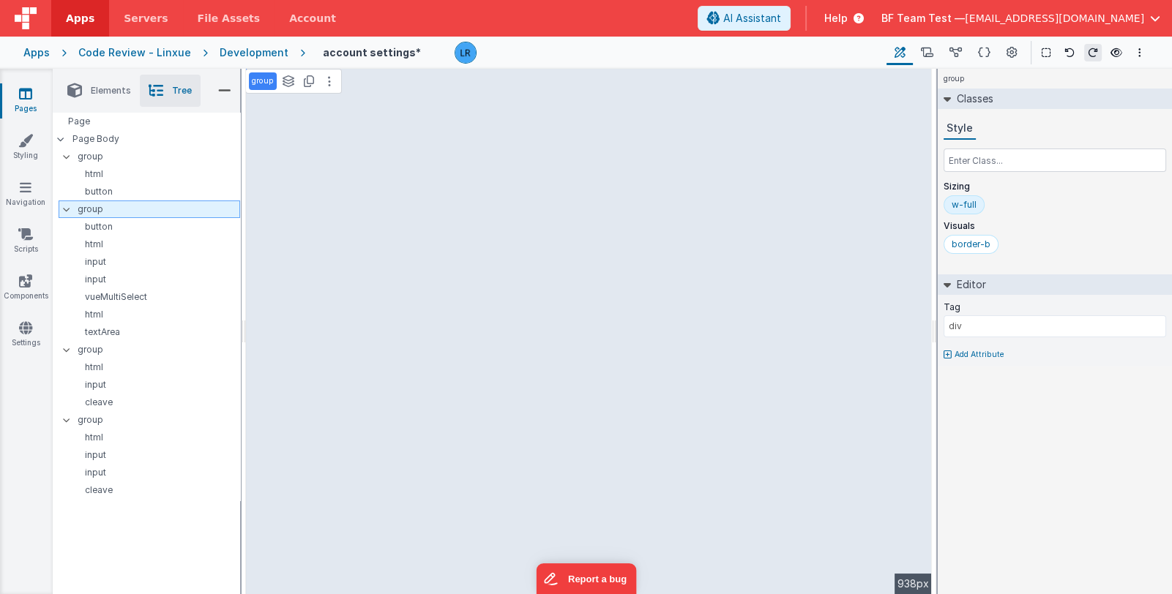
click at [83, 207] on p "group" at bounding box center [159, 209] width 162 height 16
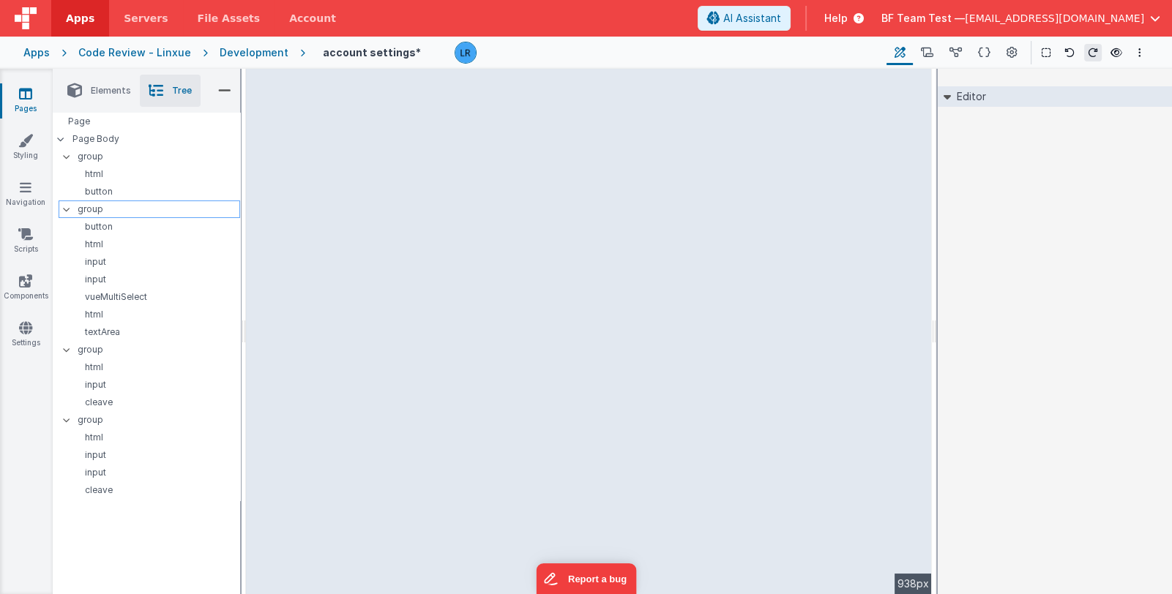
click at [83, 207] on p "group" at bounding box center [159, 209] width 162 height 16
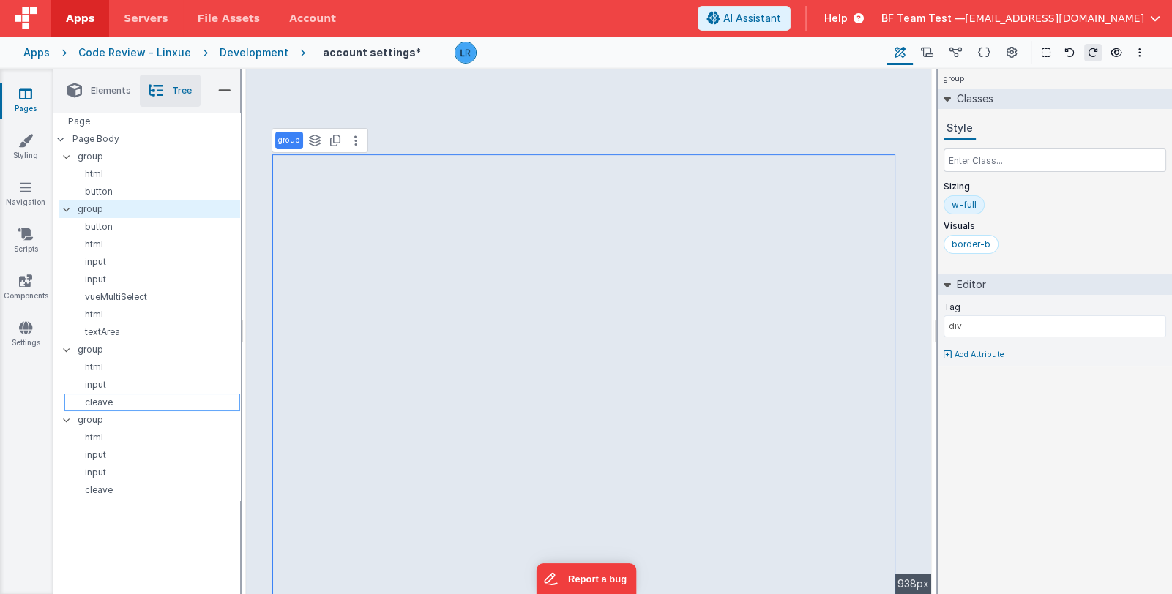
click at [116, 403] on p "cleave" at bounding box center [154, 403] width 169 height 12
type input "US"
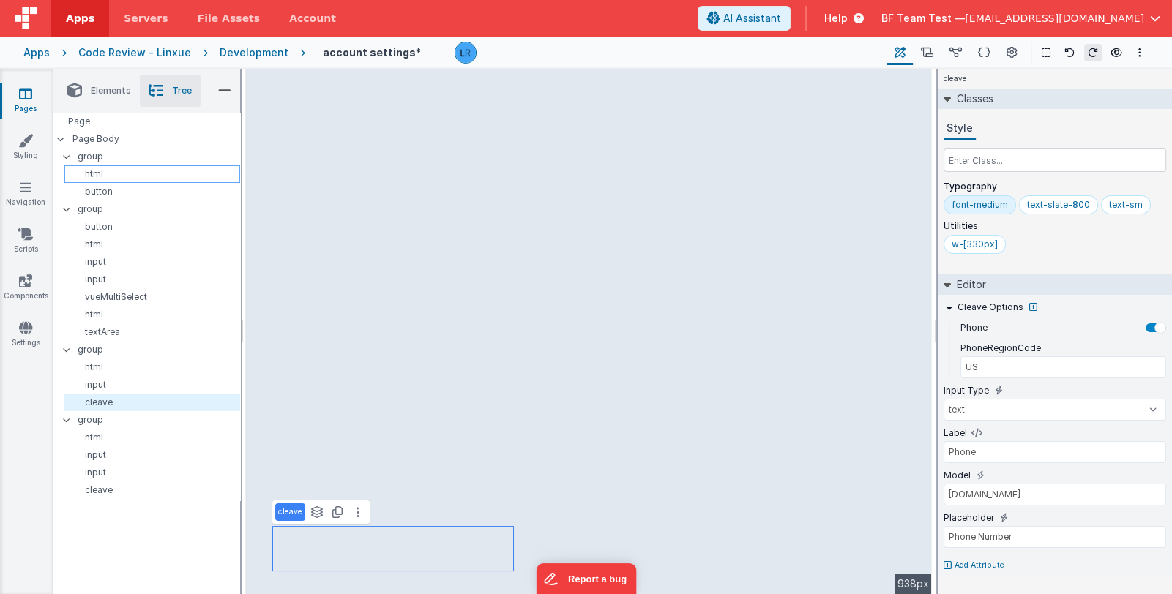
click at [154, 177] on p "html" at bounding box center [154, 174] width 169 height 12
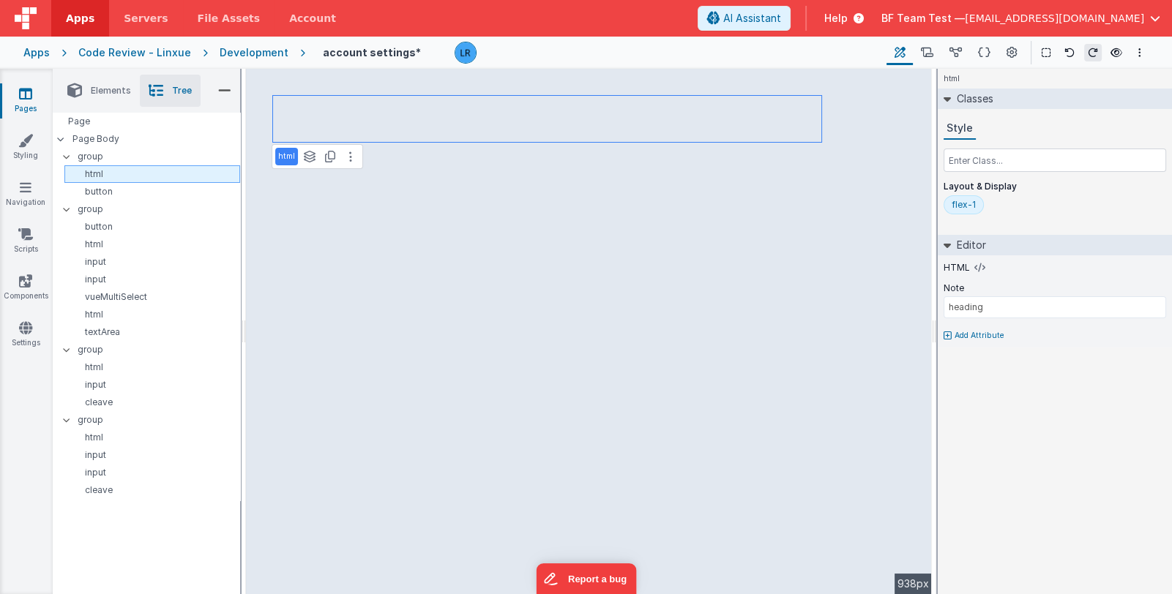
click at [142, 174] on p "html" at bounding box center [154, 174] width 169 height 12
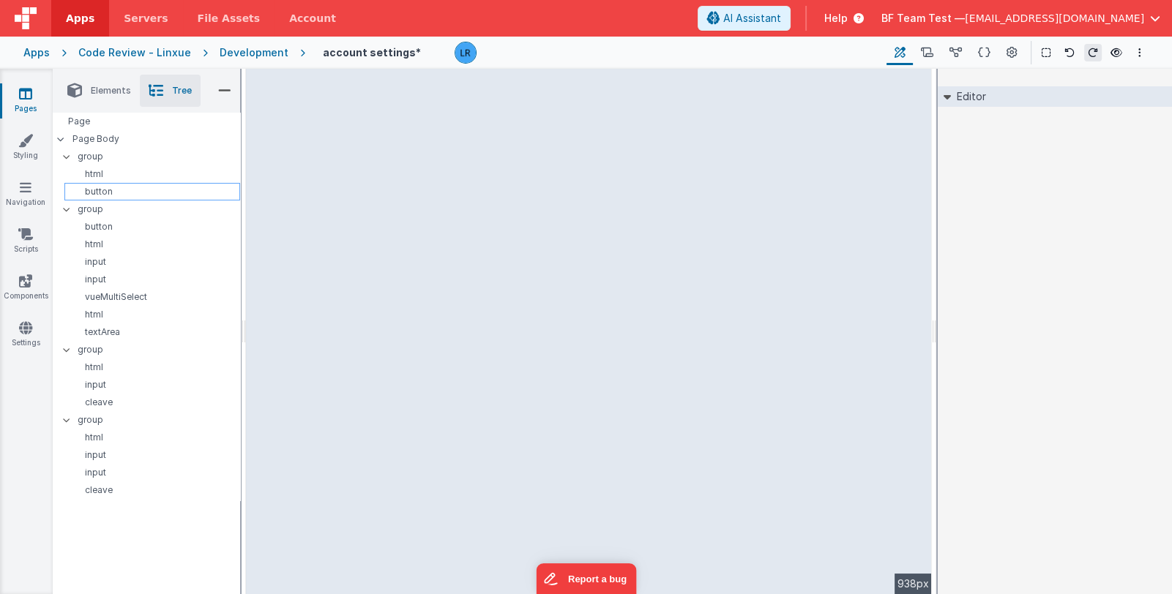
click at [130, 188] on p "button" at bounding box center [154, 192] width 169 height 12
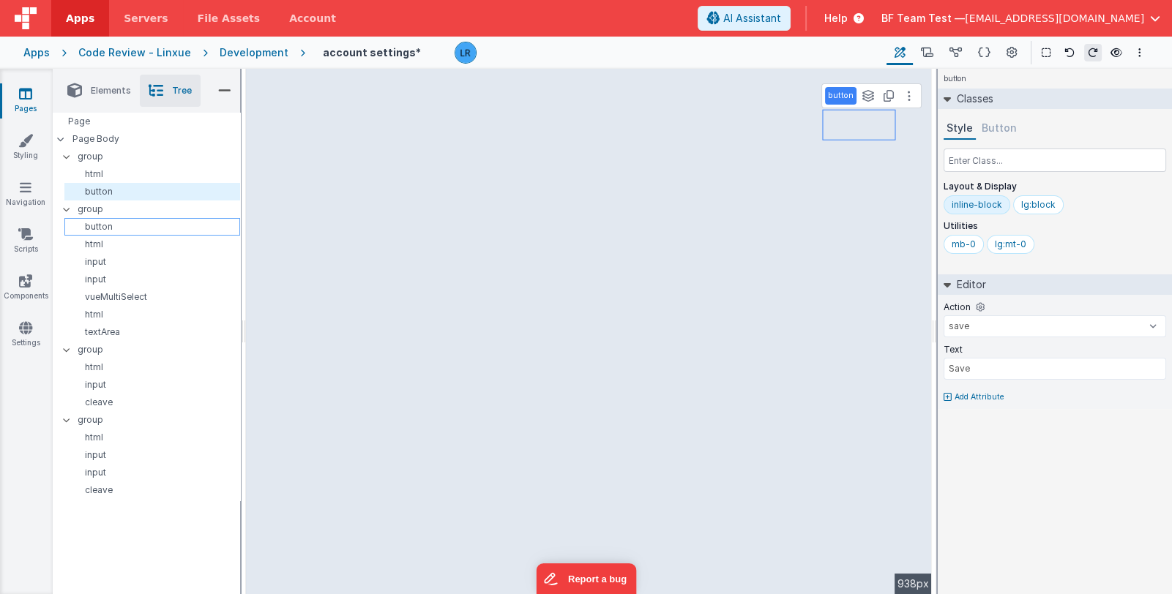
click at [135, 225] on p "button" at bounding box center [154, 227] width 169 height 12
select select "instalApp"
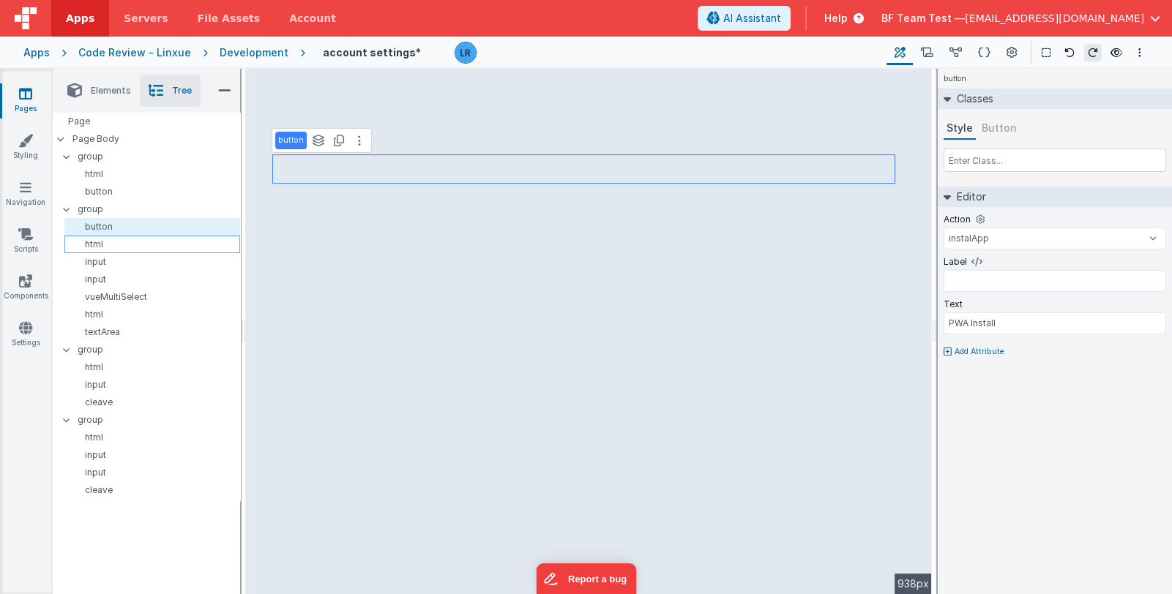
click at [135, 247] on p "html" at bounding box center [154, 245] width 169 height 12
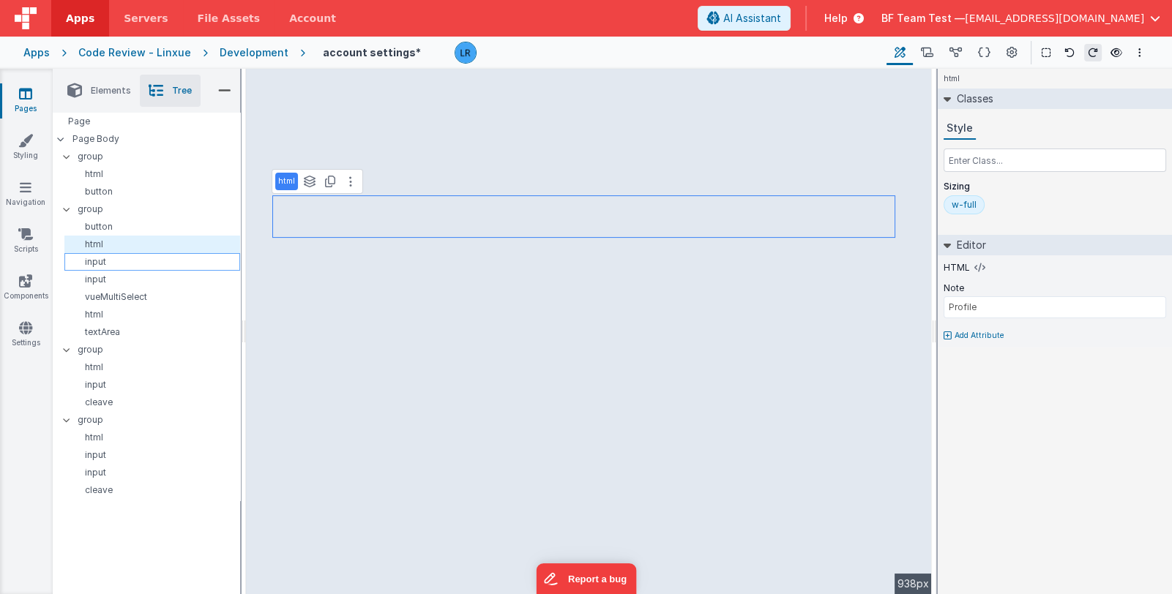
click at [136, 261] on p "input" at bounding box center [154, 262] width 169 height 12
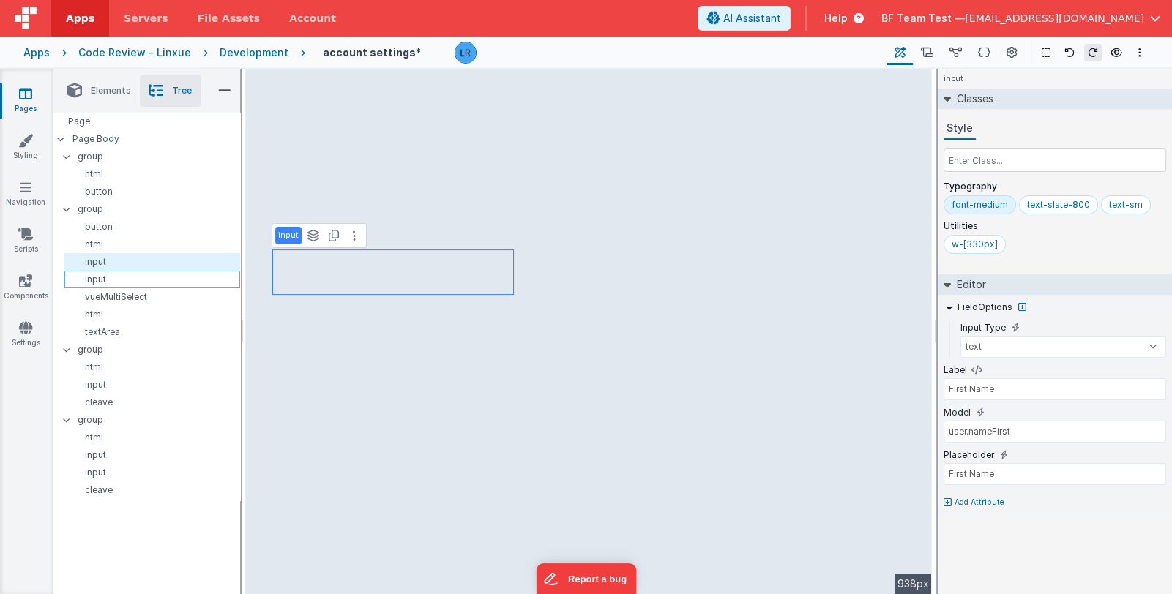
click at [137, 283] on p "input" at bounding box center [154, 280] width 169 height 12
type input "Last Name"
type input "user.nameLast"
type input "Last Name"
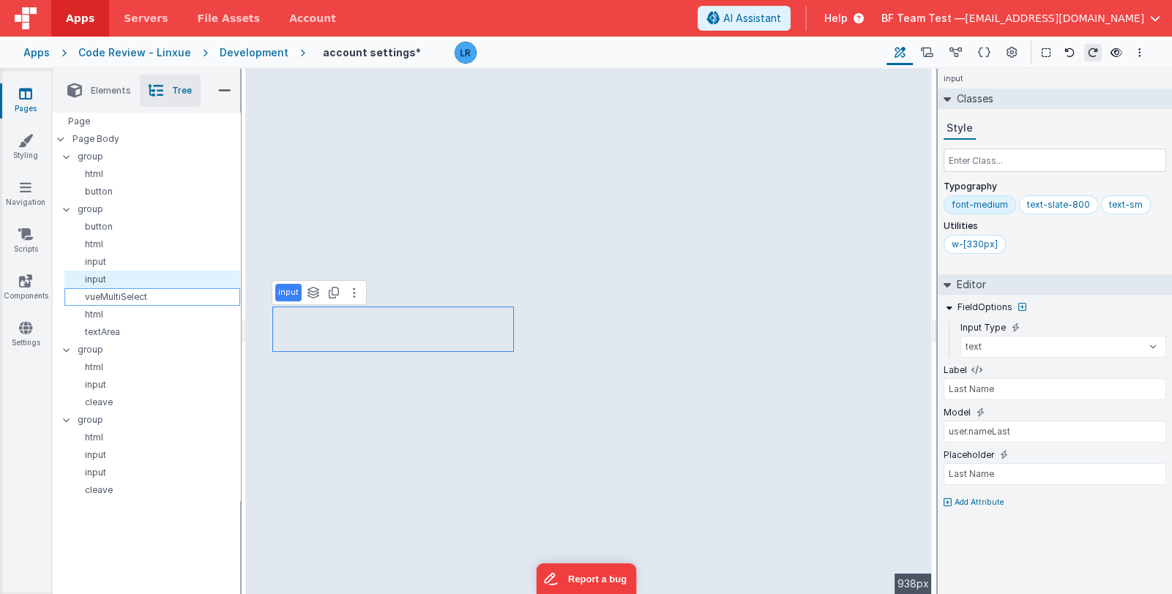
click at [134, 299] on p "vueMultiSelect" at bounding box center [154, 297] width 169 height 12
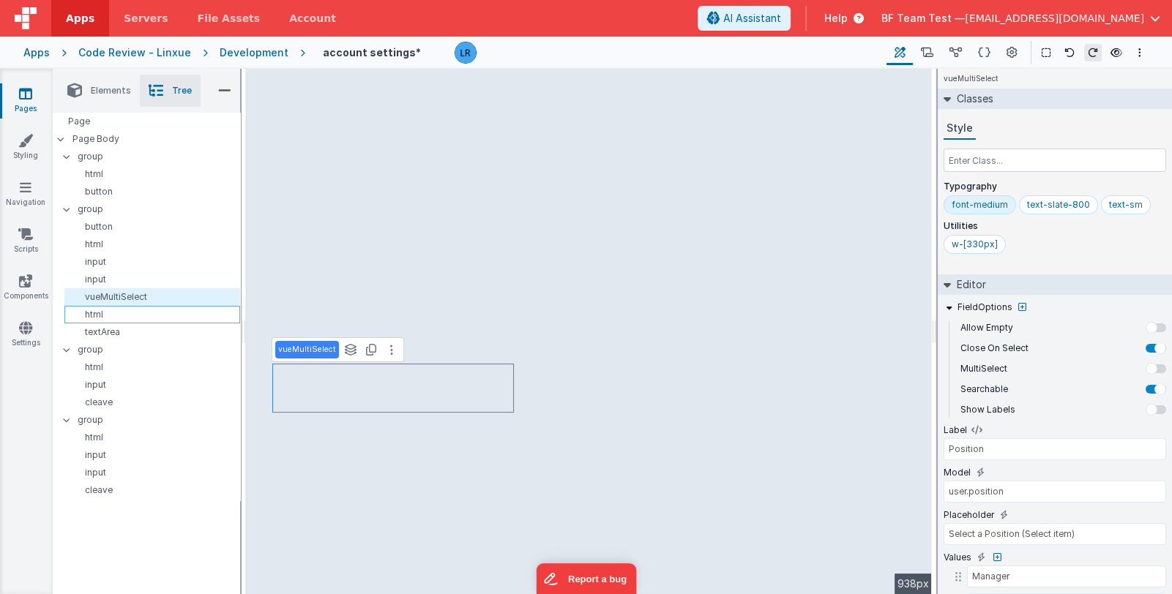
click at [124, 318] on p "html" at bounding box center [154, 315] width 169 height 12
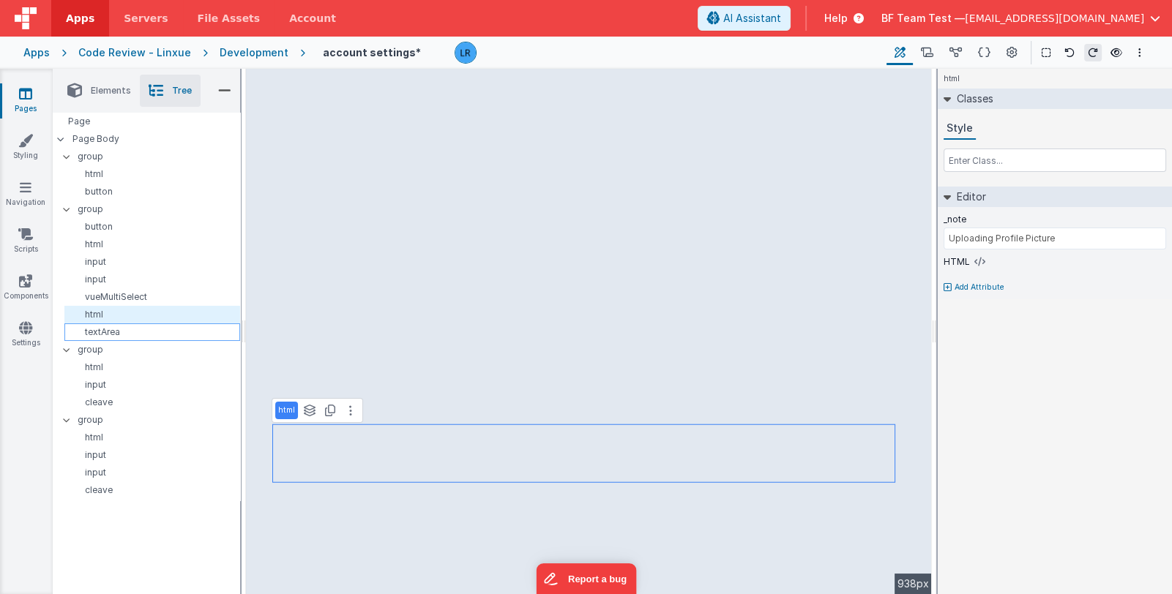
click at [125, 332] on p "textArea" at bounding box center [154, 333] width 169 height 12
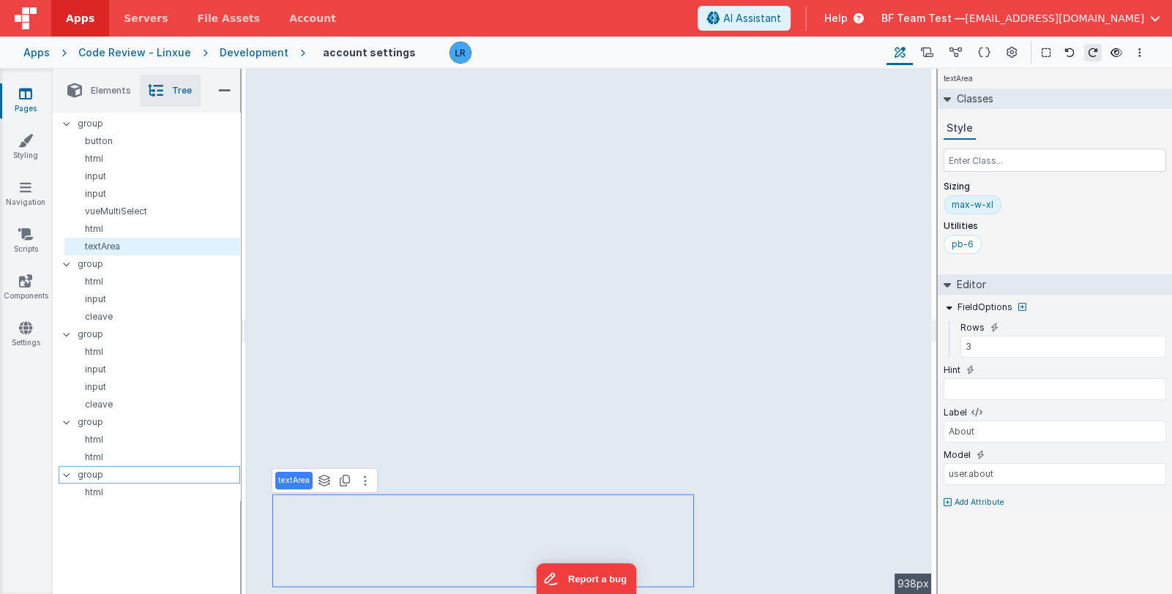
scroll to position [82, 0]
click at [177, 406] on p "cleave" at bounding box center [154, 409] width 169 height 12
type input "US"
type input "Phone"
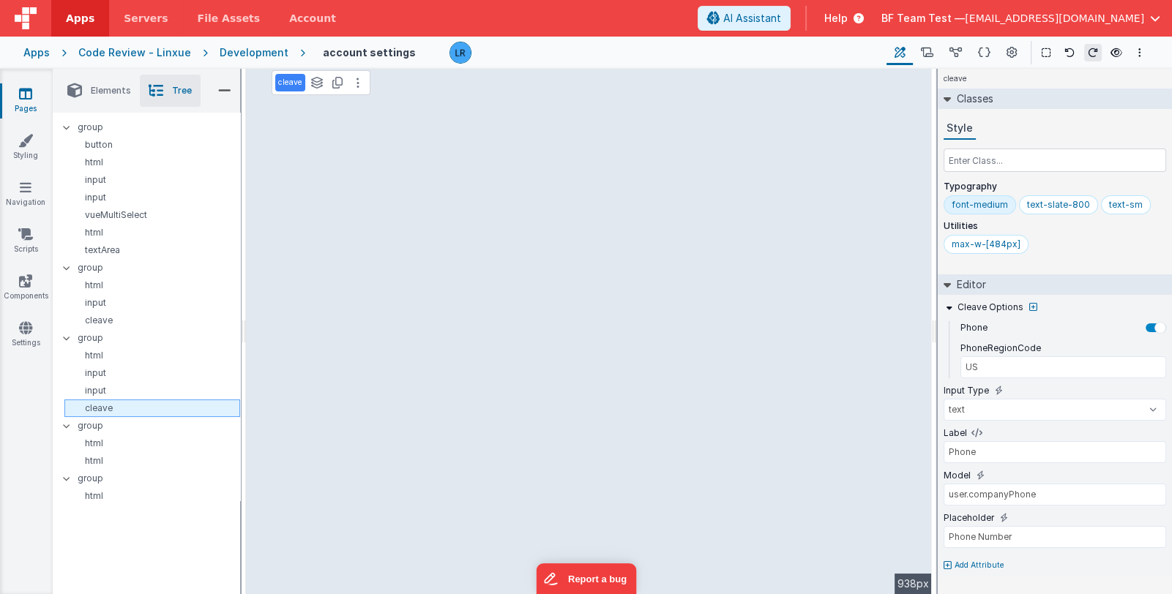
click at [152, 404] on p "cleave" at bounding box center [154, 409] width 169 height 12
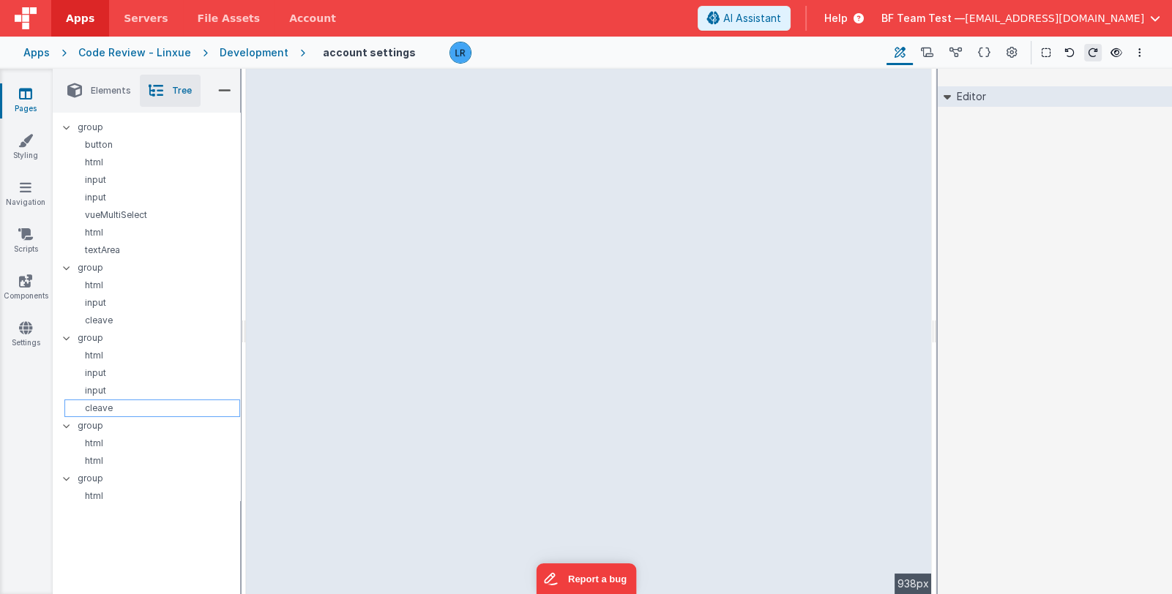
click at [150, 406] on p "cleave" at bounding box center [154, 409] width 169 height 12
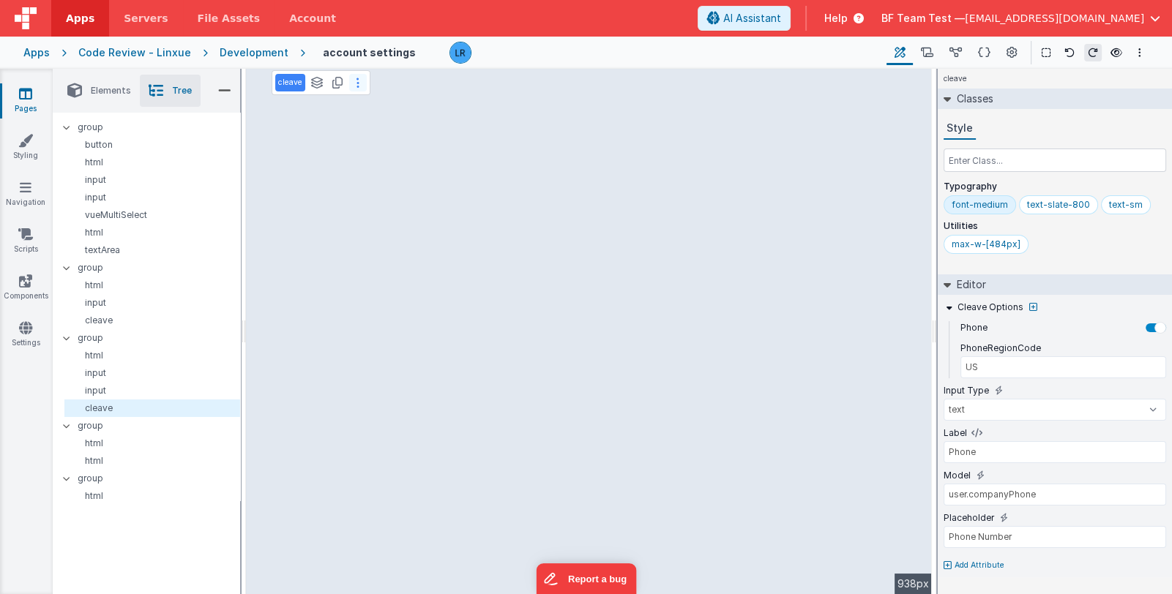
click at [359, 86] on button at bounding box center [358, 83] width 18 height 18
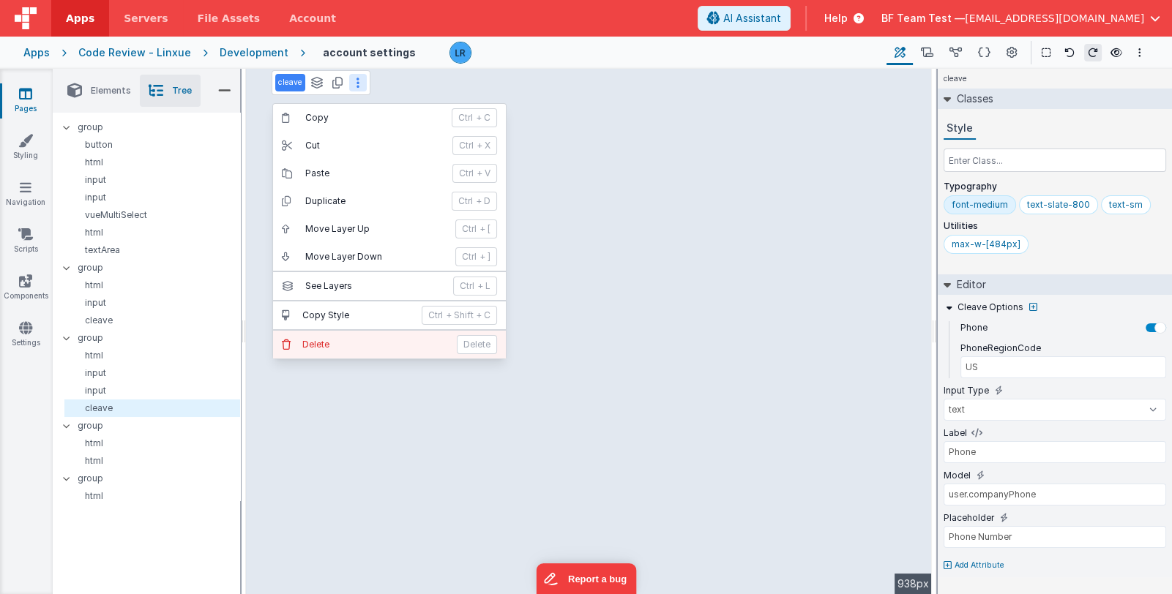
click at [476, 346] on p "Delete" at bounding box center [477, 344] width 40 height 19
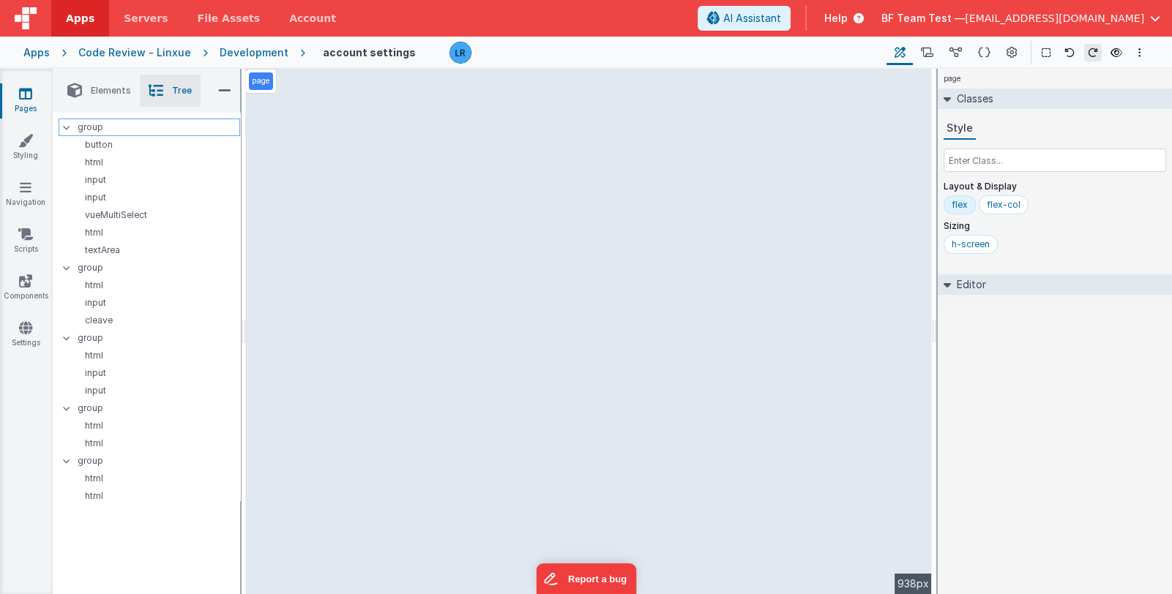
click at [81, 129] on p "group" at bounding box center [159, 127] width 162 height 16
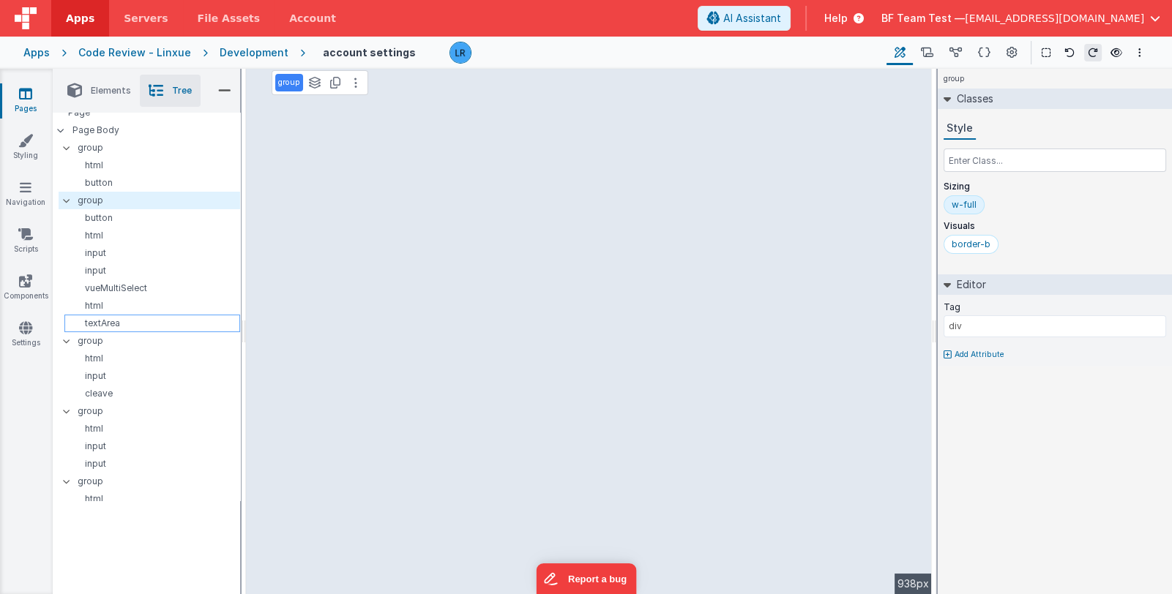
scroll to position [0, 0]
click at [101, 94] on span "Elements" at bounding box center [111, 91] width 40 height 12
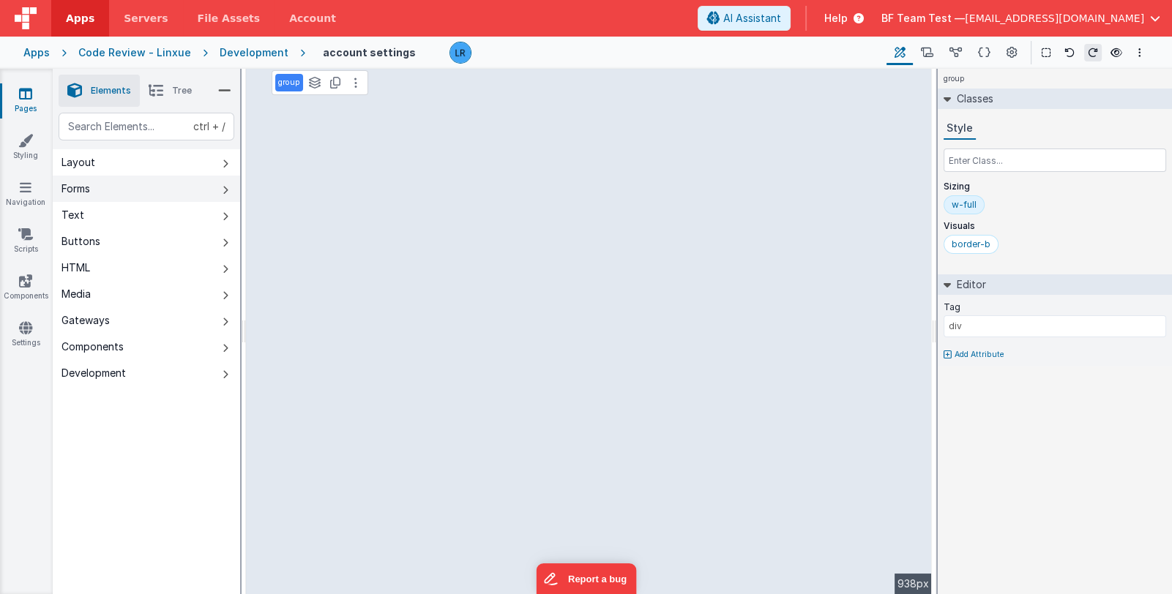
click at [95, 185] on button "Forms" at bounding box center [146, 189] width 187 height 26
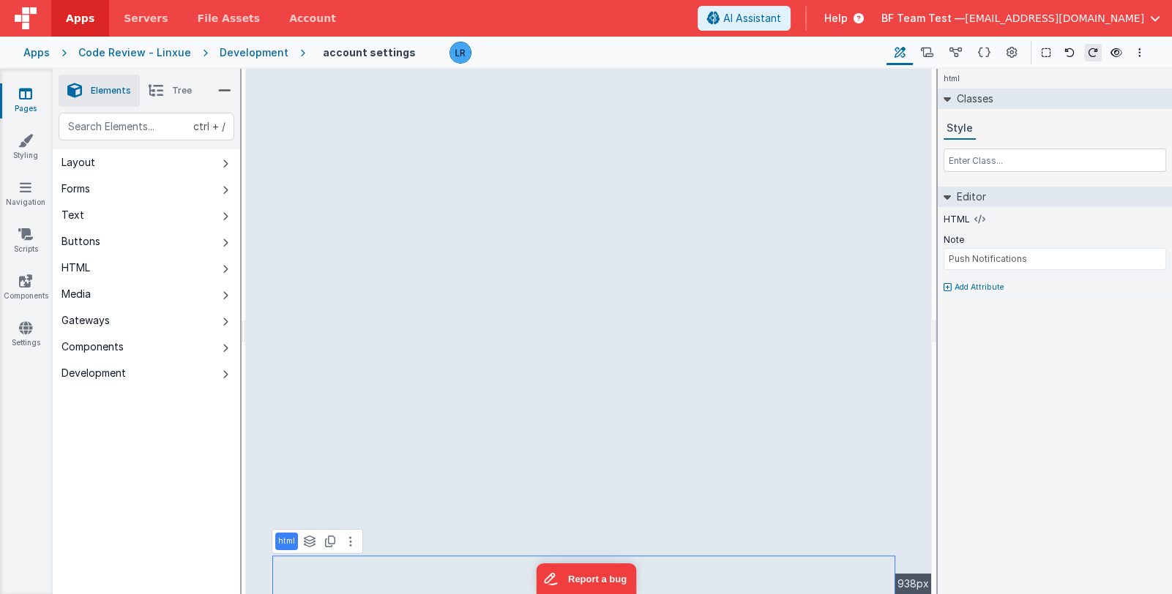
click at [23, 103] on link "Pages" at bounding box center [25, 100] width 53 height 29
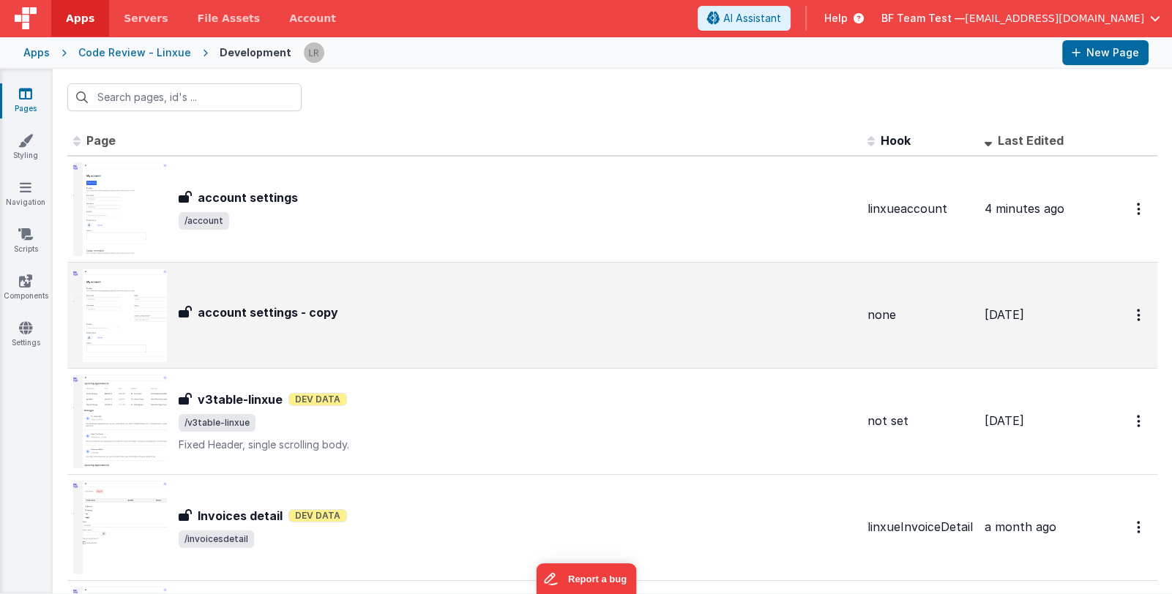
click at [434, 302] on div "account settings - copy account settings - copy" at bounding box center [464, 316] width 783 height 94
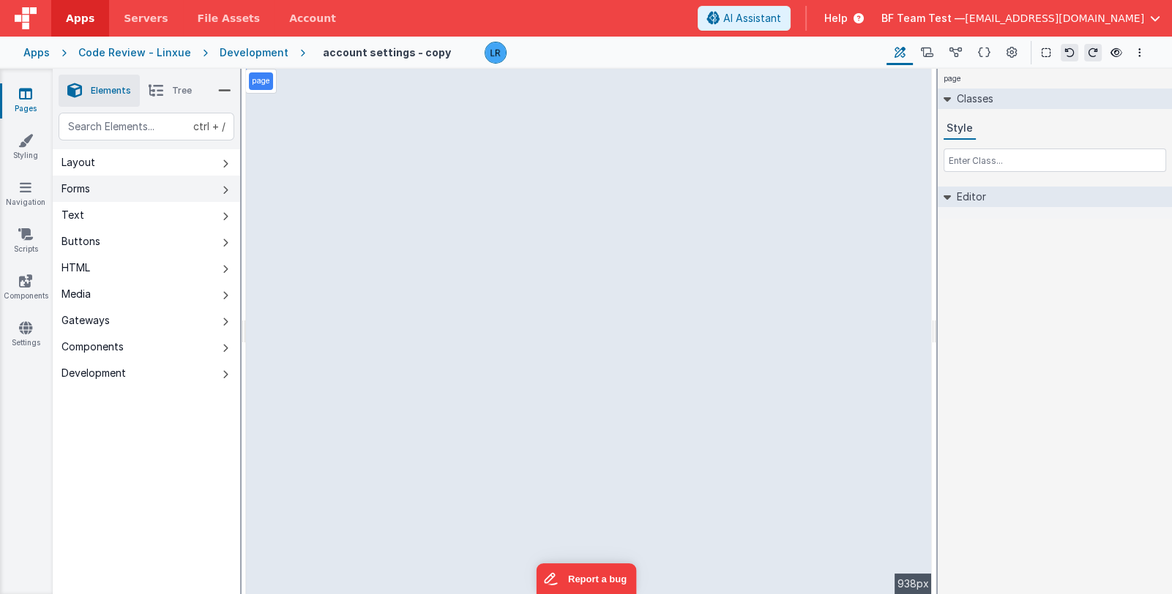
click at [176, 189] on button "Forms" at bounding box center [146, 189] width 187 height 26
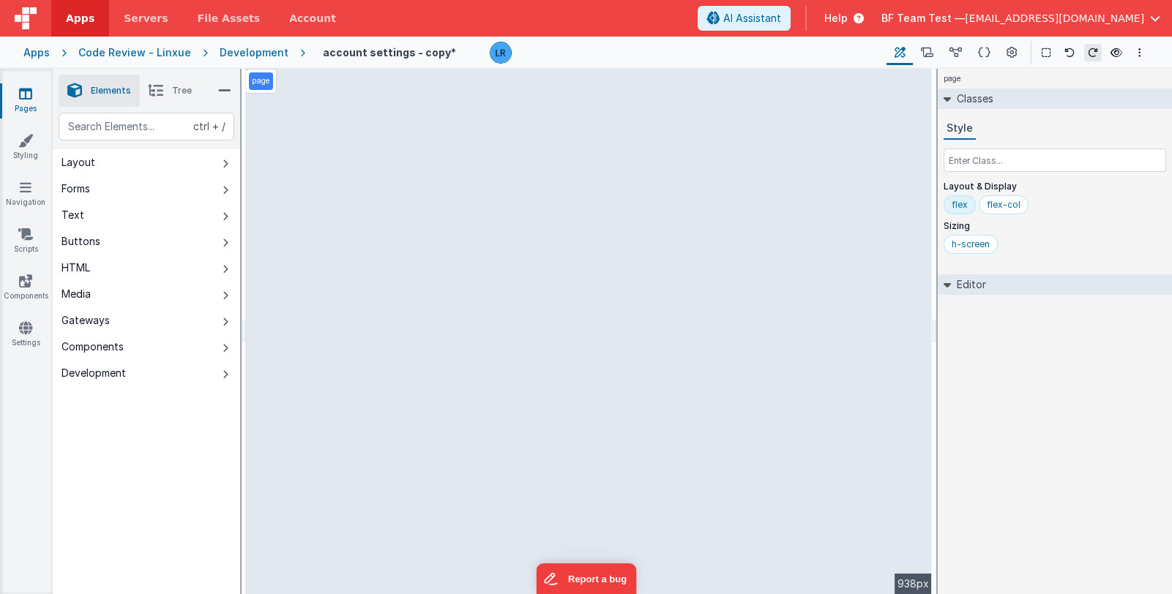
click at [161, 92] on icon at bounding box center [156, 91] width 15 height 20
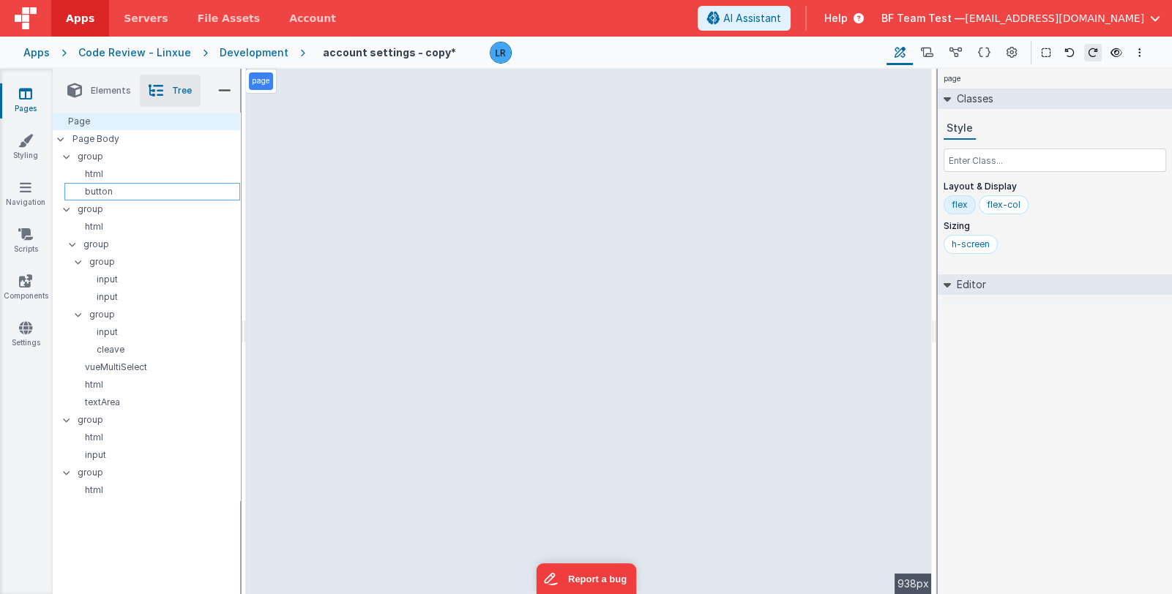
click at [133, 183] on div "button" at bounding box center [152, 192] width 176 height 18
select select "save"
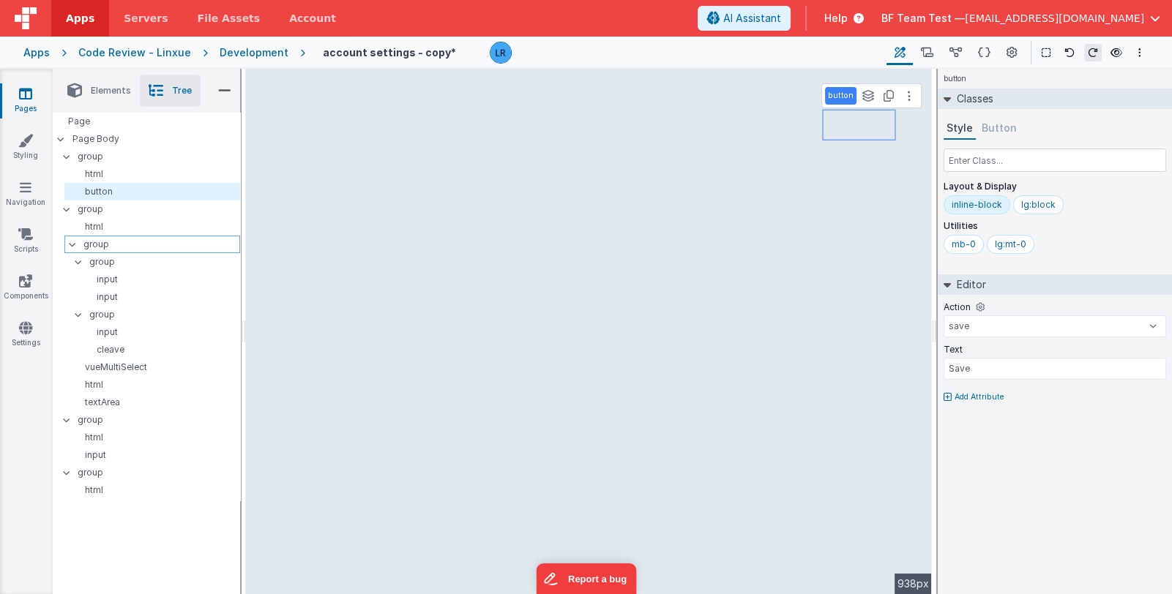
click at [121, 239] on p "group" at bounding box center [161, 244] width 156 height 16
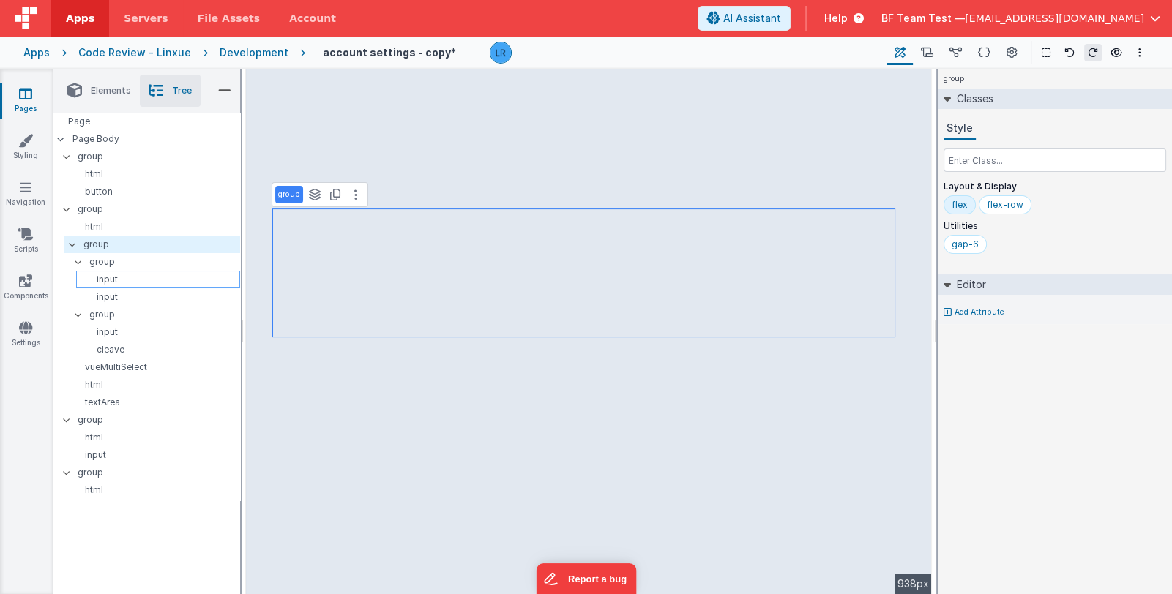
click at [113, 278] on p "input" at bounding box center [160, 280] width 157 height 12
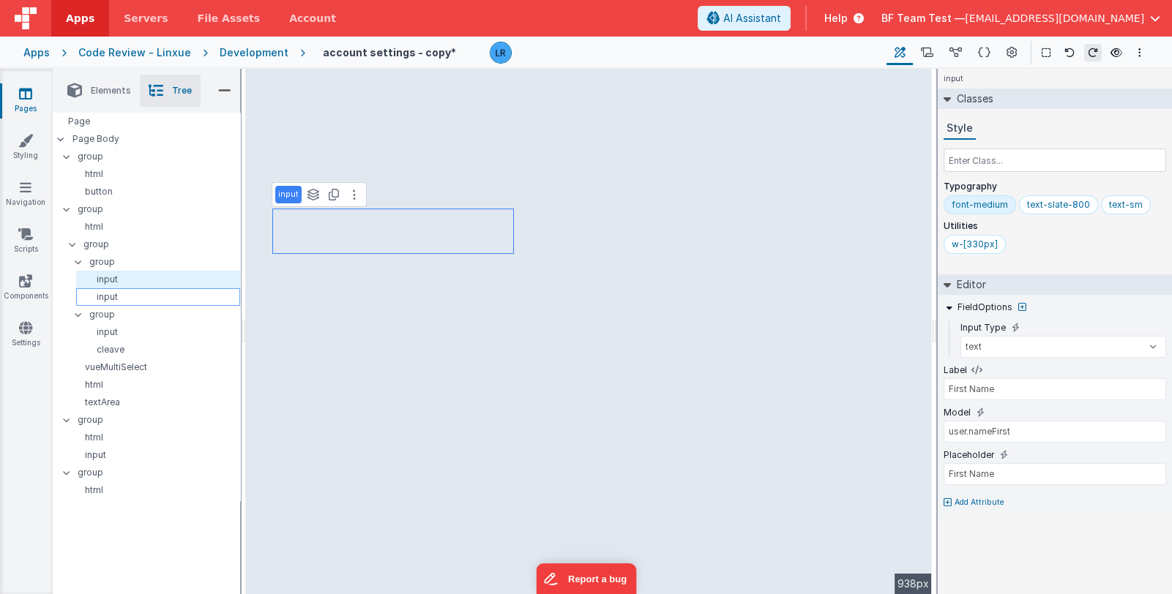
click at [116, 296] on p "input" at bounding box center [160, 297] width 157 height 12
type input "Last Name"
type input "user.nameLast"
type input "Last Name"
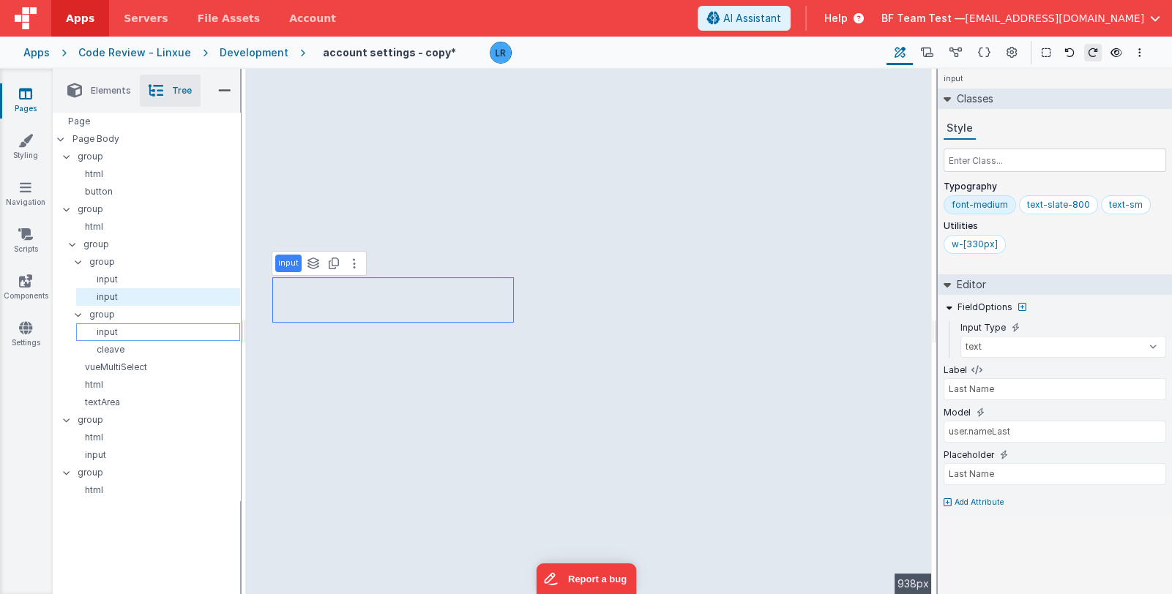
click at [124, 335] on p "input" at bounding box center [160, 333] width 157 height 12
type input "Email"
type input "[DOMAIN_NAME]"
type input "Email"
select select "email"
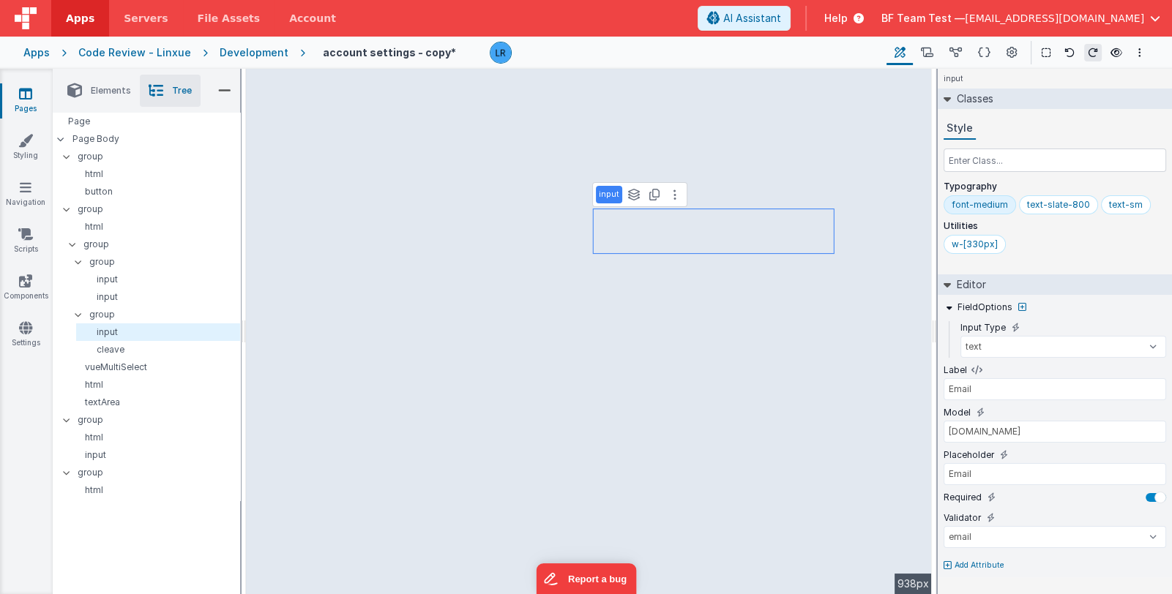
click at [101, 90] on span "Elements" at bounding box center [111, 91] width 40 height 12
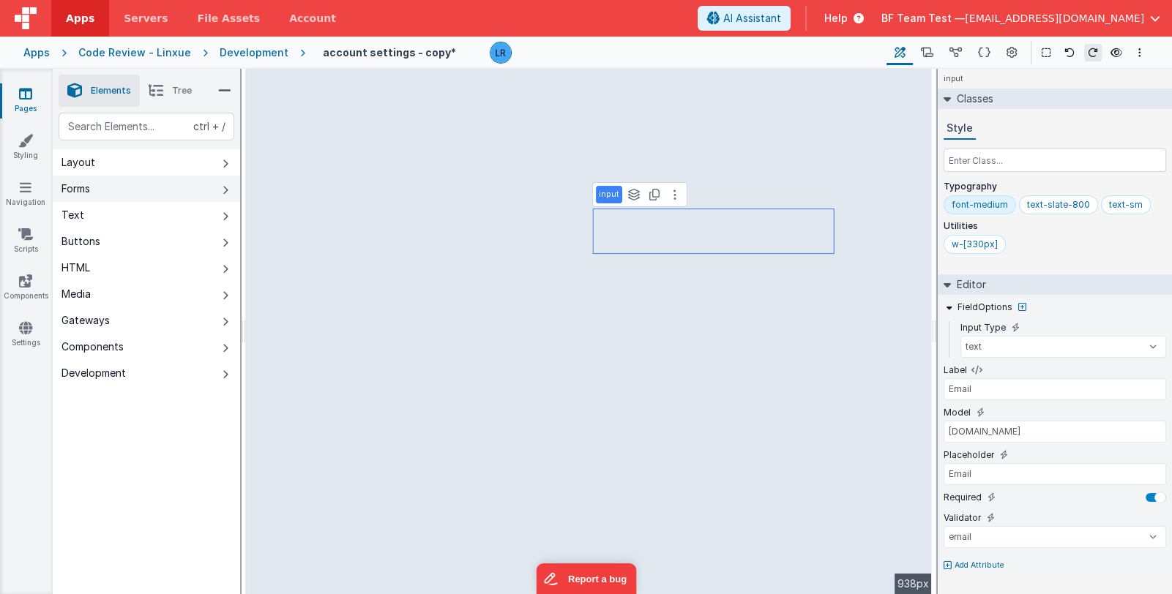
click at [120, 196] on button "Forms" at bounding box center [146, 189] width 187 height 26
type input "Organization's Phone"
type input "phoneOrg"
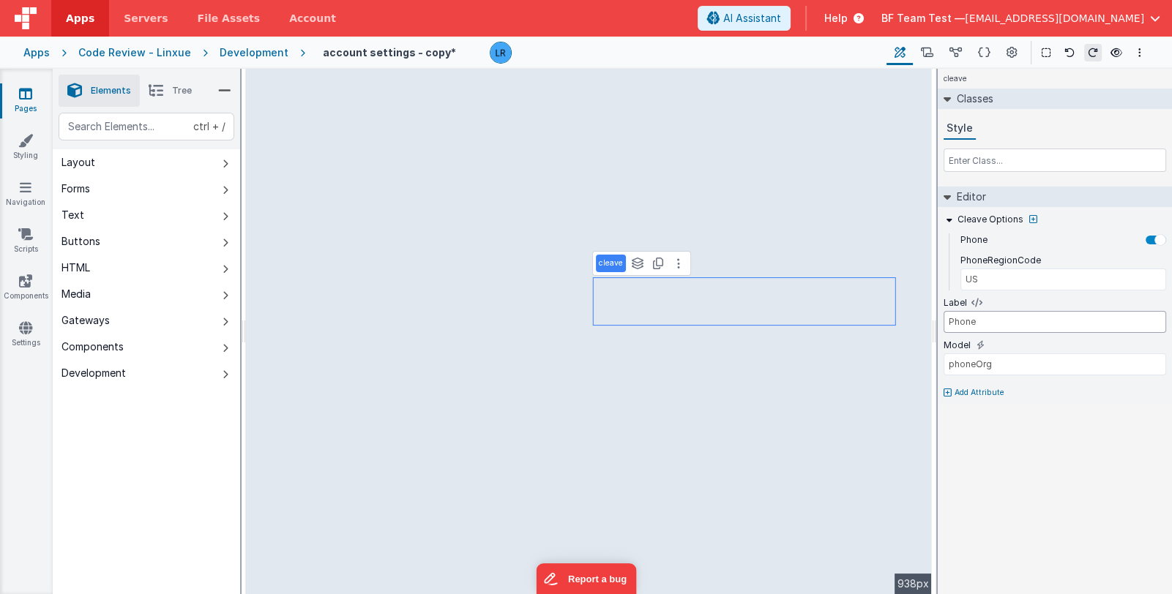
type input "Phone"
drag, startPoint x: 1014, startPoint y: 368, endPoint x: 976, endPoint y: 362, distance: 38.5
click at [976, 362] on input "phoneOrg" at bounding box center [1055, 365] width 223 height 22
type input "phone"
click at [992, 283] on input "US" at bounding box center [1064, 280] width 206 height 22
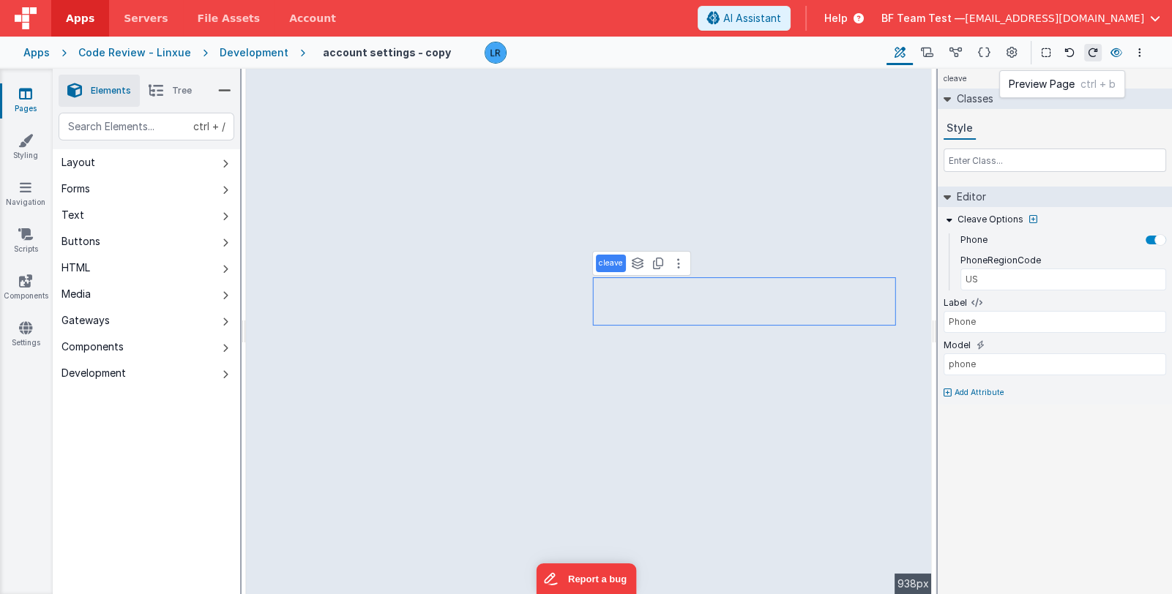
click at [1119, 56] on icon at bounding box center [1117, 53] width 12 height 10
click at [976, 52] on button at bounding box center [984, 52] width 29 height 25
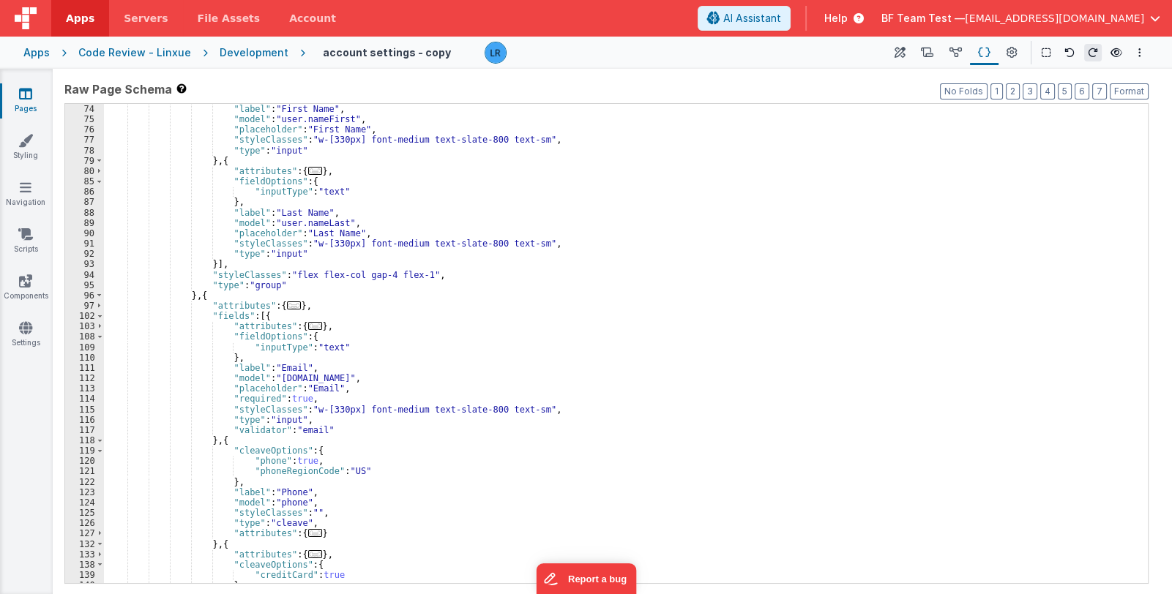
scroll to position [523, 0]
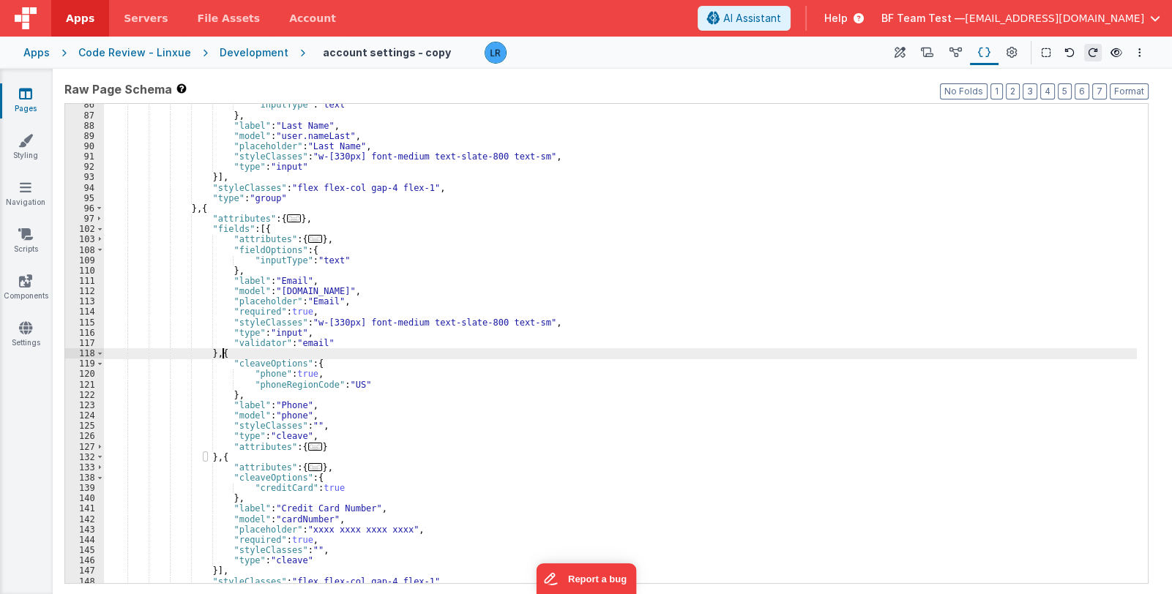
click at [222, 352] on div ""inputType" : "text" } , "label" : "Last Name" , "model" : "user.nameLast" , "p…" at bounding box center [620, 350] width 1033 height 501
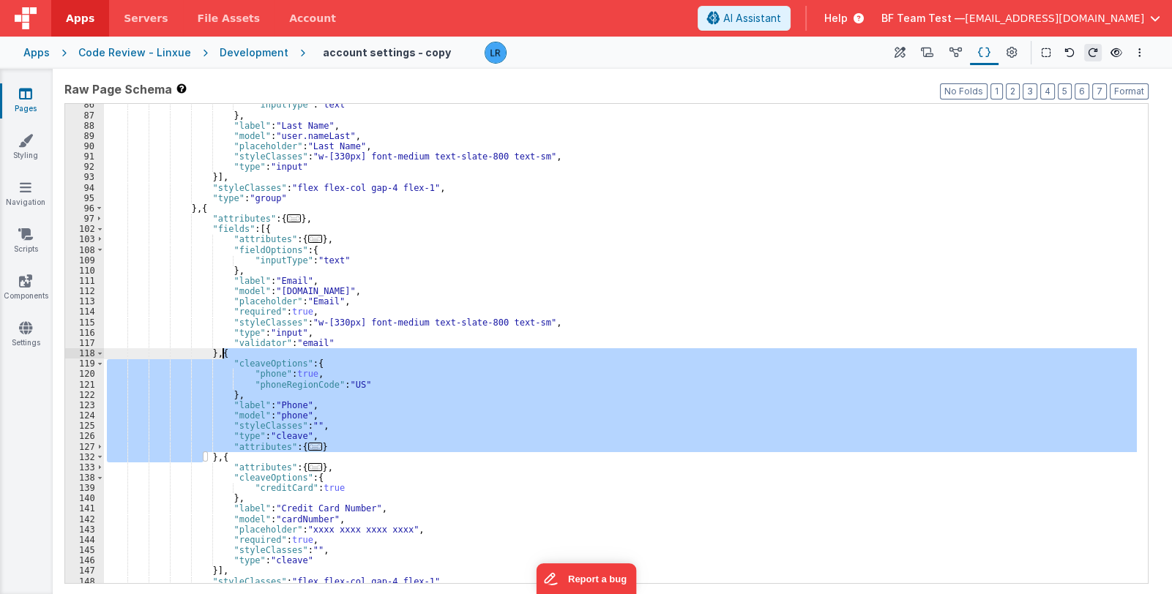
click at [222, 352] on div ""inputType" : "text" } , "label" : "Last Name" , "model" : "user.nameLast" , "p…" at bounding box center [620, 350] width 1033 height 501
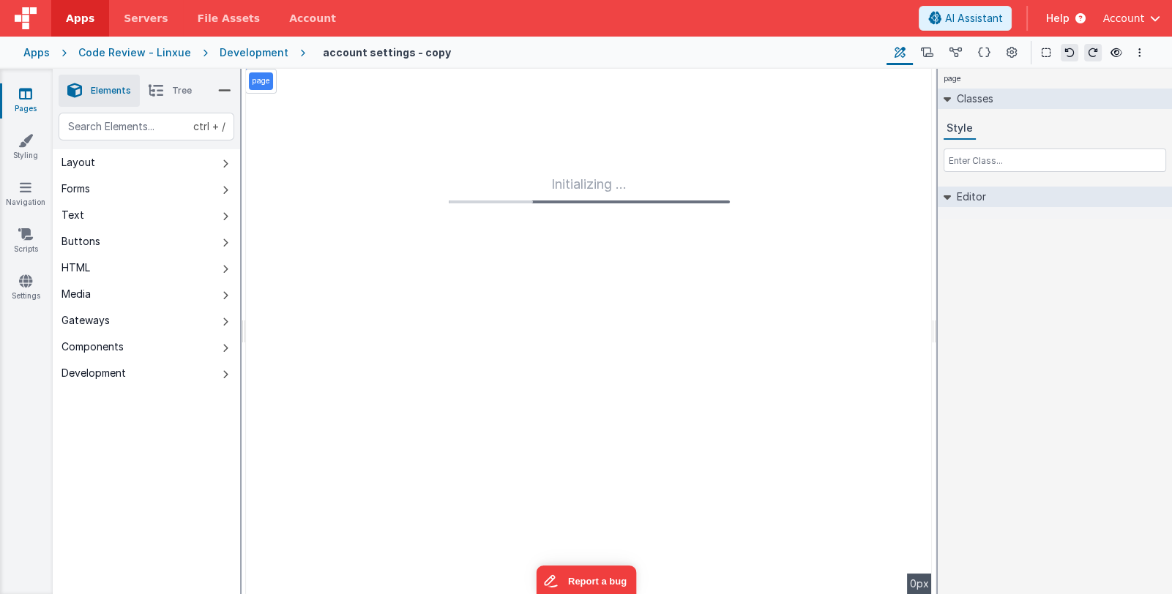
click at [29, 94] on icon at bounding box center [25, 93] width 13 height 15
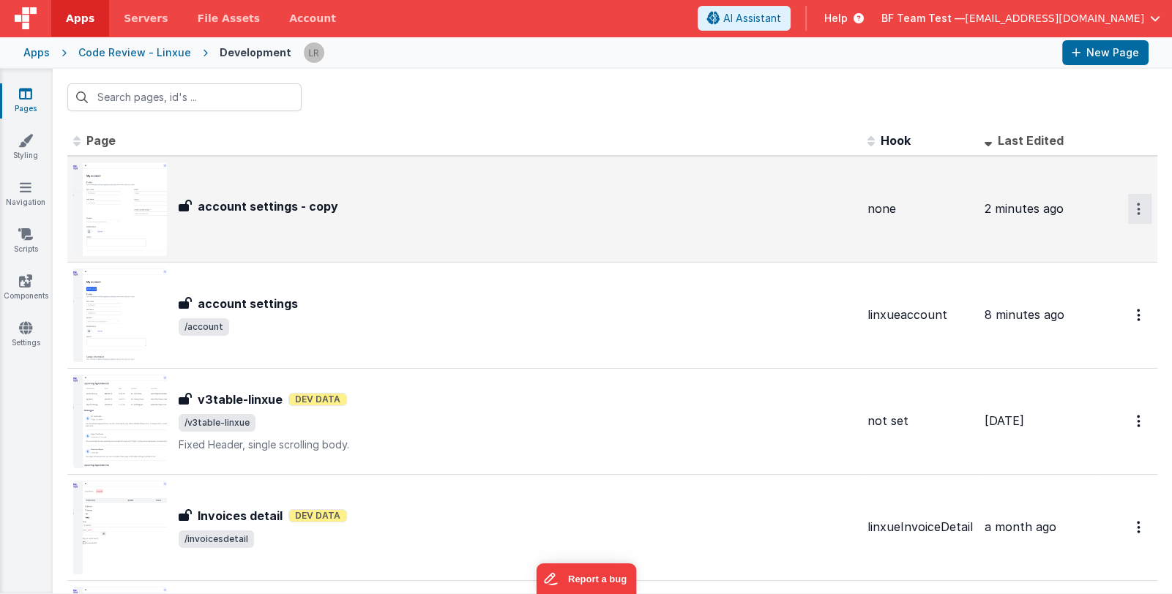
click at [1137, 210] on icon "Options" at bounding box center [1139, 209] width 4 height 12
click at [1120, 241] on link "Legacy Editor" at bounding box center [1087, 243] width 129 height 26
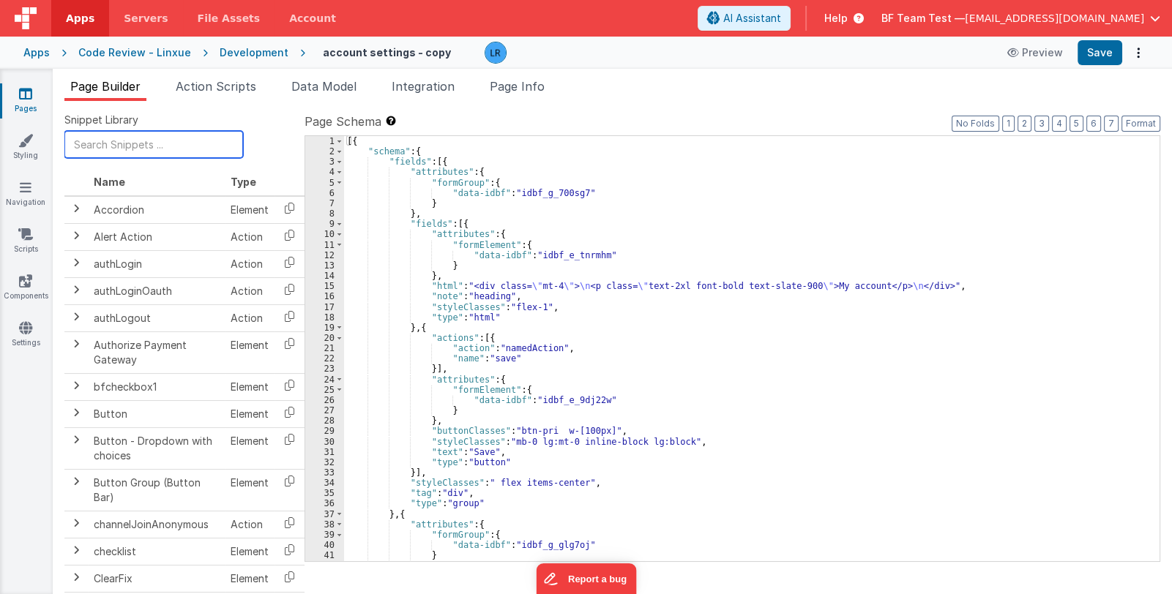
click at [139, 146] on input "text" at bounding box center [153, 144] width 179 height 27
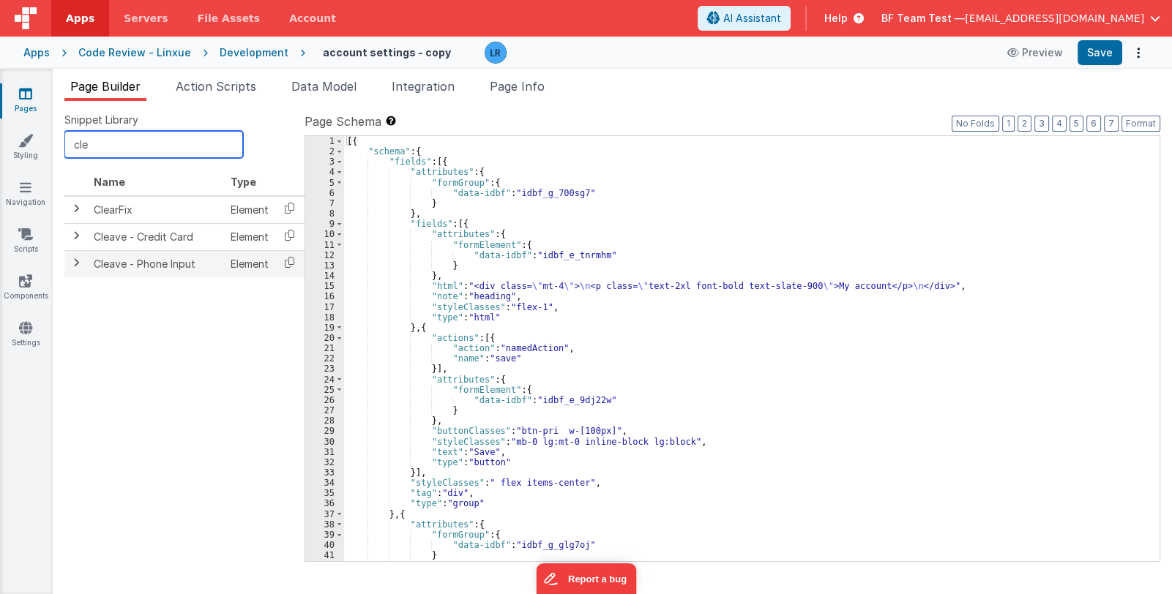
type input "cle"
click at [73, 260] on span at bounding box center [76, 263] width 12 height 12
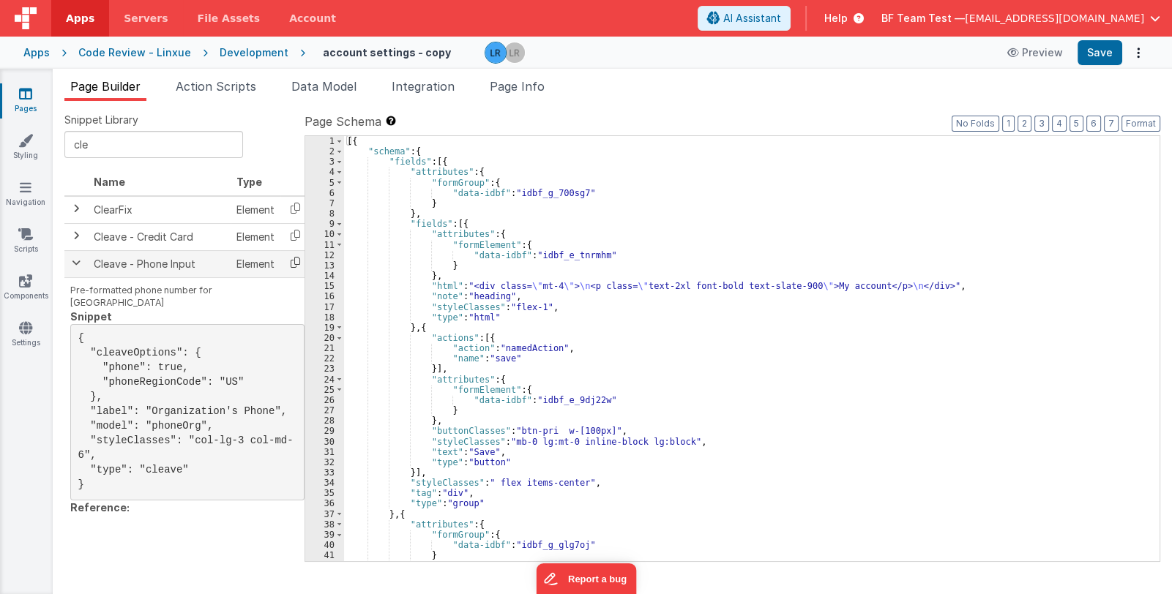
click at [295, 263] on icon at bounding box center [295, 262] width 30 height 23
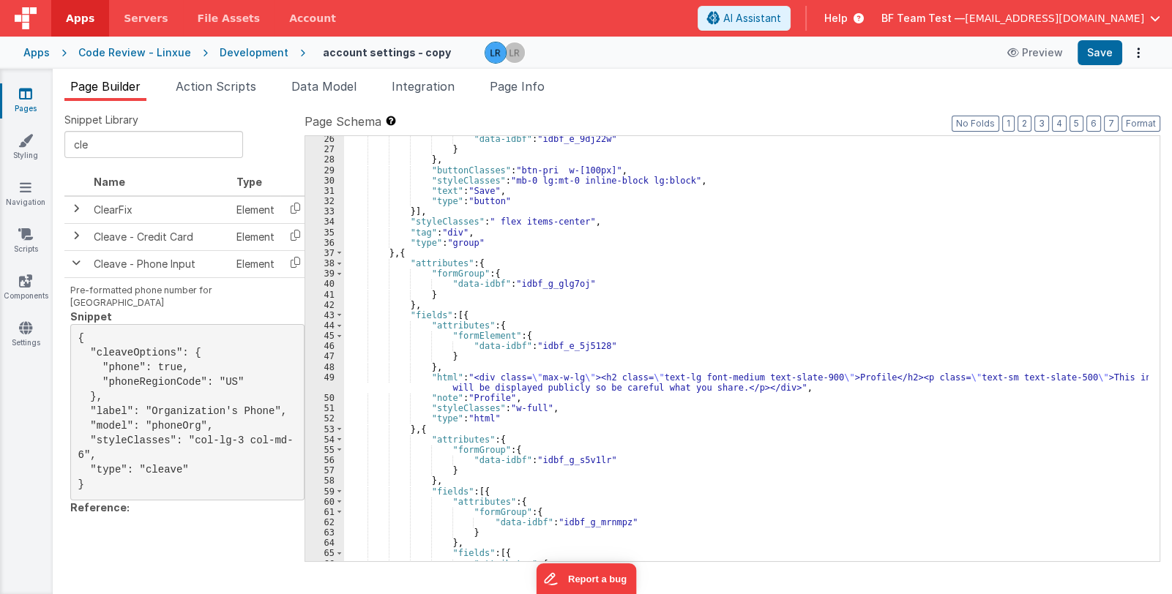
scroll to position [217, 0]
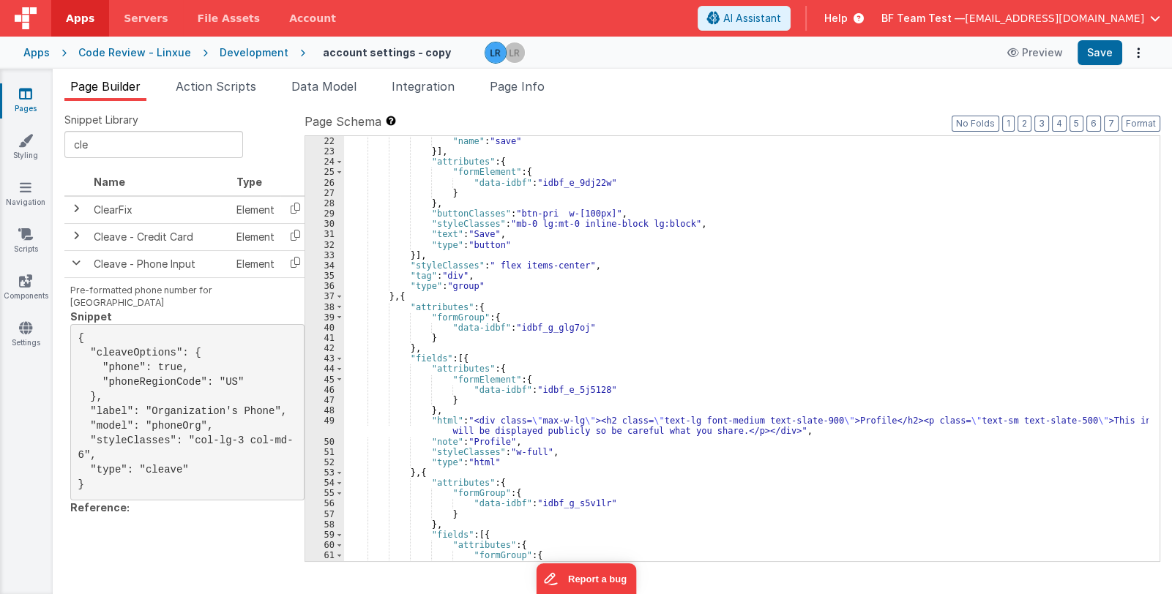
click at [606, 354] on div ""name" : "save" }] , "attributes" : { "formElement" : { "data-idbf" : "idbf_e_9…" at bounding box center [746, 359] width 805 height 447
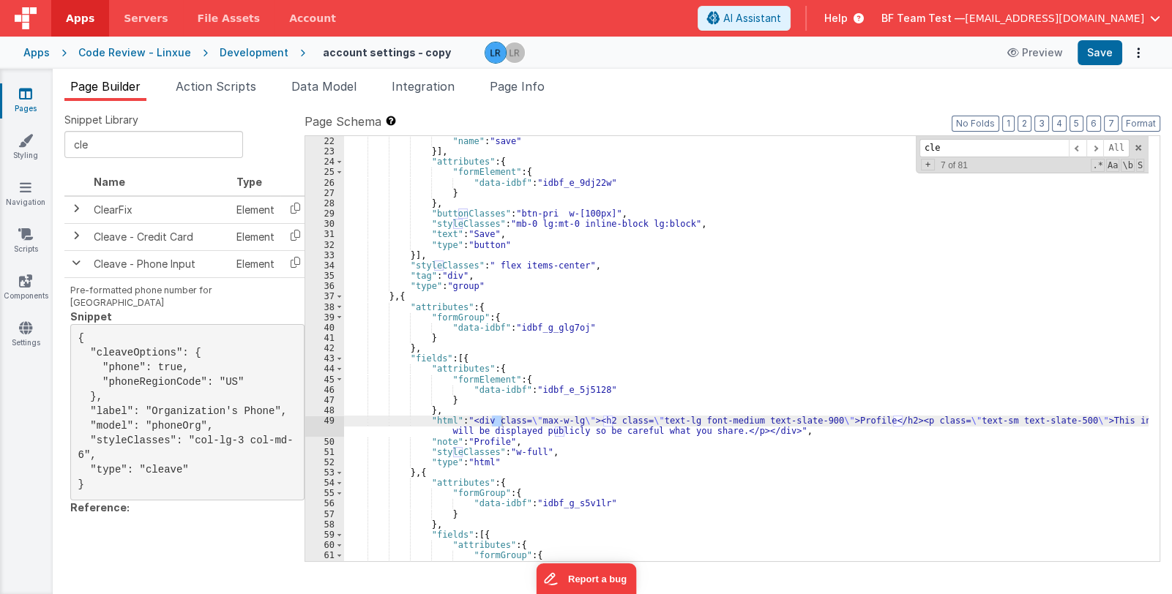
scroll to position [1084, 0]
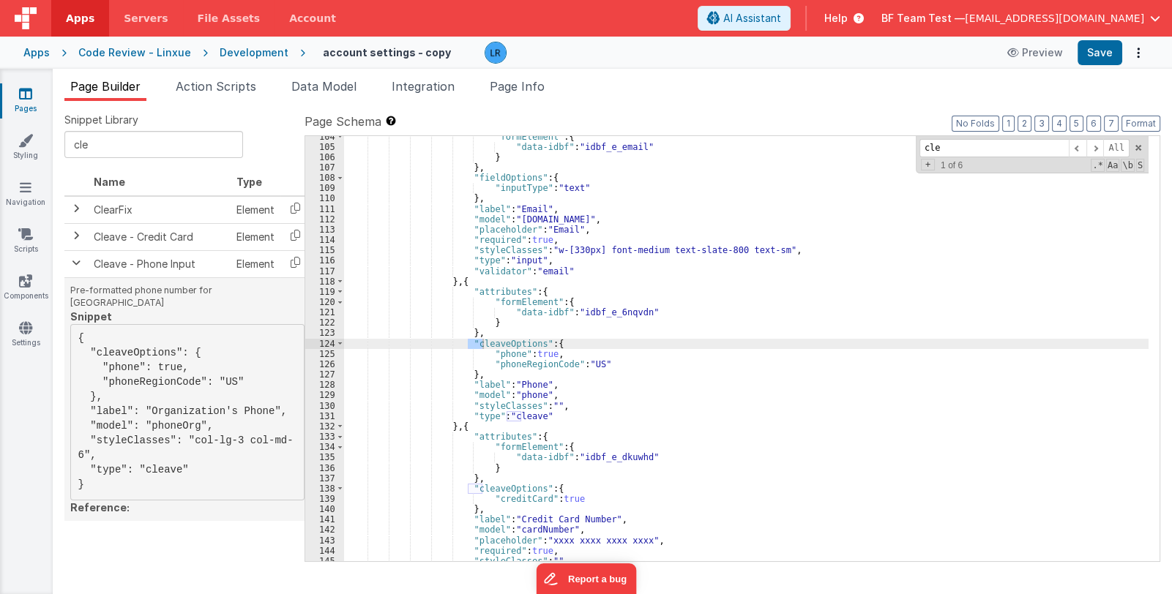
type input "cle"
drag, startPoint x: 87, startPoint y: 338, endPoint x: 192, endPoint y: 441, distance: 147.5
click at [192, 441] on pre "{ "cleaveOptions": { "phone": true, "phoneRegionCode": "US" }, "label": "Organi…" at bounding box center [187, 412] width 234 height 176
copy pre ""cleaveOptions": { "phone": true, "phoneRegionCode": "US" }, "label": "Organiza…"
click at [476, 350] on div ""formElement" : { "data-idbf" : "idbf_e_email" } } , "fieldOptions" : { "inputT…" at bounding box center [746, 355] width 805 height 447
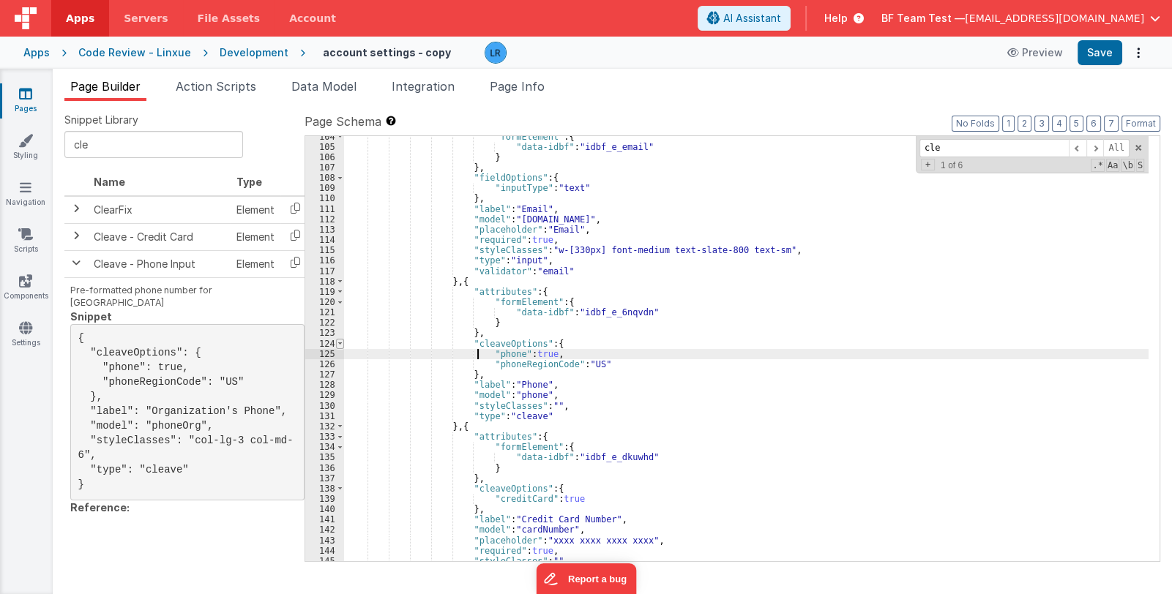
click at [339, 343] on span at bounding box center [340, 344] width 8 height 10
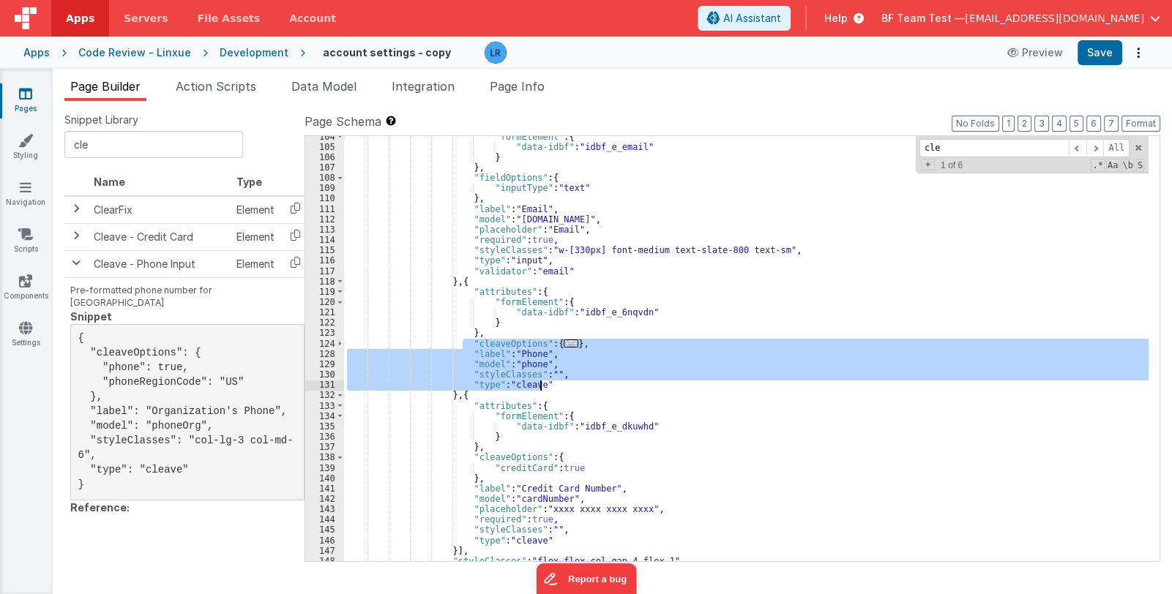
drag, startPoint x: 464, startPoint y: 343, endPoint x: 561, endPoint y: 383, distance: 104.7
click at [561, 383] on div ""formElement" : { "data-idbf" : "idbf_e_email" } } , "fieldOptions" : { "inputT…" at bounding box center [746, 355] width 805 height 447
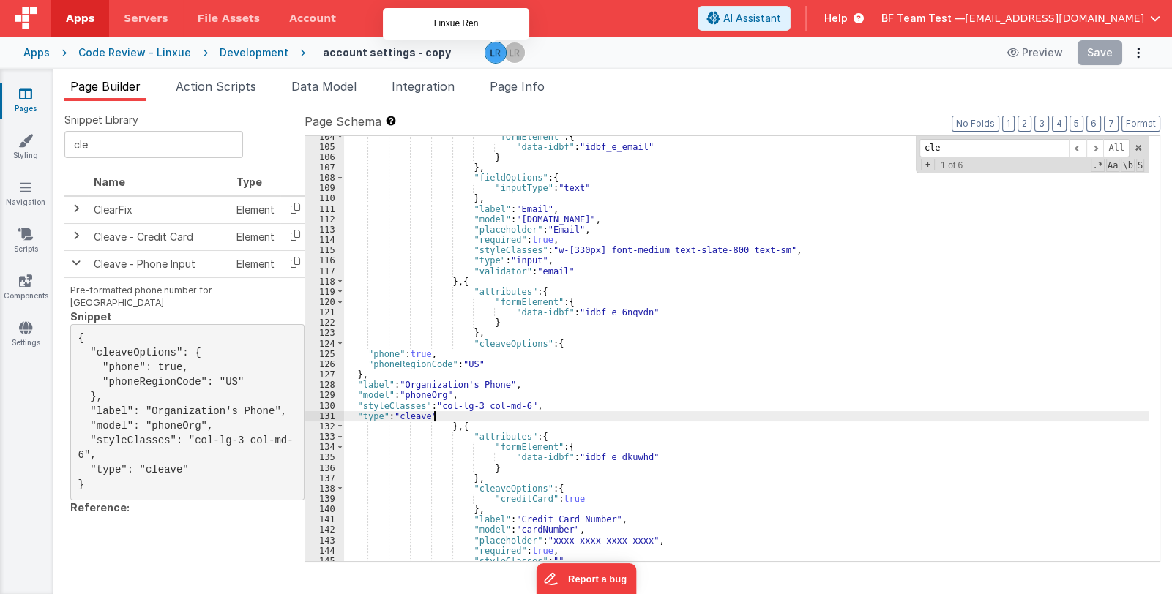
click at [504, 53] on img at bounding box center [514, 52] width 20 height 20
click at [24, 97] on icon at bounding box center [25, 93] width 13 height 15
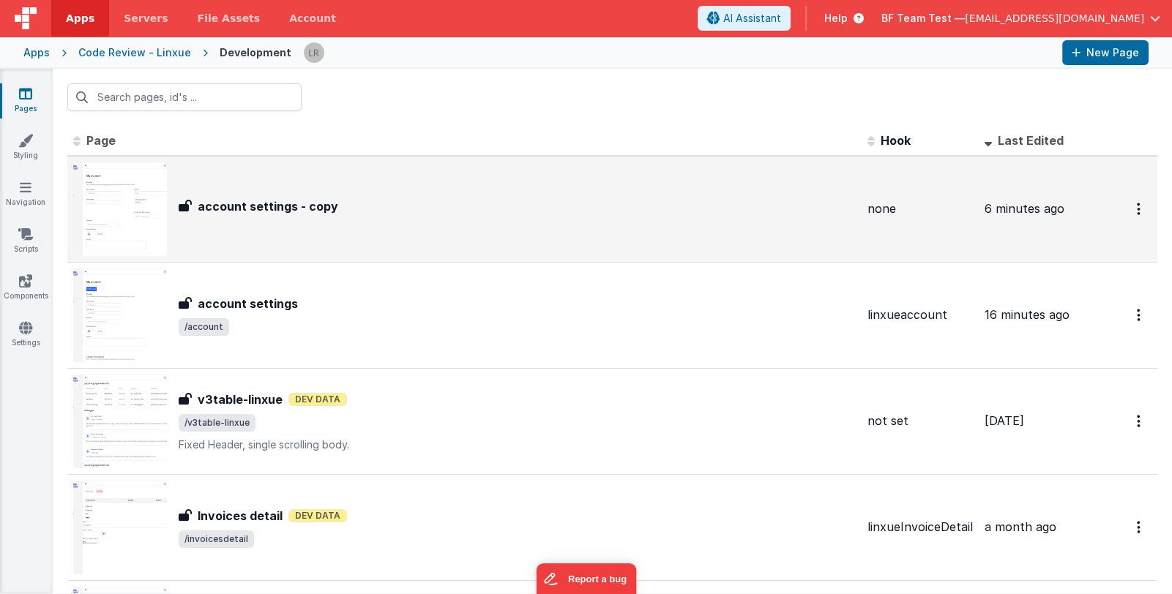
click at [431, 201] on div "account settings - copy" at bounding box center [517, 207] width 677 height 18
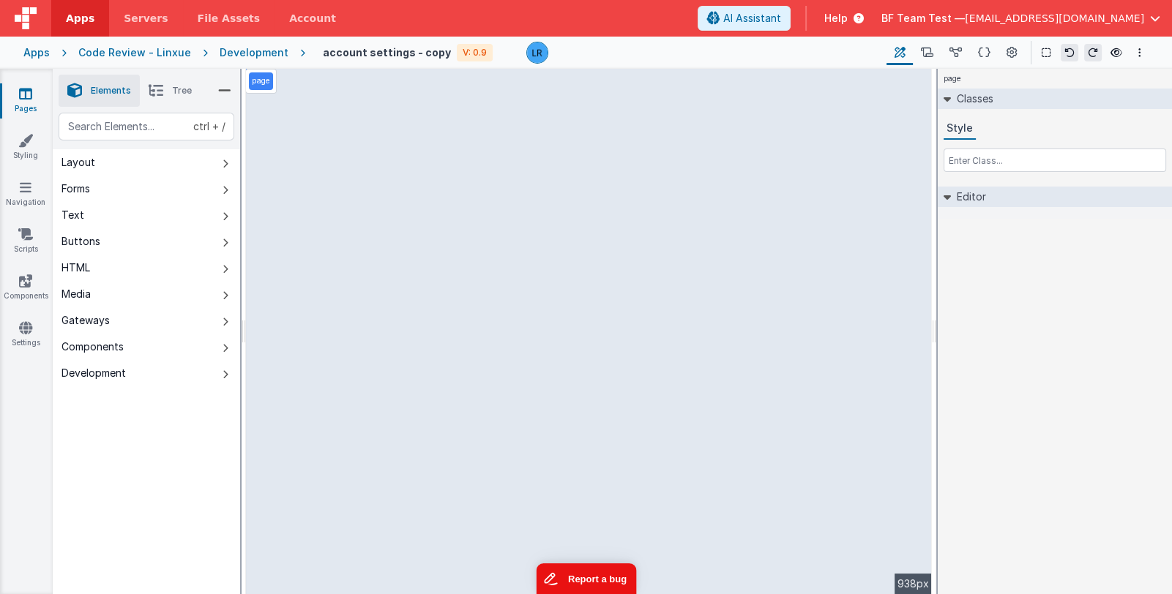
click at [620, 586] on button "Report a bug" at bounding box center [586, 579] width 100 height 31
click at [24, 409] on div "Pages Styling Navigation Scripts Components Settings" at bounding box center [26, 332] width 53 height 526
click at [213, 15] on span "File Assets" at bounding box center [229, 18] width 63 height 15
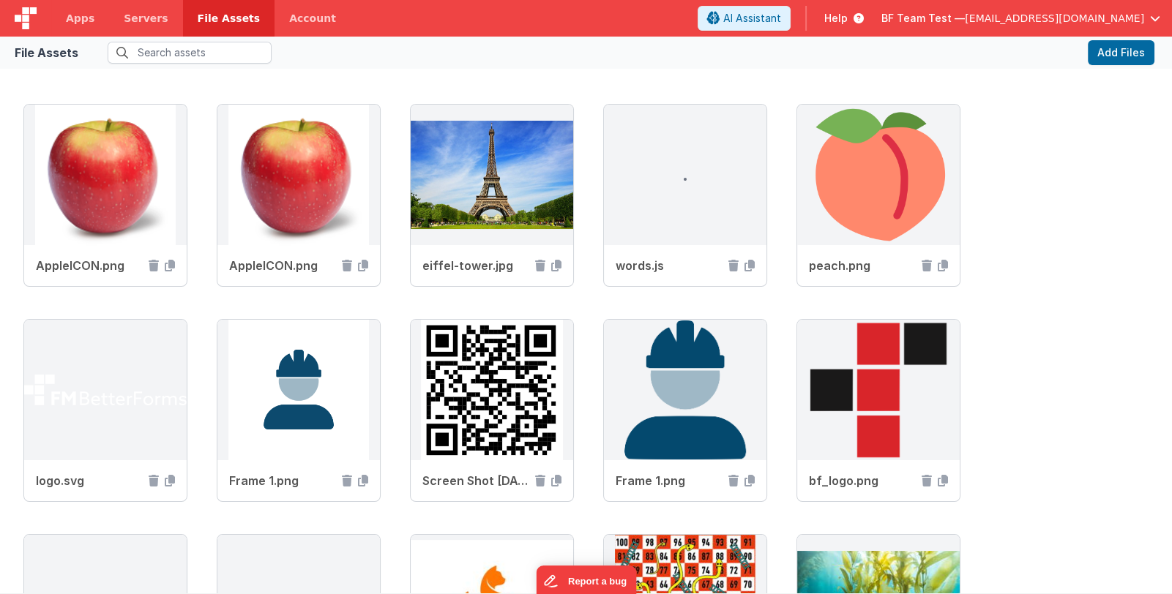
click at [961, 20] on span "BF Team Test —" at bounding box center [922, 18] width 83 height 15
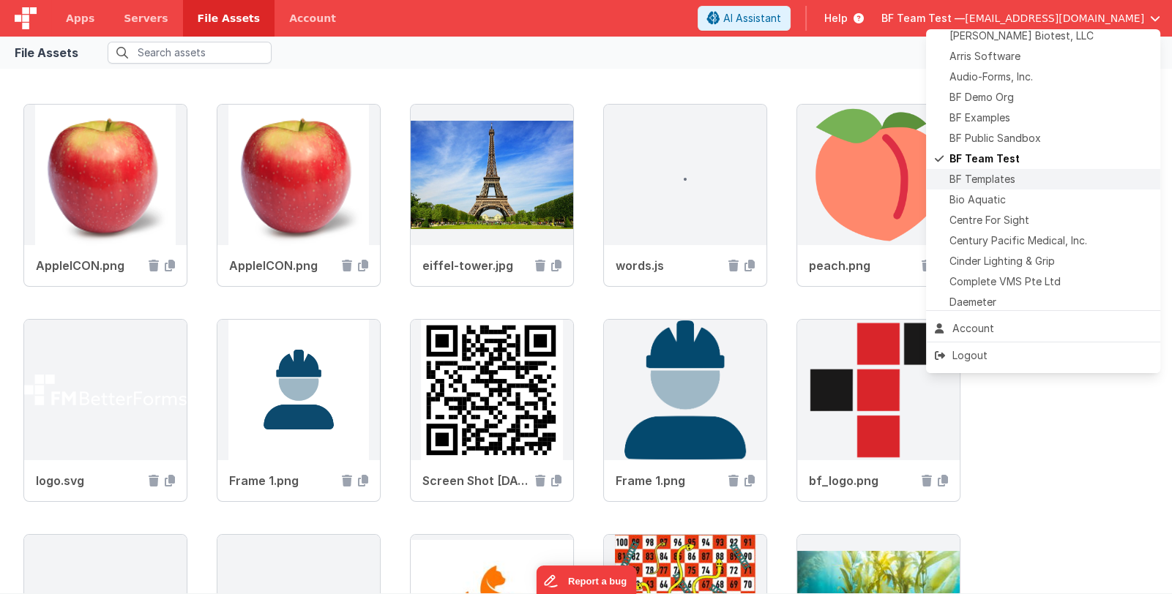
scroll to position [72, 0]
click at [1006, 193] on div "Bio Aquatic" at bounding box center [1043, 197] width 217 height 15
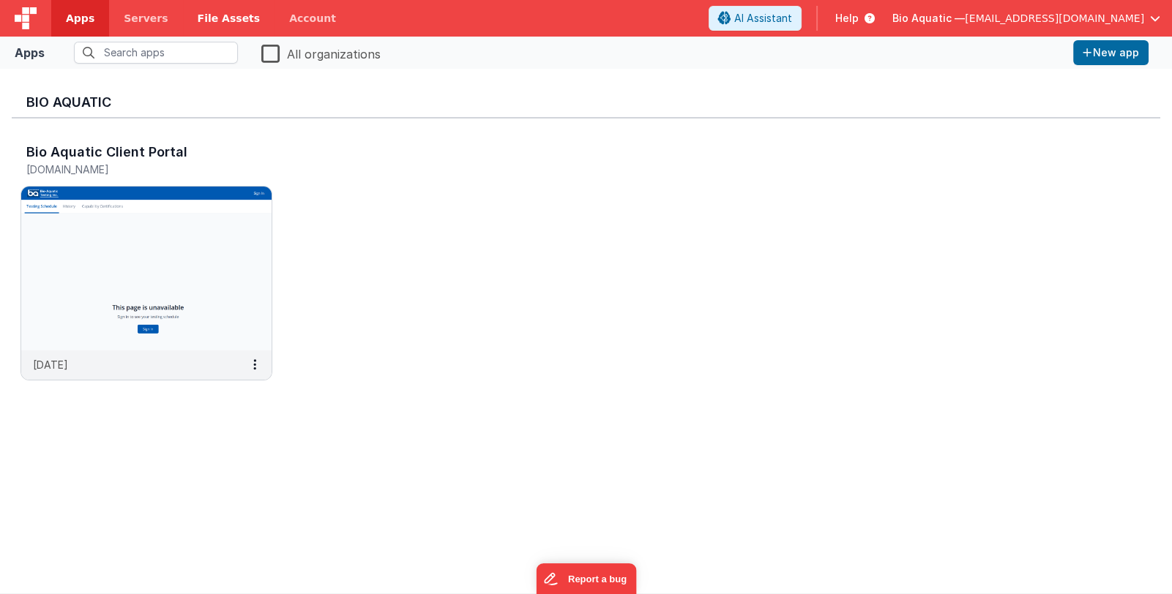
click at [217, 17] on span "File Assets" at bounding box center [229, 18] width 63 height 15
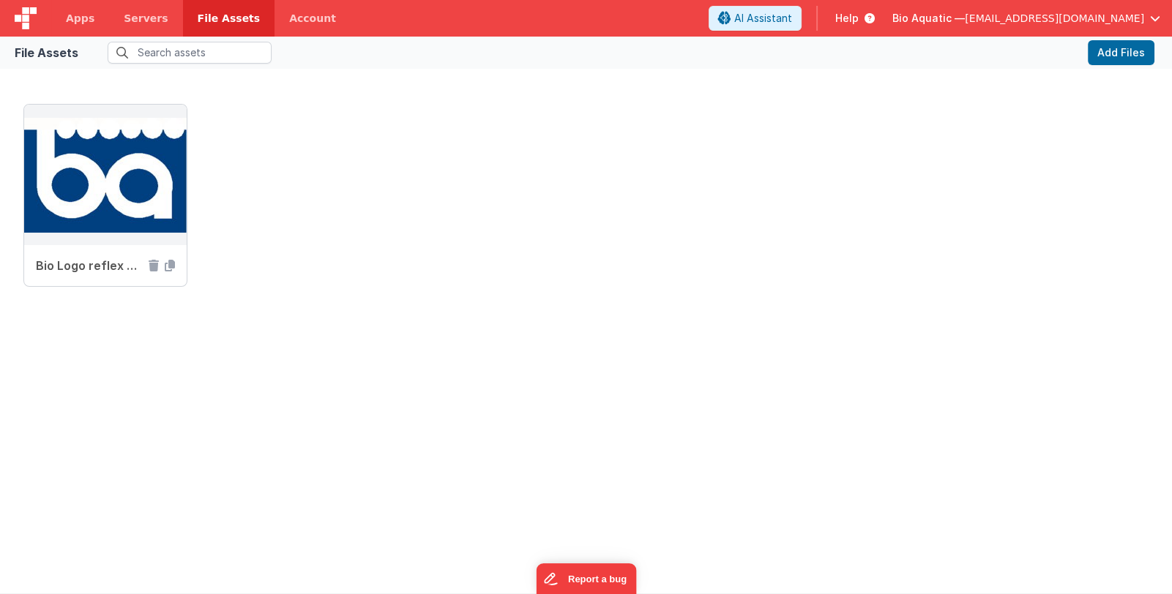
click at [965, 13] on span "Bio Aquatic —" at bounding box center [928, 18] width 72 height 15
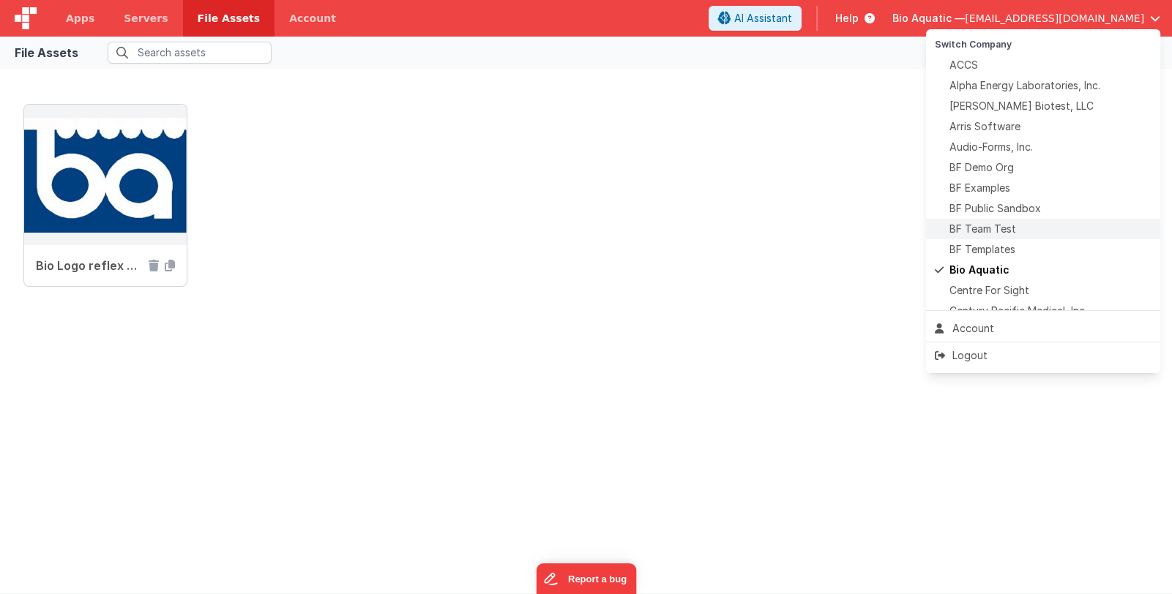
click at [998, 229] on span "BF Team Test" at bounding box center [983, 229] width 67 height 15
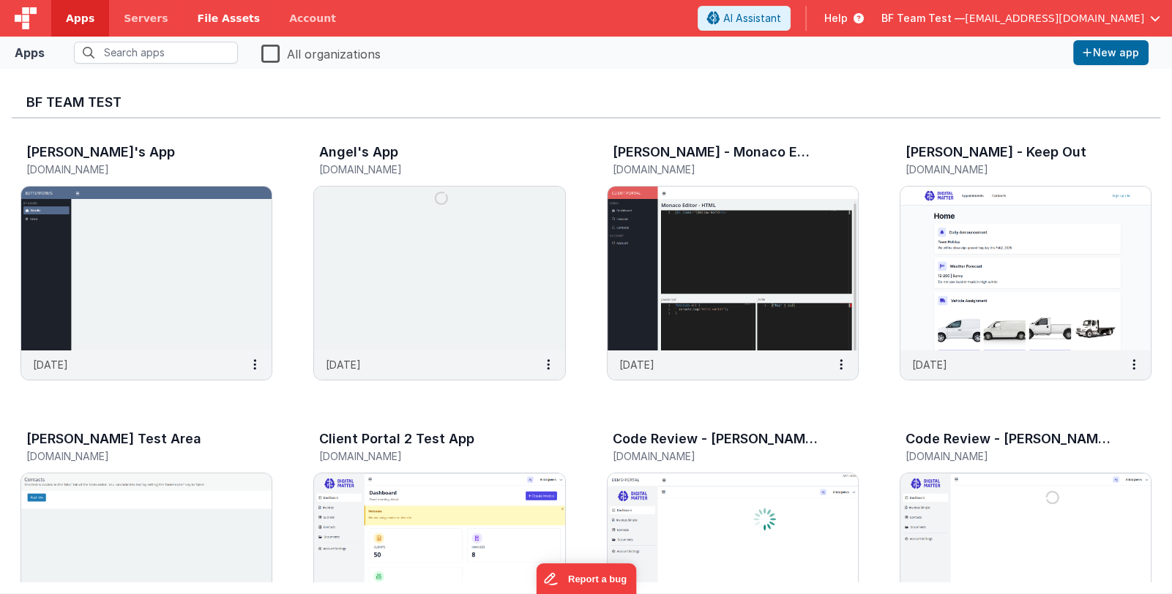
click at [209, 22] on span "File Assets" at bounding box center [229, 18] width 63 height 15
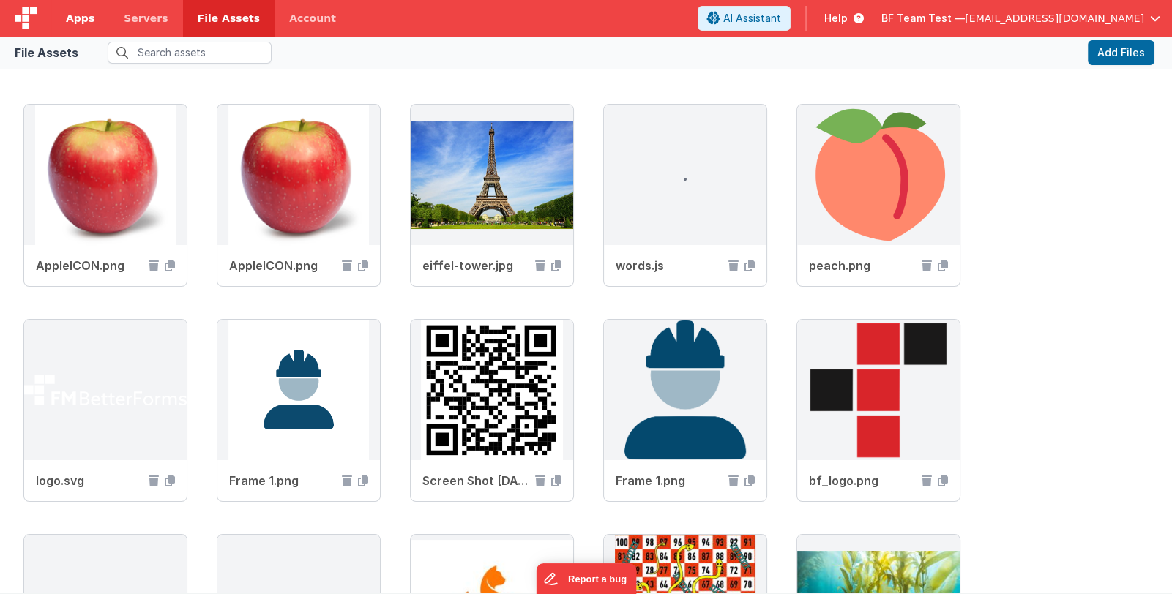
click at [81, 18] on span "Apps" at bounding box center [80, 18] width 29 height 15
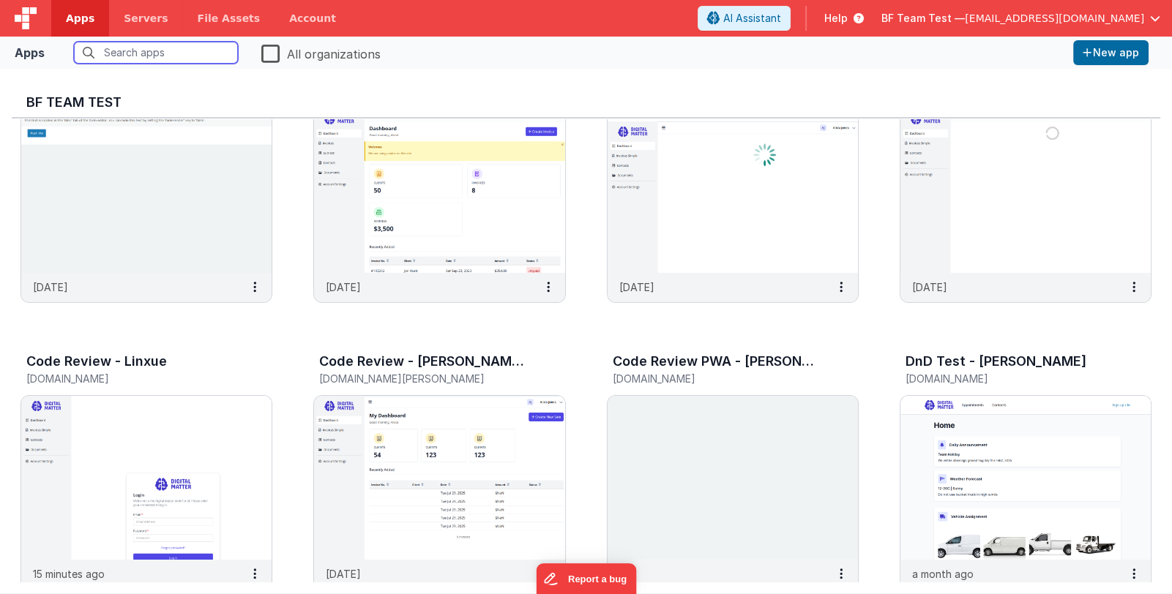
scroll to position [365, 0]
click at [211, 423] on img at bounding box center [146, 477] width 250 height 164
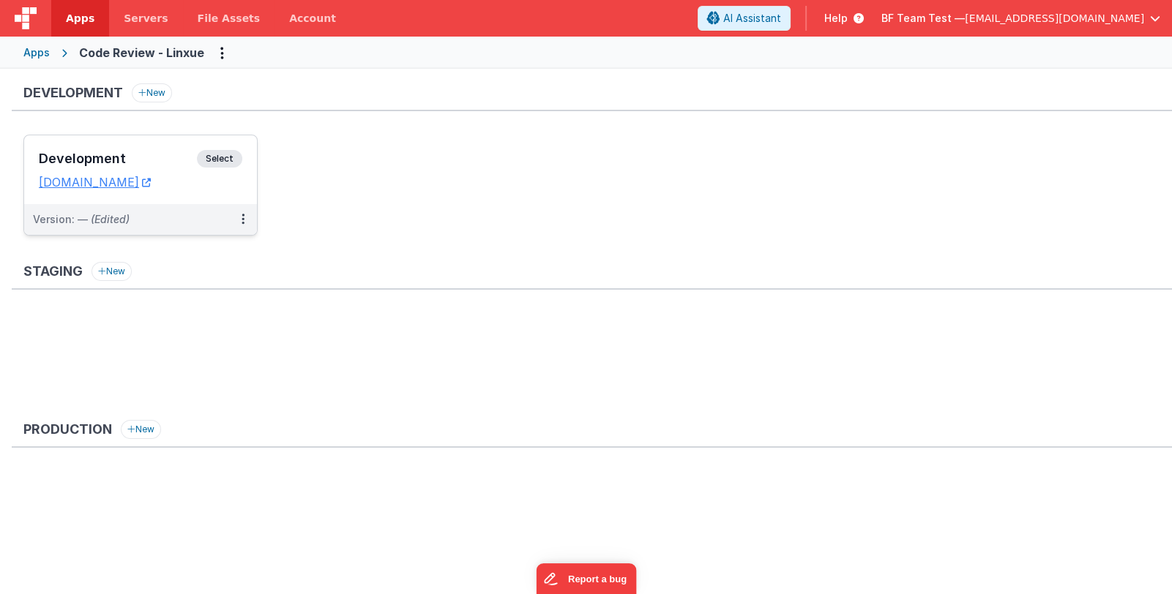
click at [149, 153] on h3 "Development" at bounding box center [118, 159] width 158 height 15
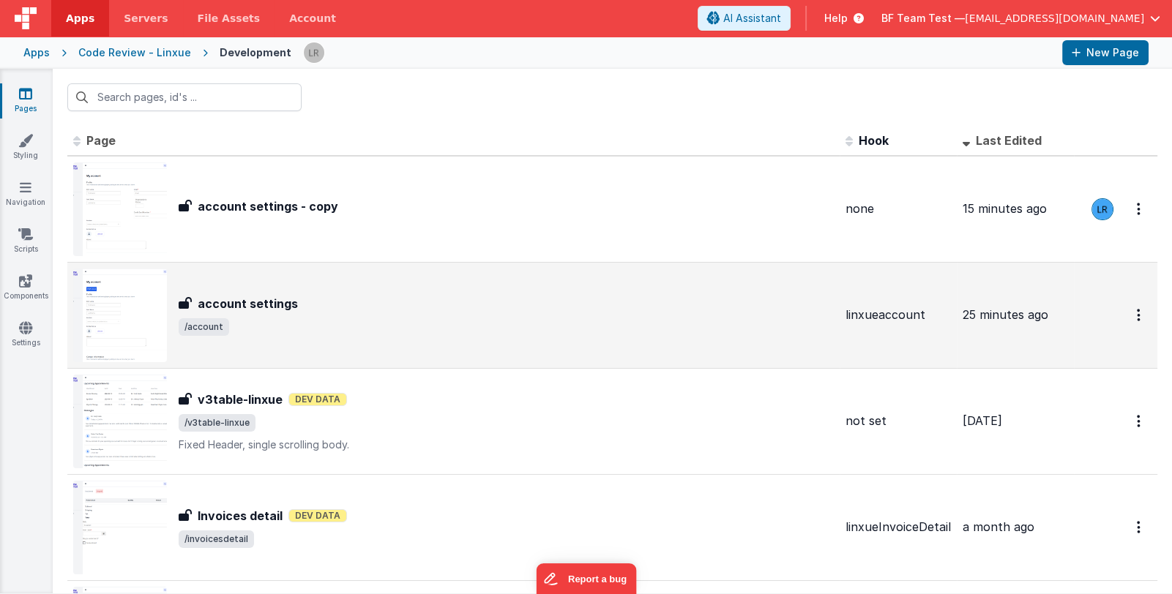
click at [454, 327] on span "/account" at bounding box center [506, 327] width 655 height 18
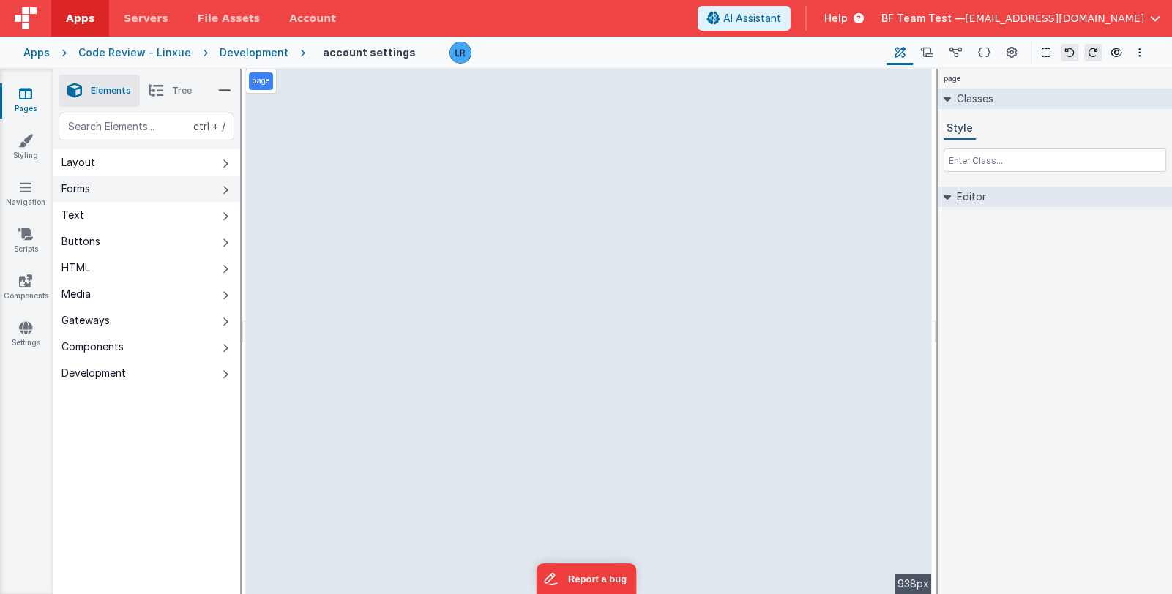
click at [110, 191] on button "Forms" at bounding box center [146, 189] width 187 height 26
click at [113, 245] on button "Buttons" at bounding box center [146, 241] width 187 height 26
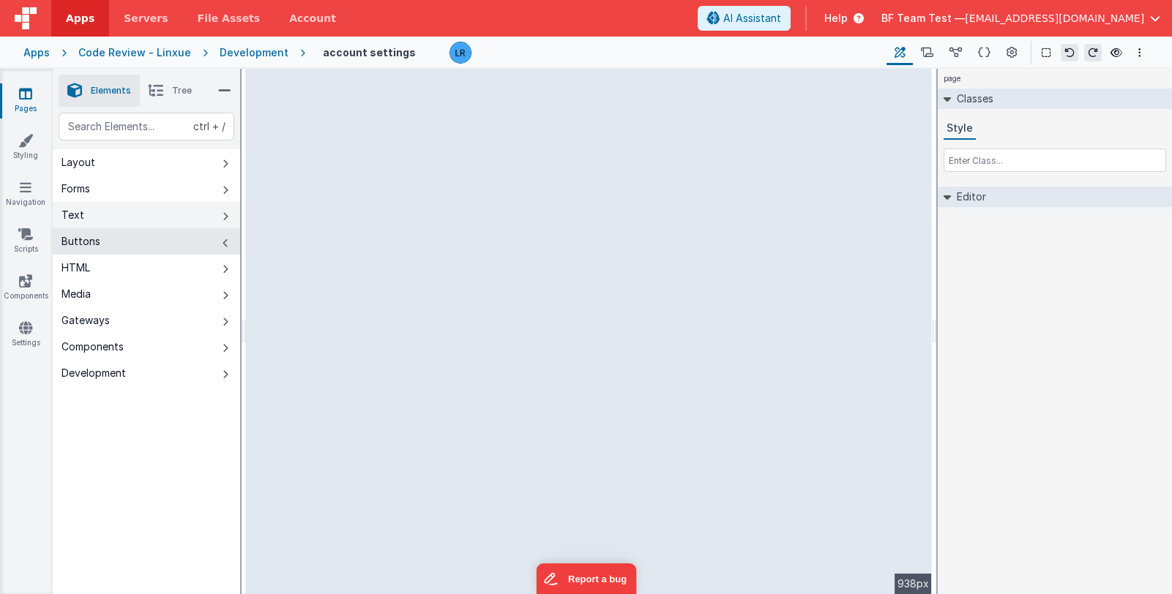
click at [123, 213] on button "Text" at bounding box center [146, 215] width 187 height 26
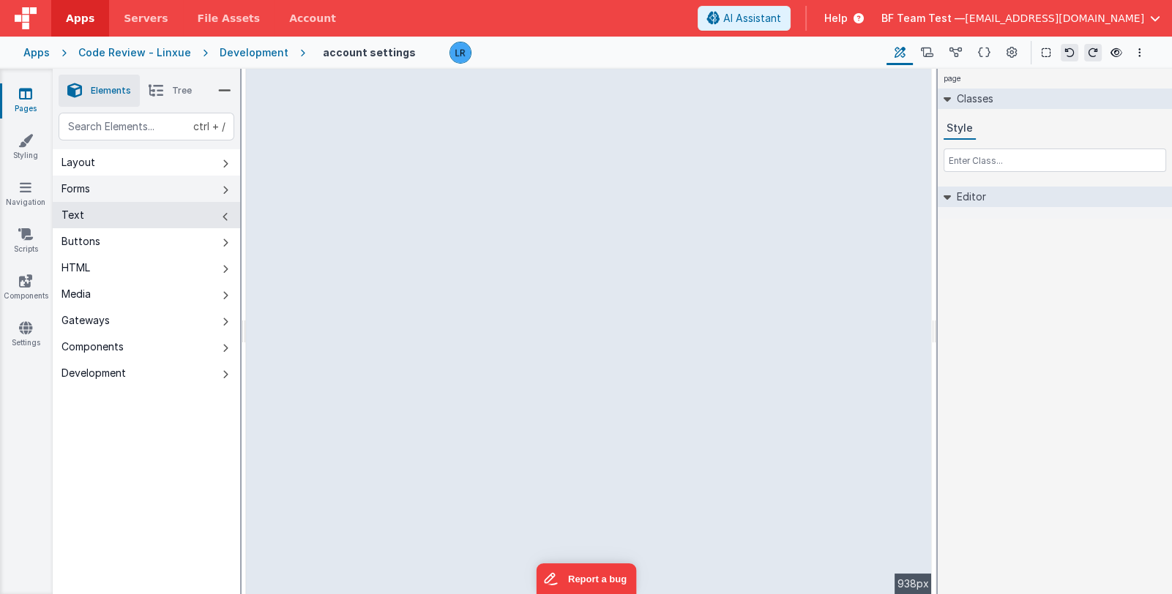
click at [135, 182] on button "Forms" at bounding box center [146, 189] width 187 height 26
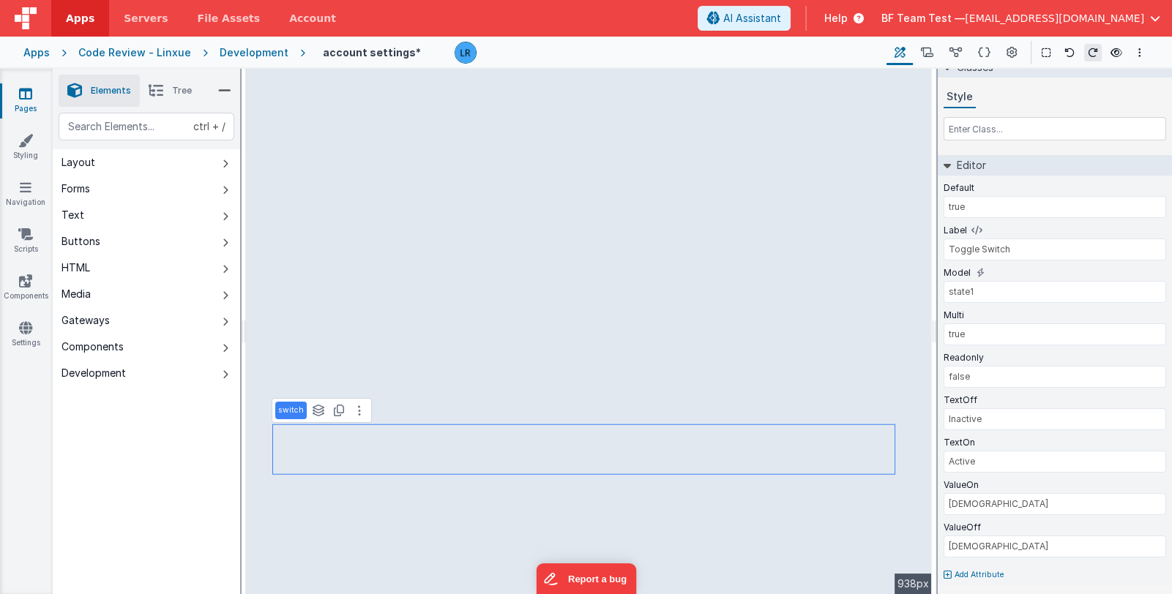
scroll to position [33, 0]
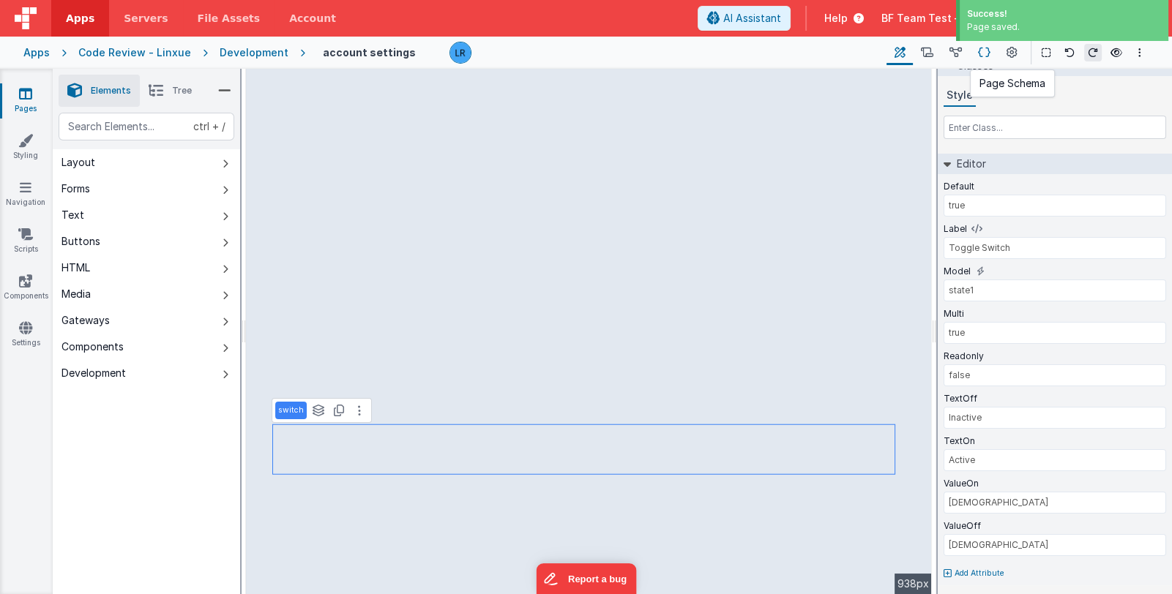
click at [981, 52] on icon at bounding box center [984, 52] width 12 height 15
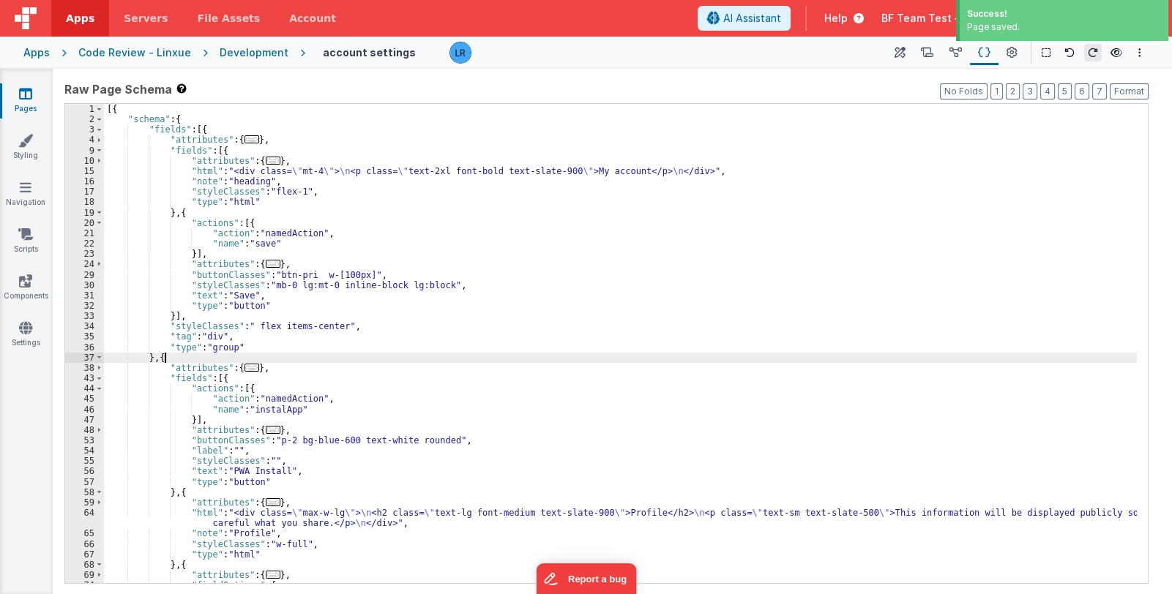
click at [432, 361] on div "[{ "schema" : { "fields" : [{ "attributes" : { ... } , "fields" : [{ "attribute…" at bounding box center [620, 354] width 1033 height 501
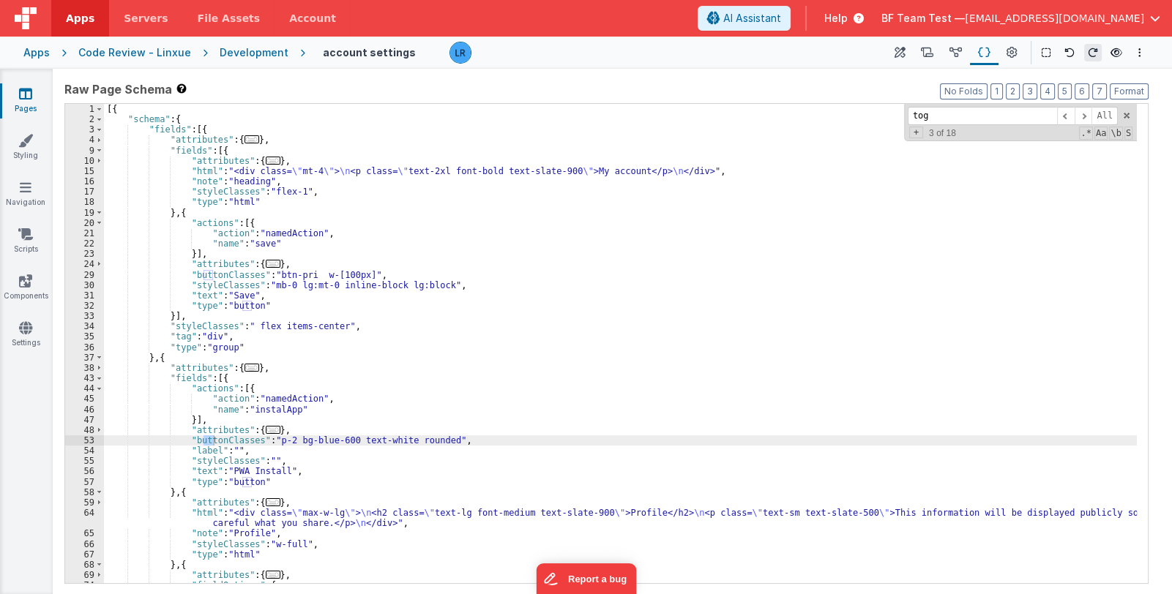
scroll to position [610, 0]
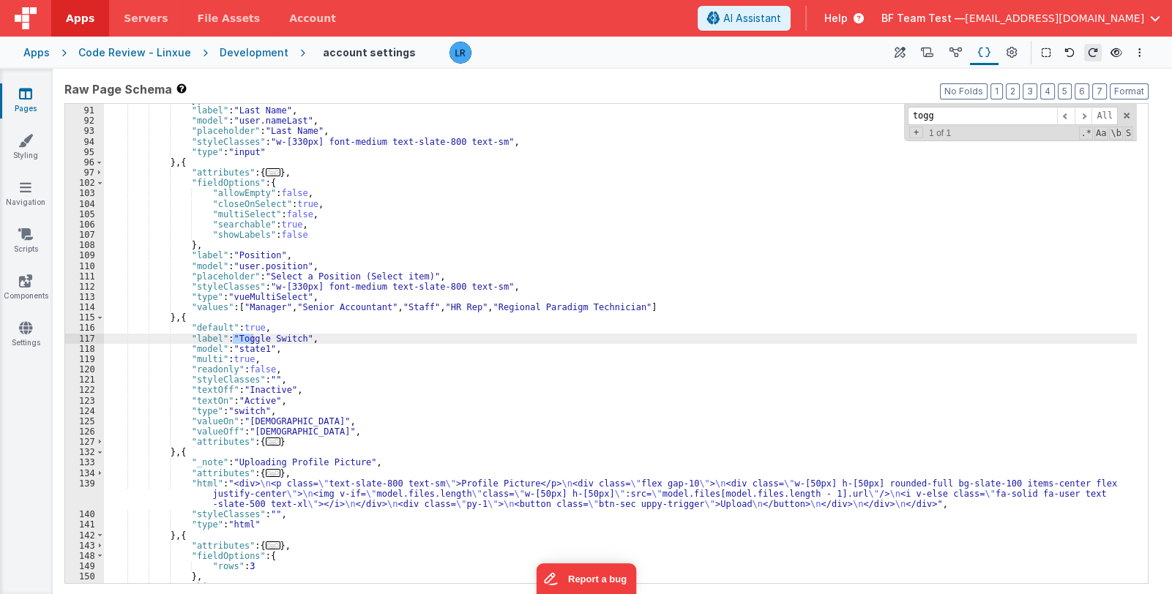
type input "togg"
click at [1116, 52] on icon at bounding box center [1117, 53] width 12 height 10
click at [264, 376] on div "} , "label" : "Last Name" , "model" : "user.nameLast" , "placeholder" : "Last N…" at bounding box center [620, 345] width 1033 height 501
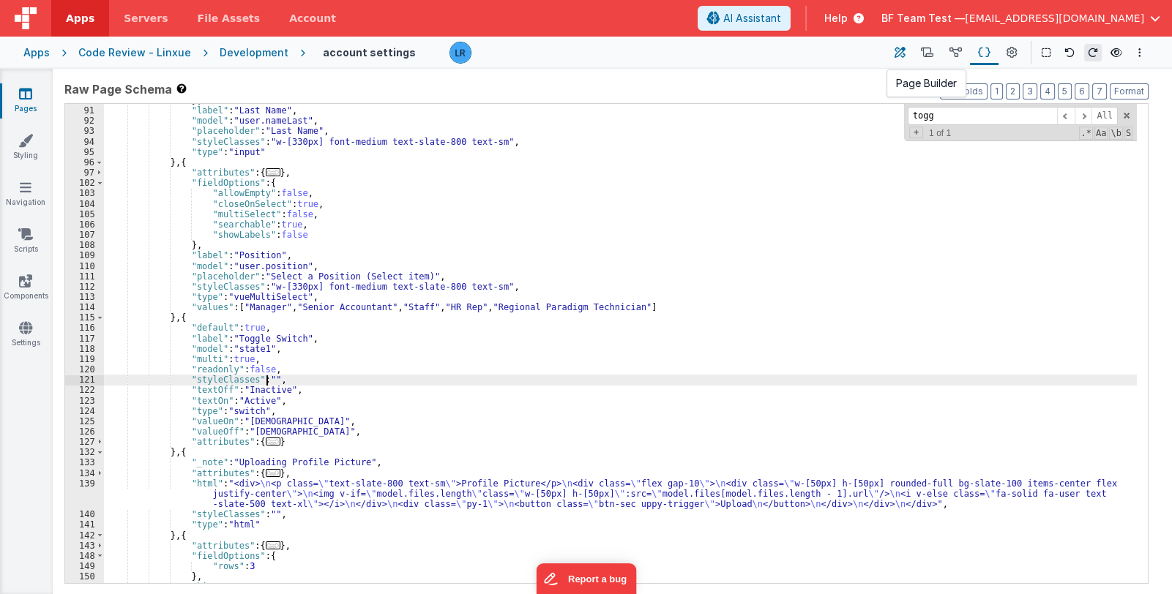
click at [897, 58] on icon at bounding box center [900, 52] width 11 height 15
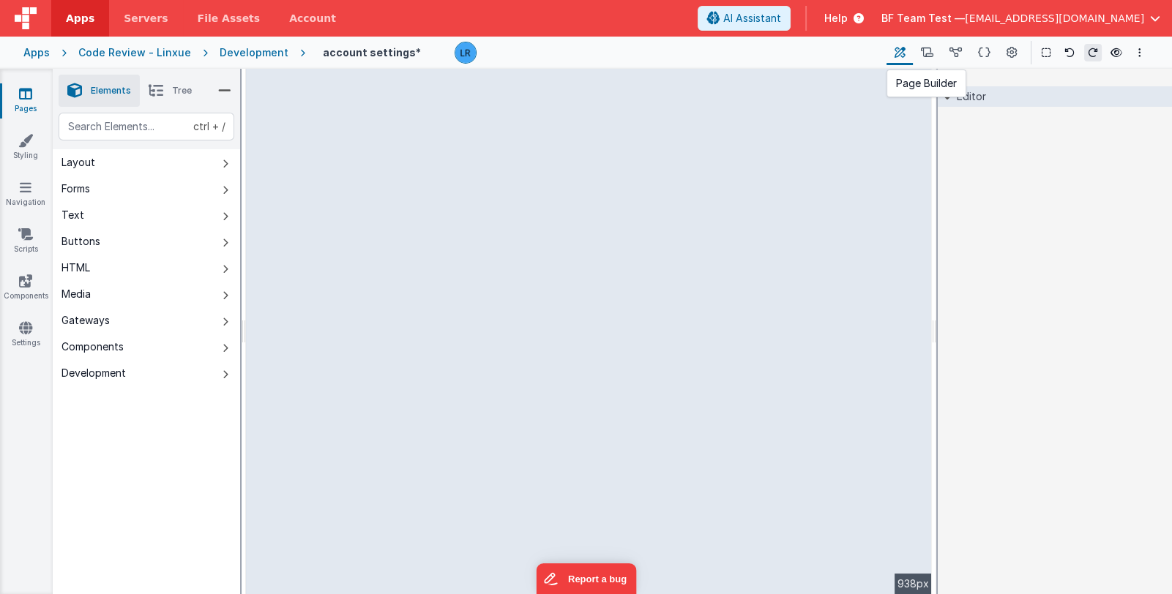
scroll to position [0, 0]
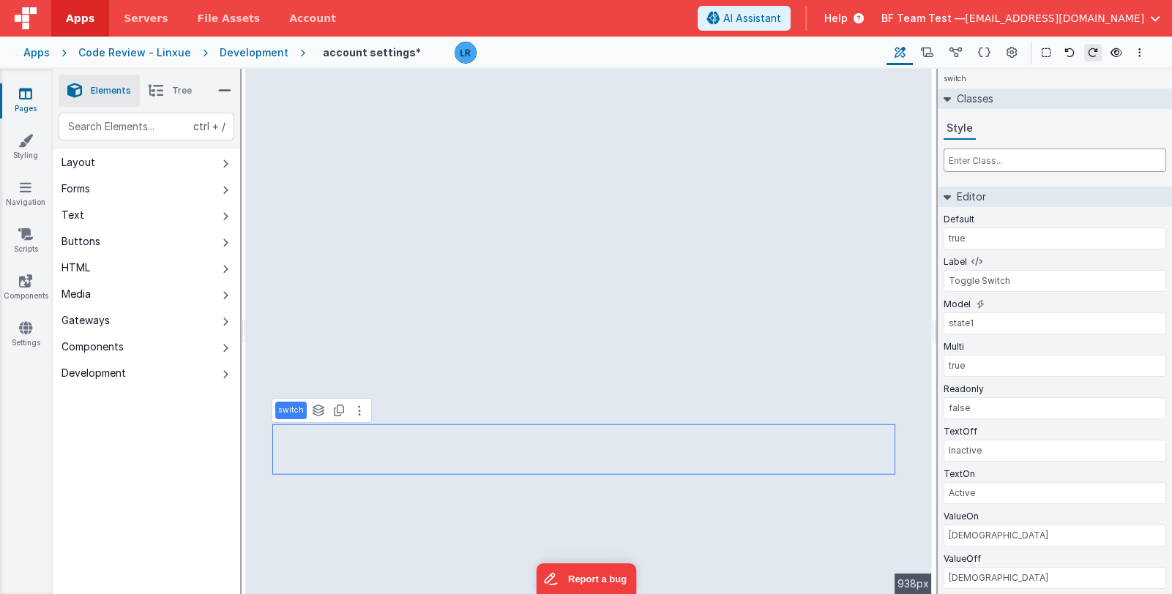
click at [981, 152] on input "text" at bounding box center [1055, 160] width 223 height 23
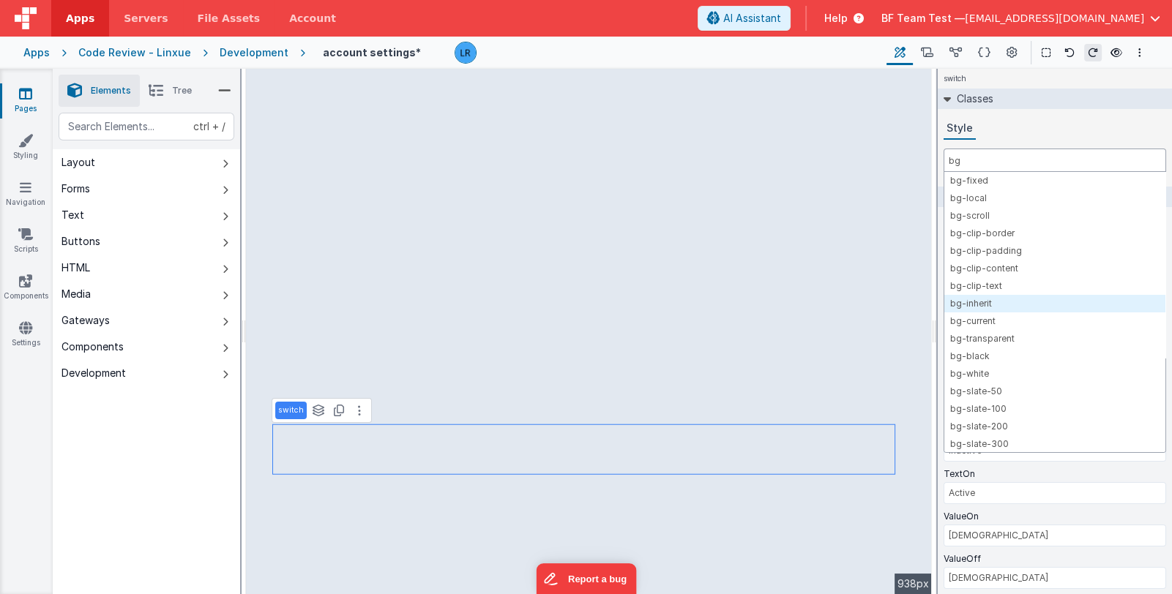
scroll to position [146, 0]
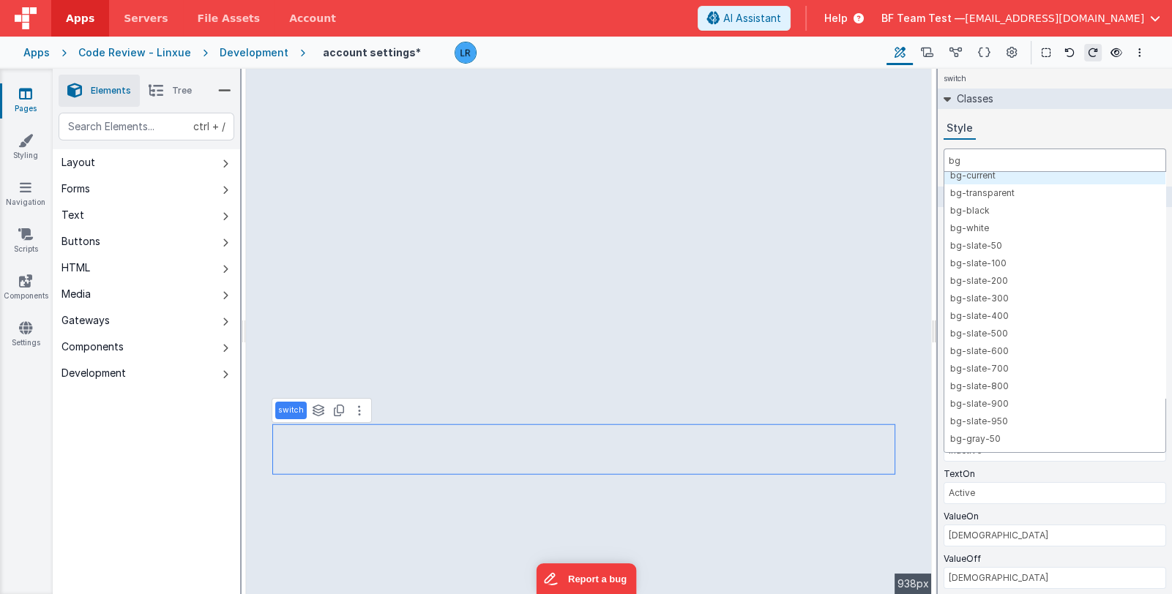
drag, startPoint x: 969, startPoint y: 158, endPoint x: 934, endPoint y: 157, distance: 34.4
click at [934, 157] on div "Elements Tree ctrl + / Layout Forms Text Buttons HTML Media Gateways Components…" at bounding box center [612, 332] width 1119 height 526
type input "text"
drag, startPoint x: 981, startPoint y: 154, endPoint x: 931, endPoint y: 152, distance: 50.6
click at [931, 152] on div "Elements Tree ctrl + / Layout Forms Text Buttons HTML Media Gateways Components…" at bounding box center [612, 332] width 1119 height 526
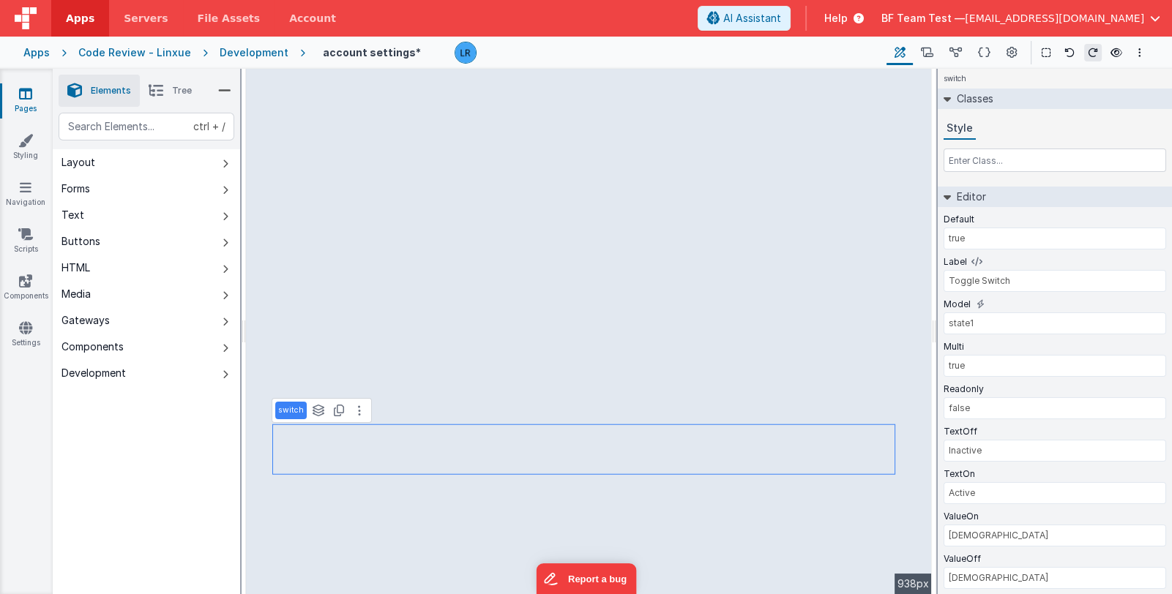
click at [999, 127] on div "Style" at bounding box center [1055, 129] width 223 height 22
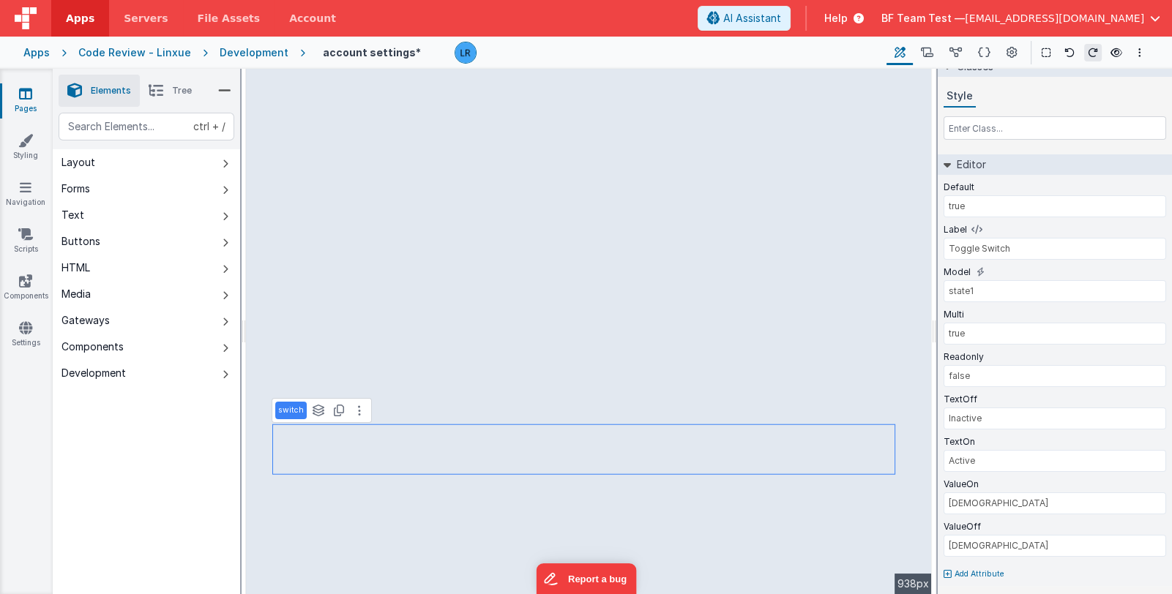
scroll to position [33, 0]
